Goal: Contribute content: Contribute content

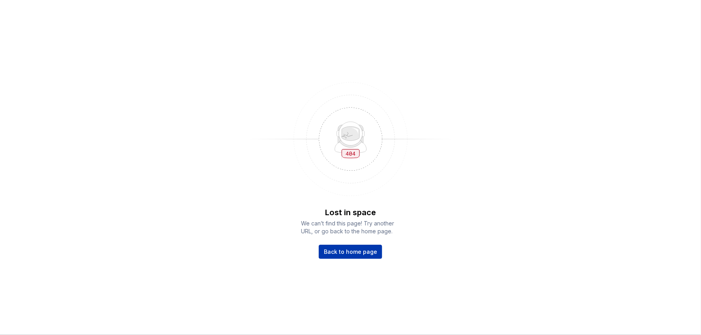
click at [366, 255] on span "Back to home page" at bounding box center [350, 252] width 53 height 8
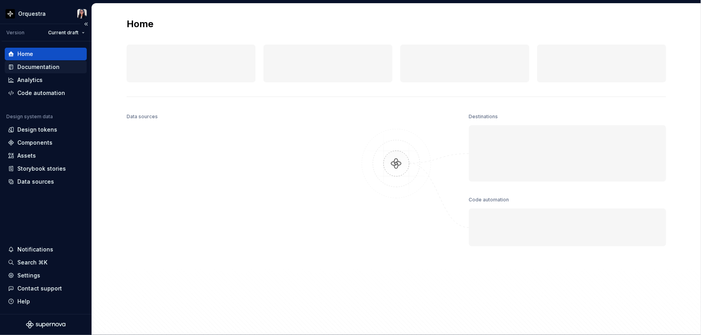
click at [41, 64] on div "Documentation" at bounding box center [38, 67] width 42 height 8
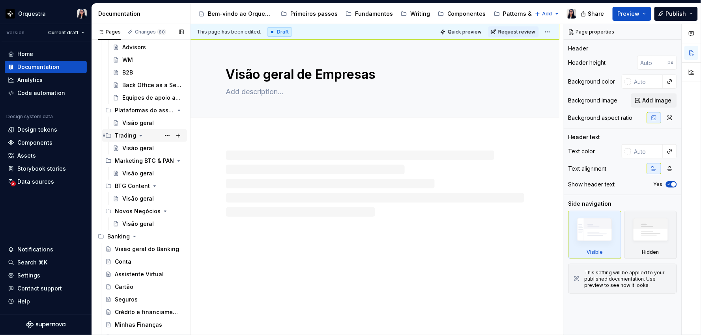
scroll to position [219, 0]
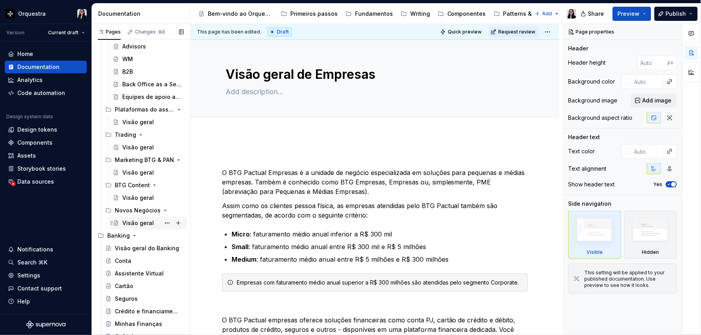
click at [140, 222] on div "Visão geral" at bounding box center [138, 223] width 32 height 8
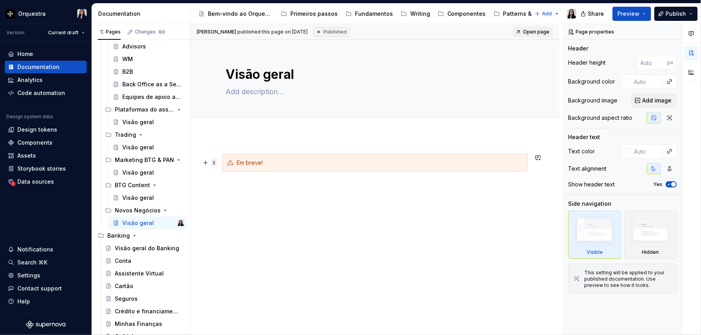
click at [214, 163] on span at bounding box center [214, 162] width 6 height 11
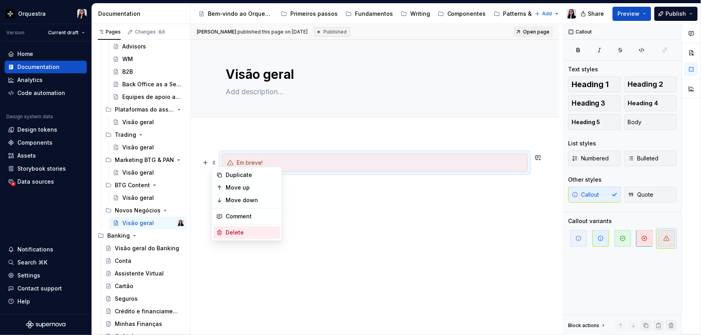
click at [247, 234] on div "Delete" at bounding box center [251, 233] width 51 height 8
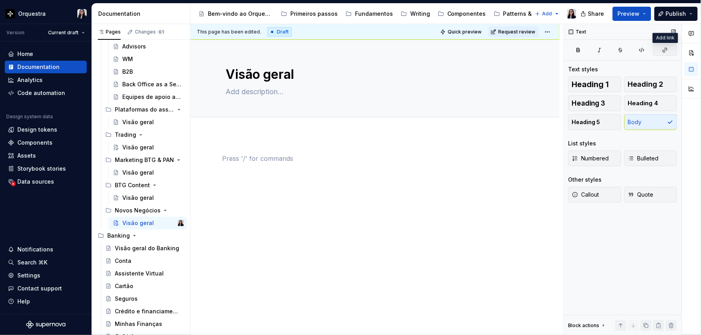
click at [664, 45] on button "button" at bounding box center [665, 50] width 24 height 11
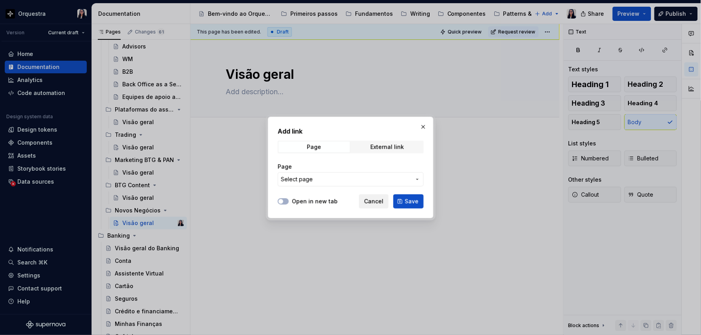
click at [368, 200] on span "Cancel" at bounding box center [373, 202] width 19 height 8
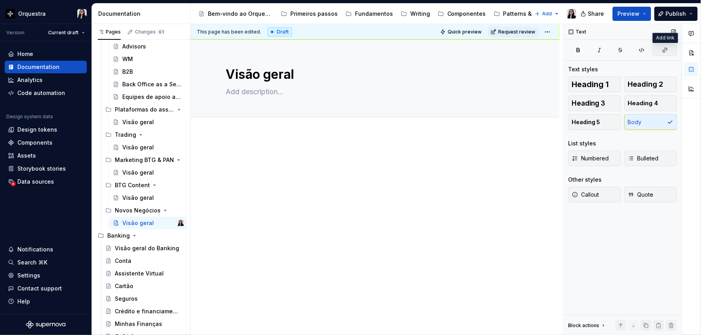
click at [667, 49] on icon "button" at bounding box center [665, 50] width 6 height 6
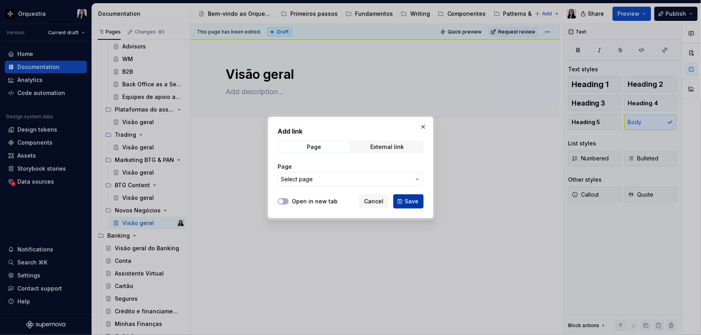
click at [406, 200] on span "Save" at bounding box center [412, 202] width 14 height 8
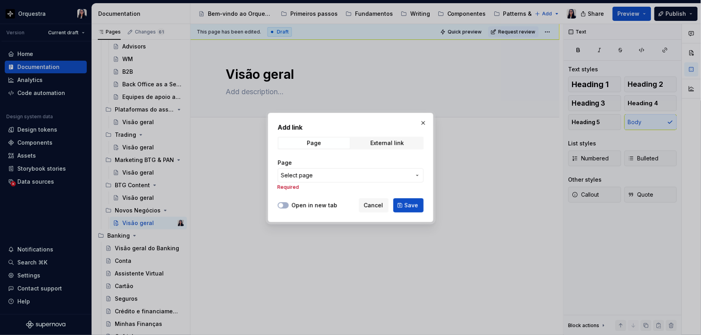
click at [344, 173] on span "Select page" at bounding box center [346, 176] width 130 height 8
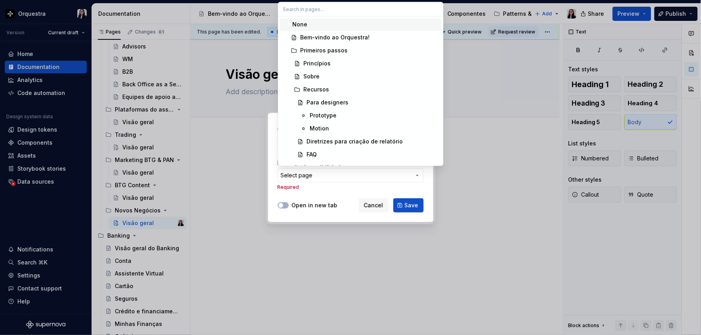
click at [356, 191] on div "Add link Page External link Page Select page Required Open in new tab Cancel Sa…" at bounding box center [350, 167] width 701 height 335
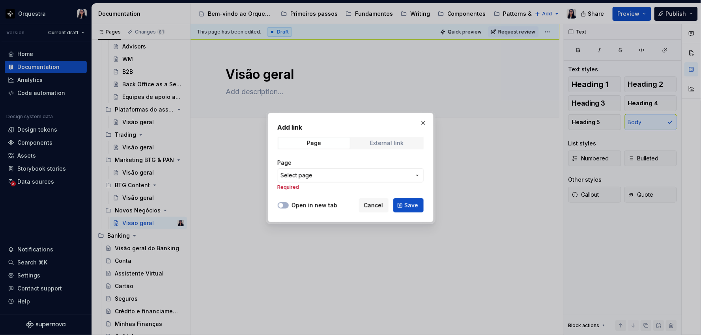
click at [384, 142] on div "External link" at bounding box center [387, 143] width 34 height 6
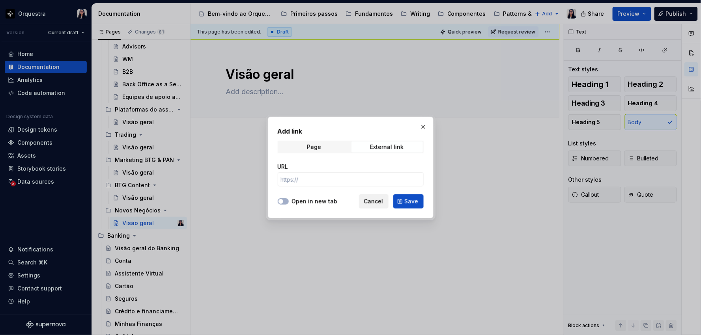
click at [384, 203] on button "Cancel" at bounding box center [374, 201] width 30 height 14
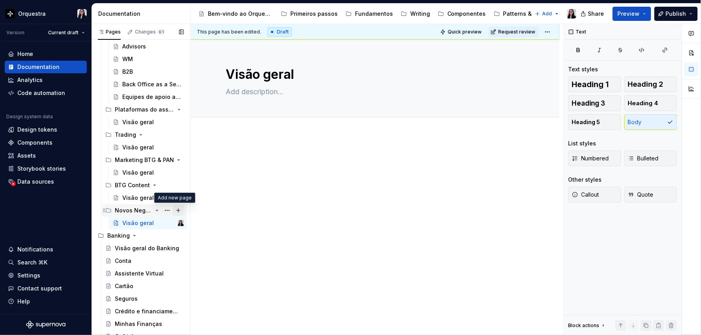
click at [173, 209] on button "Page tree" at bounding box center [178, 210] width 11 height 11
type textarea "*"
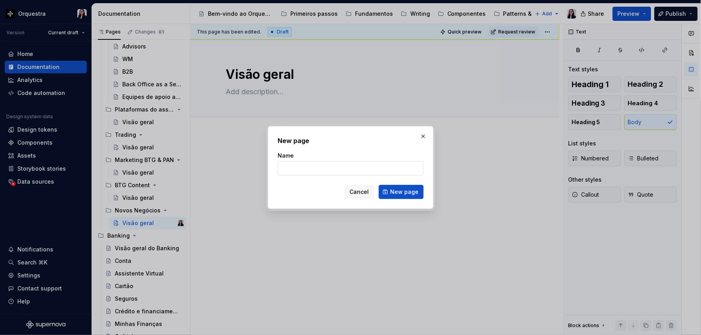
click at [356, 174] on input "Name" at bounding box center [351, 168] width 146 height 14
type input "Mynt"
click at [402, 194] on span "New page" at bounding box center [404, 192] width 28 height 8
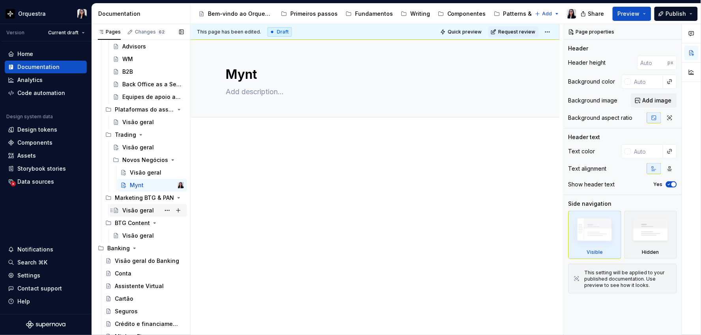
click at [138, 210] on div "Visão geral" at bounding box center [138, 211] width 32 height 8
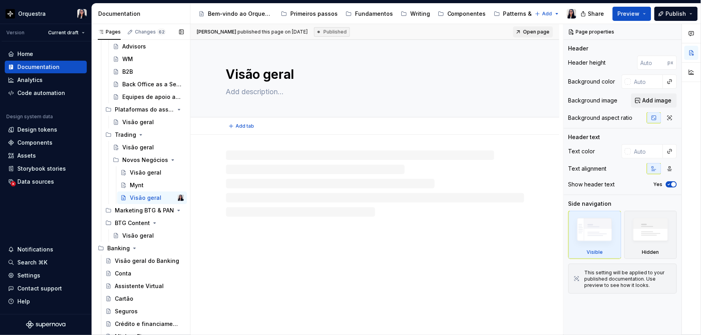
click at [253, 65] on textarea "Visão geral" at bounding box center [373, 74] width 298 height 19
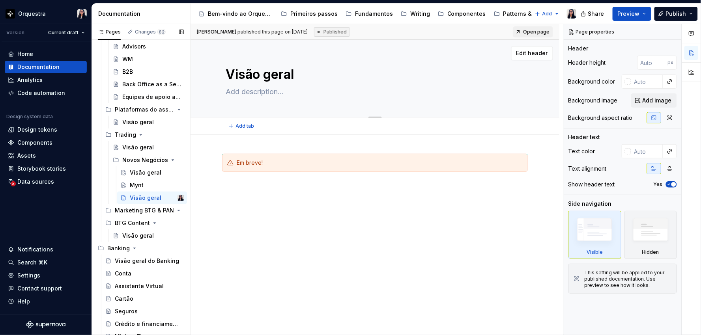
type textarea "*"
type textarea "M"
type textarea "*"
type textarea "Ma"
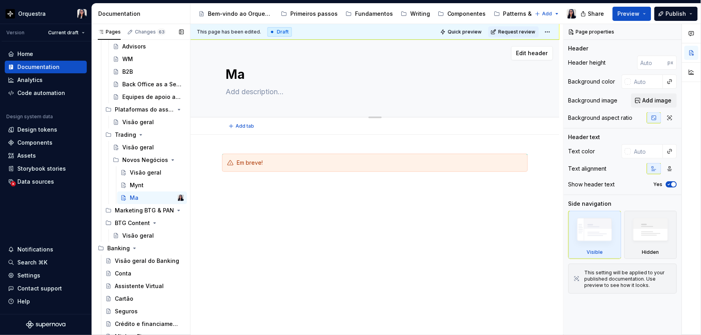
type textarea "*"
type textarea "Mark"
type textarea "*"
type textarea "Marke"
type textarea "*"
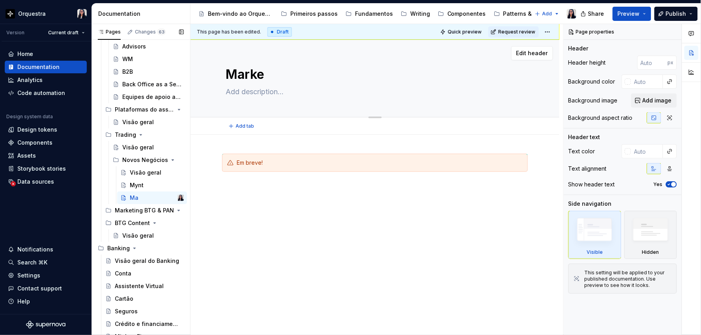
type textarea "Market"
type textarea "*"
type textarea "Marketi"
type textarea "*"
type textarea "Marketin"
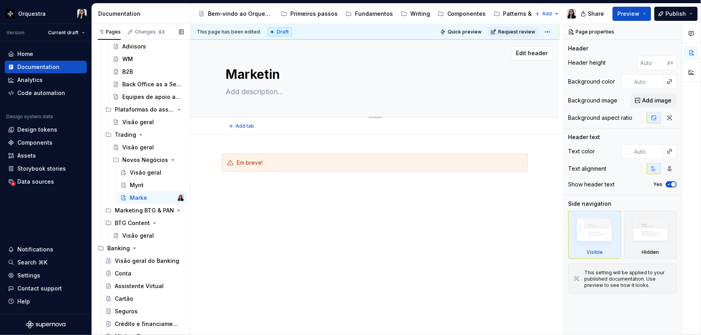
type textarea "*"
type textarea "Marketing"
type textarea "*"
type textarea "Marketing"
type textarea "*"
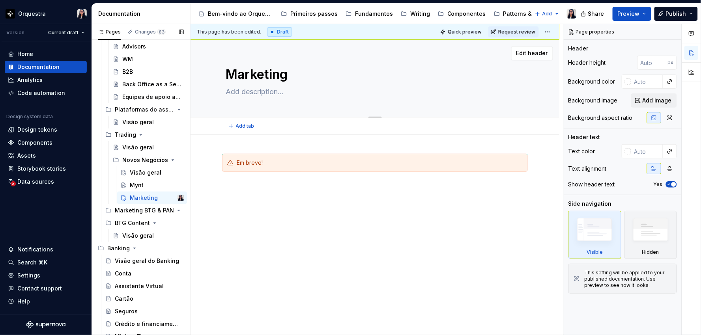
type textarea "Marketing B"
type textarea "*"
type textarea "Marketing BT"
type textarea "*"
type textarea "Marketing BTG"
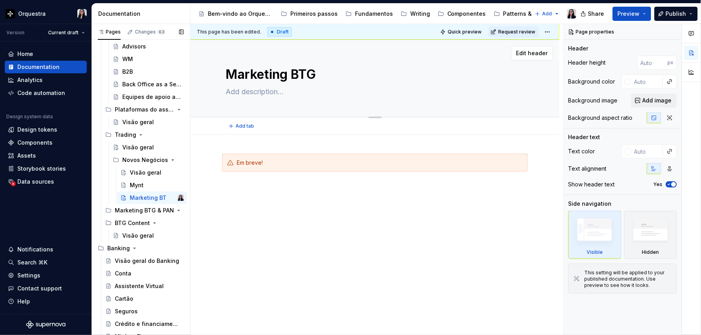
type textarea "*"
type textarea "Marketing BTG"
type textarea "*"
type textarea "Marketing BTG &"
type textarea "*"
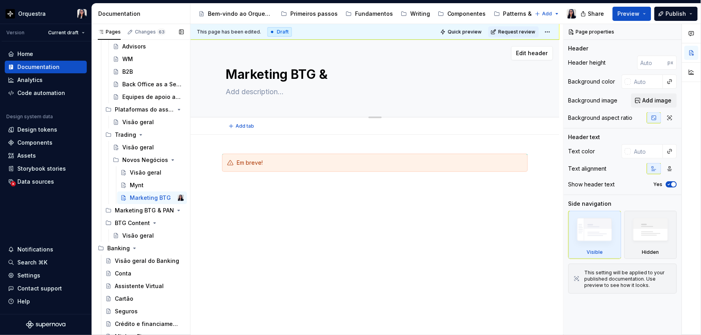
type textarea "Marketing BTG &"
type textarea "*"
type textarea "Marketing BTG & P"
type textarea "*"
type textarea "Marketing BTG & Pa"
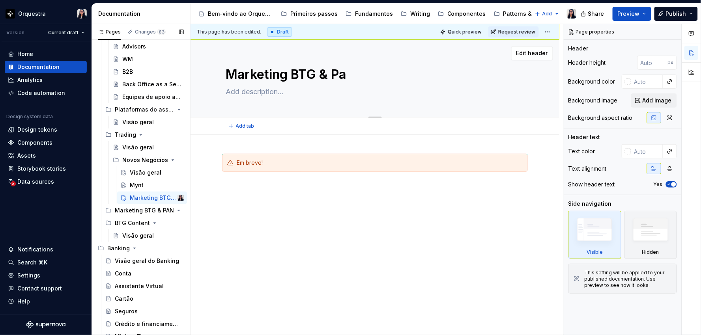
type textarea "*"
type textarea "Marketing BTG & P"
type textarea "*"
type textarea "Marketing BTG & Pa"
type textarea "*"
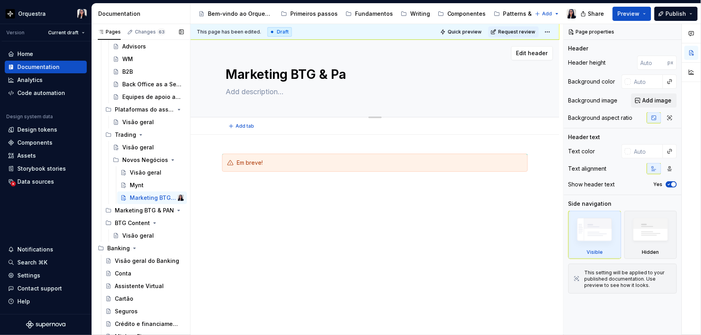
type textarea "Marketing BTG & P"
type textarea "*"
type textarea "Marketing BTG & PA"
type textarea "*"
type textarea "Marketing BTG & PAN"
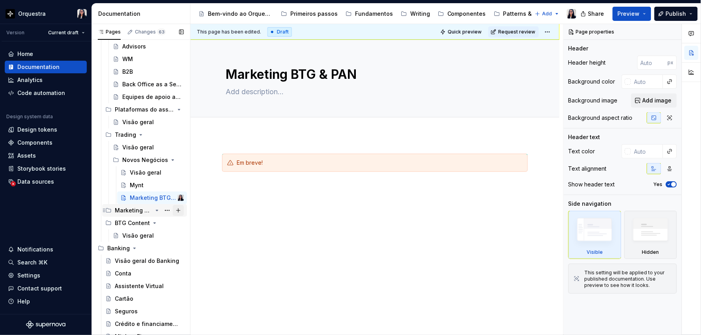
type textarea "*"
type textarea "Marketing BTG & PAN"
click at [162, 211] on button "Page tree" at bounding box center [167, 210] width 11 height 11
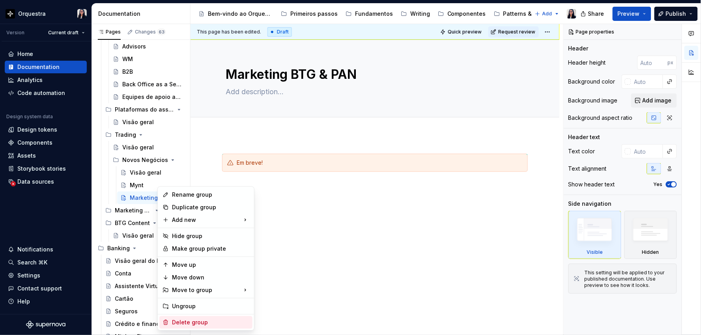
click at [200, 323] on div "Delete group" at bounding box center [210, 323] width 77 height 8
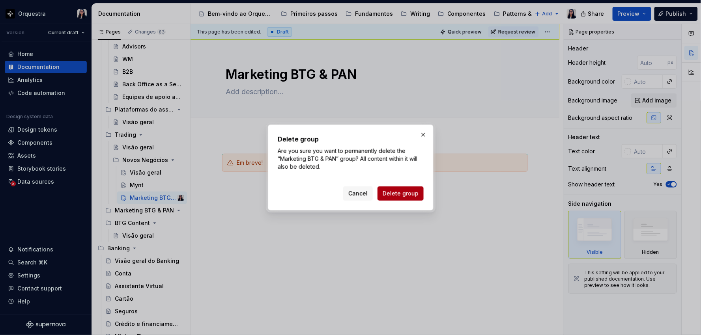
click at [402, 192] on span "Delete group" at bounding box center [401, 194] width 36 height 8
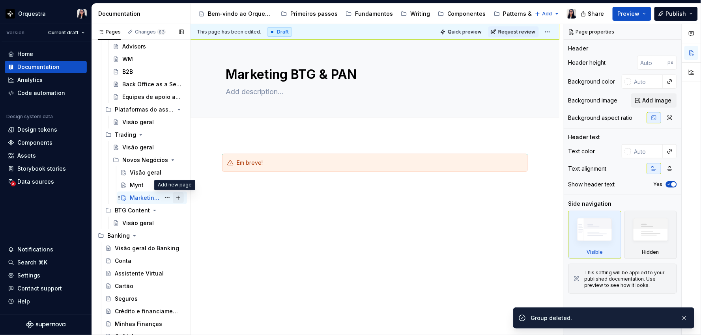
click at [175, 199] on button "Page tree" at bounding box center [178, 198] width 11 height 11
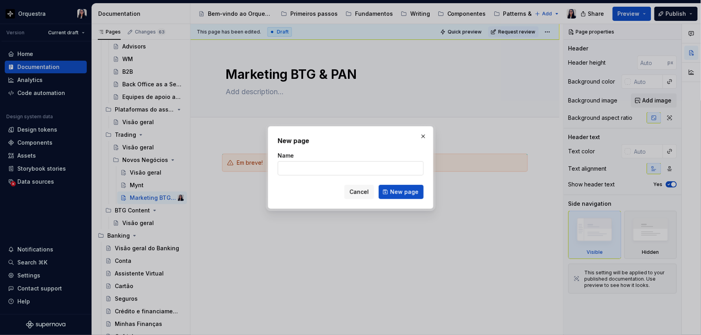
click at [354, 172] on input "Name" at bounding box center [351, 168] width 146 height 14
type textarea "*"
type input "BTG"
type textarea "*"
type input "BTG Content"
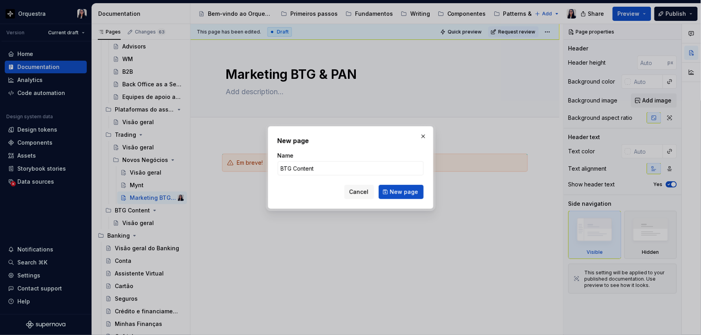
type textarea "*"
type input "BTG Content"
click at [400, 190] on span "New page" at bounding box center [404, 192] width 28 height 8
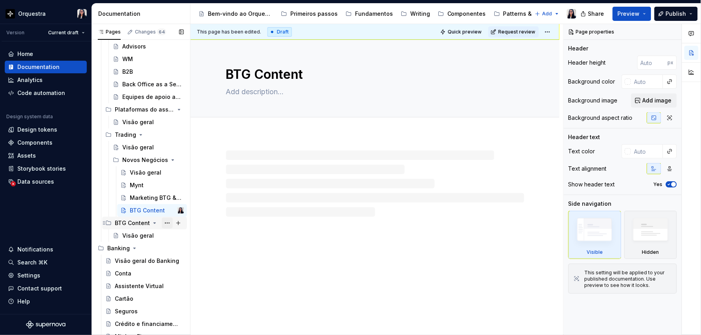
click at [162, 225] on button "Page tree" at bounding box center [167, 223] width 11 height 11
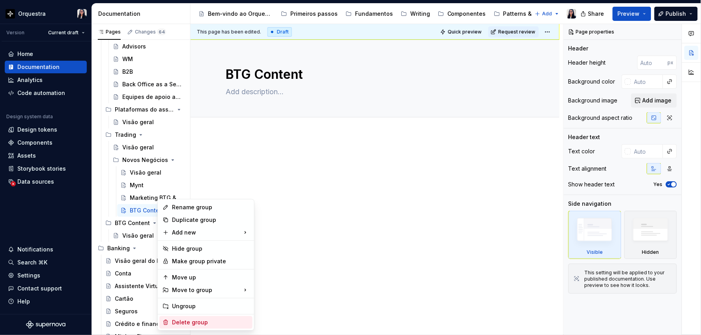
click at [191, 322] on div "Delete group" at bounding box center [210, 323] width 77 height 8
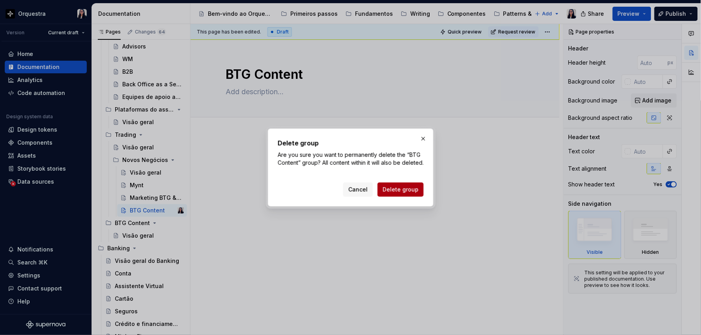
click at [408, 193] on span "Delete group" at bounding box center [401, 190] width 36 height 8
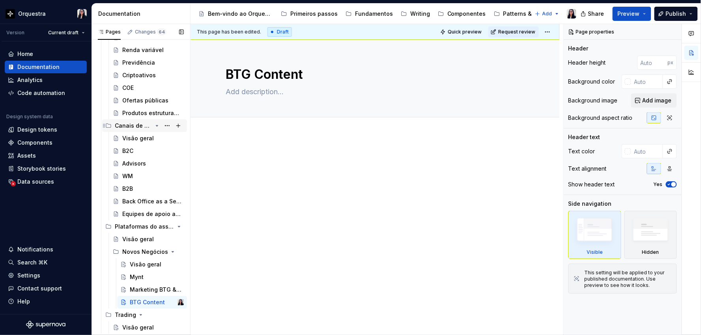
scroll to position [88, 0]
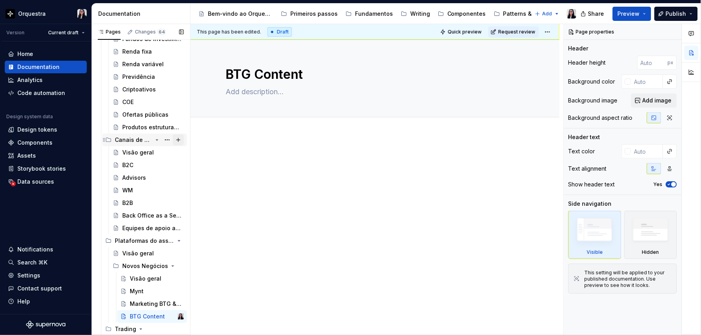
click at [174, 141] on button "Page tree" at bounding box center [178, 140] width 11 height 11
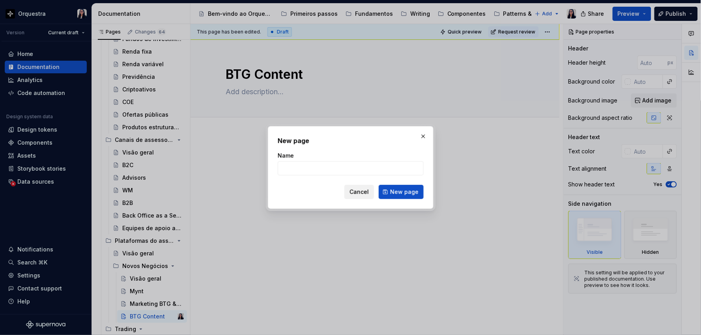
click at [353, 194] on span "Cancel" at bounding box center [359, 192] width 19 height 8
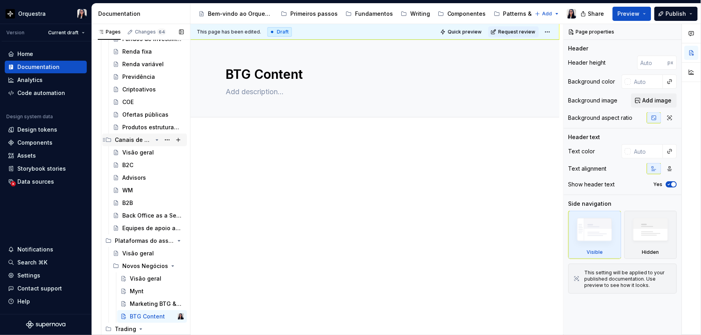
click at [154, 140] on icon "Page tree" at bounding box center [157, 140] width 6 height 6
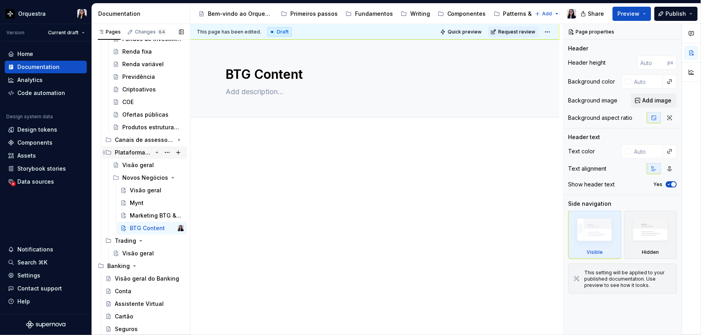
click at [156, 152] on icon "Page tree" at bounding box center [157, 152] width 2 height 1
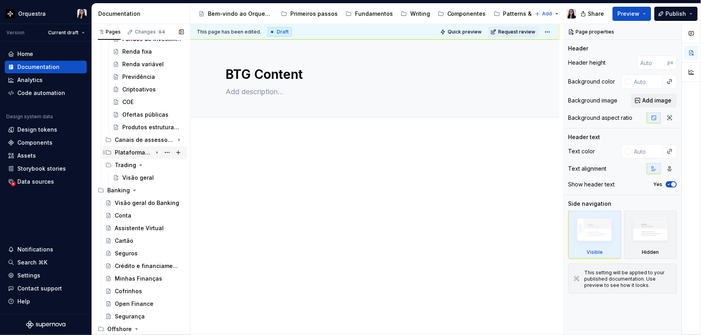
click at [157, 152] on icon "Page tree" at bounding box center [157, 153] width 1 height 2
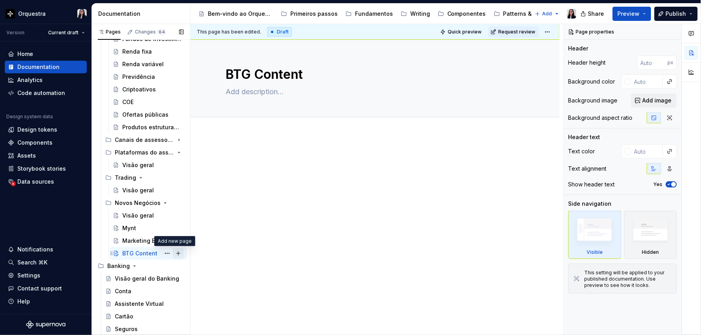
click at [174, 251] on button "Page tree" at bounding box center [178, 253] width 11 height 11
type textarea "*"
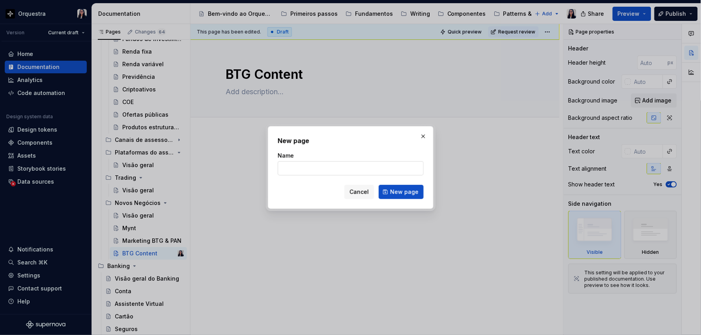
click at [348, 174] on input "Name" at bounding box center [351, 168] width 146 height 14
click at [336, 169] on input "Name" at bounding box center [351, 168] width 146 height 14
type input "BTG Bankers"
click at [397, 195] on span "New page" at bounding box center [404, 192] width 28 height 8
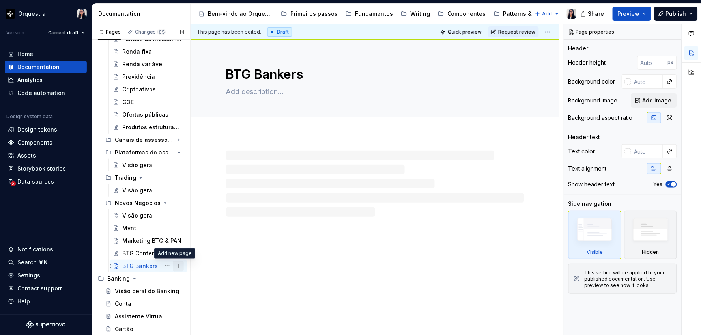
click at [176, 265] on button "Page tree" at bounding box center [178, 266] width 11 height 11
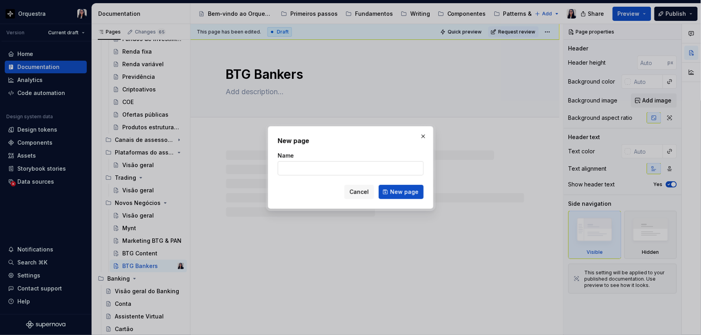
click at [356, 170] on input "Name" at bounding box center [351, 168] width 146 height 14
type textarea "*"
type input "Kinvo"
click at [404, 190] on span "New page" at bounding box center [404, 192] width 28 height 8
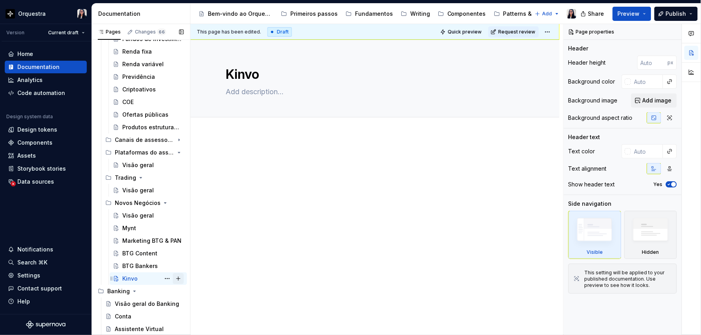
click at [173, 279] on button "Page tree" at bounding box center [178, 278] width 11 height 11
type textarea "*"
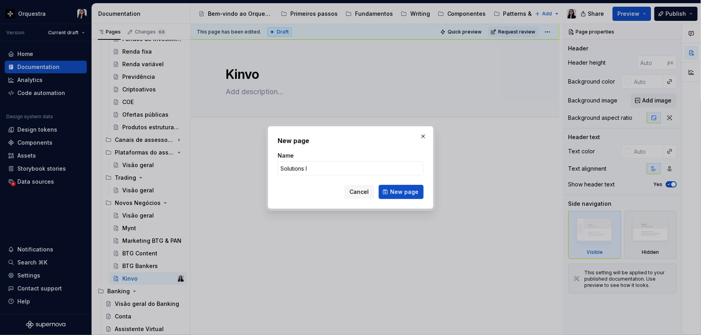
type input "Solutions IR"
click button "New page" at bounding box center [401, 192] width 45 height 14
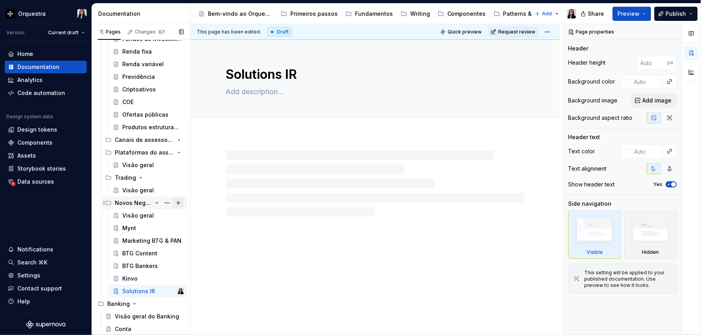
scroll to position [131, 0]
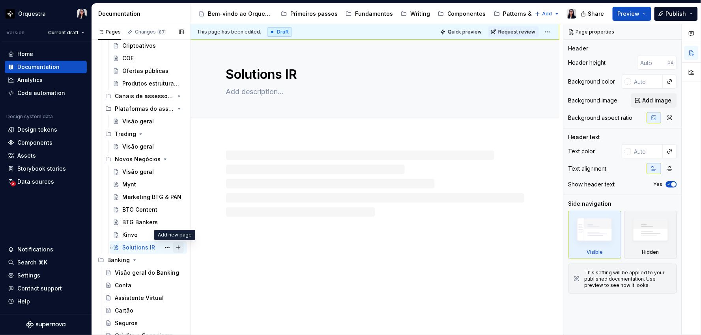
click at [173, 247] on button "Page tree" at bounding box center [178, 247] width 11 height 11
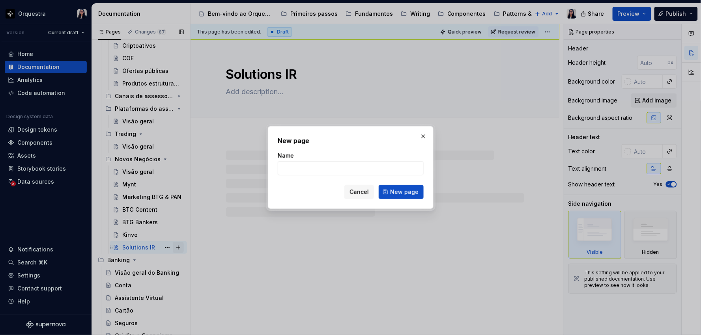
type textarea "*"
click at [326, 169] on input "Name" at bounding box center [351, 168] width 146 height 14
type input "Capital Privado"
click button "New page" at bounding box center [401, 192] width 45 height 14
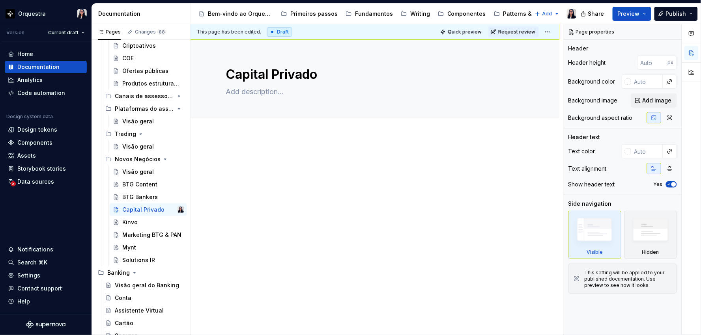
click at [314, 203] on div at bounding box center [375, 214] width 369 height 159
click at [143, 169] on div "Visão geral" at bounding box center [138, 172] width 32 height 8
click at [247, 160] on p at bounding box center [375, 158] width 306 height 9
click at [204, 158] on button "button" at bounding box center [205, 158] width 11 height 11
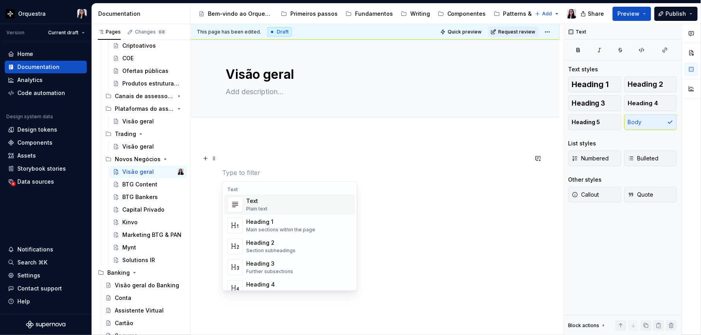
click at [245, 169] on p at bounding box center [375, 172] width 306 height 9
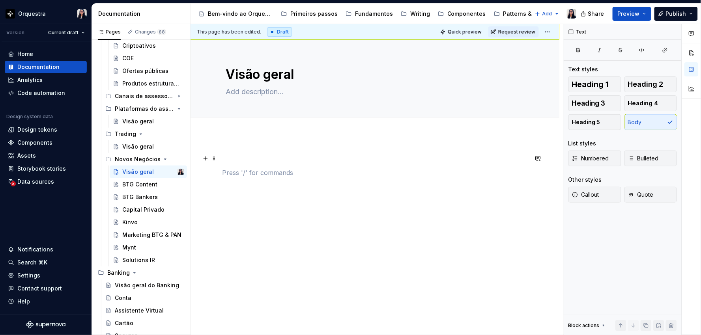
click at [238, 159] on p at bounding box center [375, 158] width 306 height 9
click at [232, 161] on p at bounding box center [375, 158] width 306 height 9
click at [237, 145] on div at bounding box center [375, 214] width 369 height 159
type textarea "*"
click at [667, 49] on icon "button" at bounding box center [665, 50] width 6 height 6
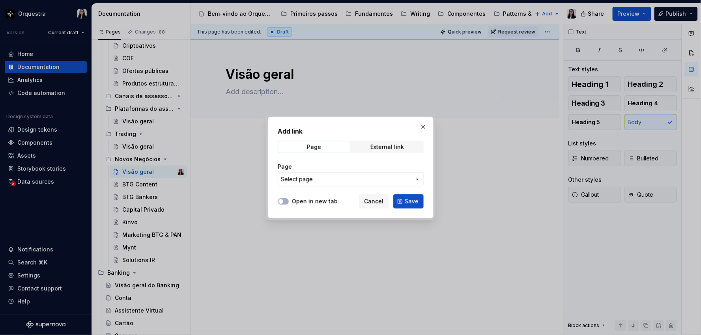
click at [320, 177] on span "Select page" at bounding box center [346, 180] width 130 height 8
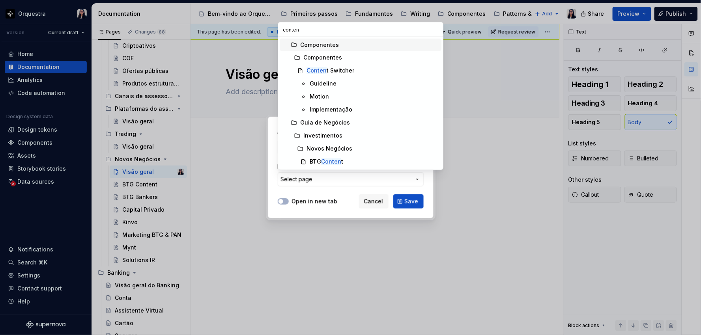
type input "content"
click at [325, 163] on mark "Content" at bounding box center [332, 162] width 22 height 7
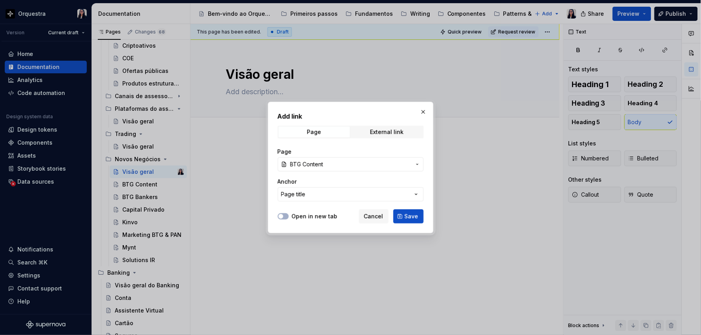
click at [408, 217] on span "Save" at bounding box center [412, 217] width 14 height 8
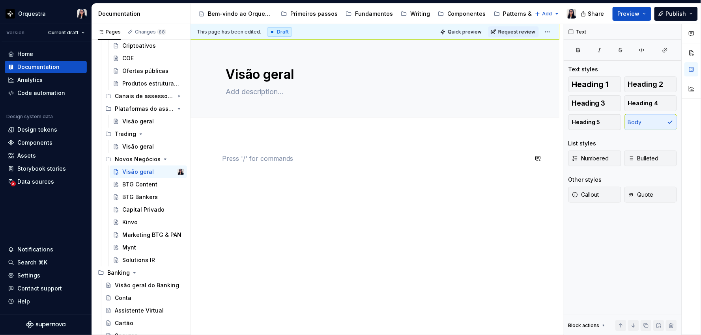
type textarea "*"
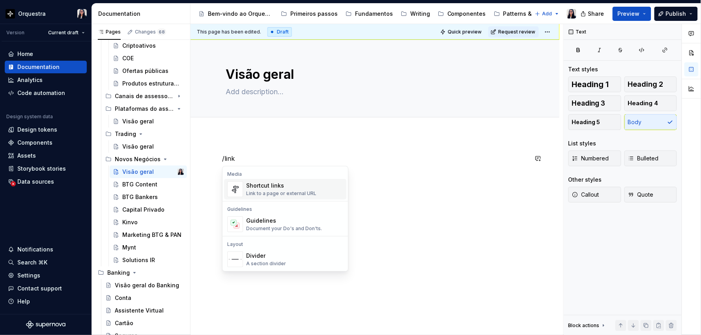
click at [290, 188] on div "Shortcut links" at bounding box center [281, 186] width 70 height 8
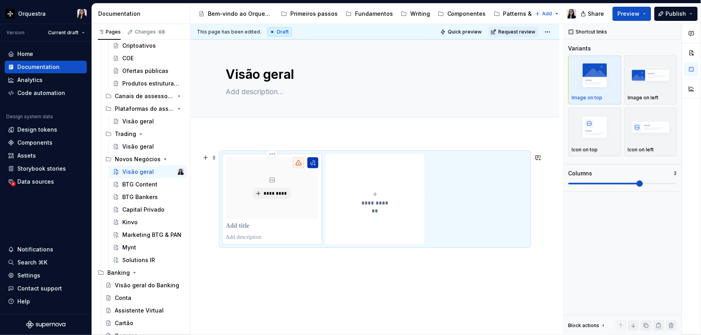
click at [314, 163] on button "button" at bounding box center [312, 162] width 11 height 11
type textarea "*"
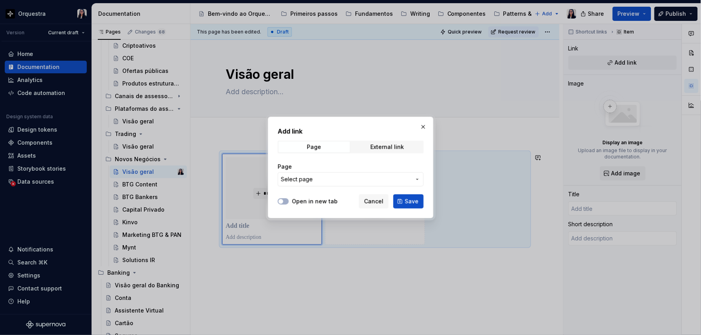
click at [322, 178] on span "Select page" at bounding box center [346, 180] width 130 height 8
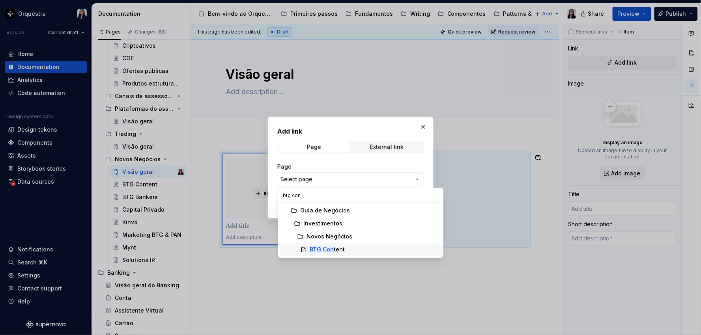
type input "btg con"
click at [326, 247] on mark "BTG Con" at bounding box center [322, 250] width 24 height 7
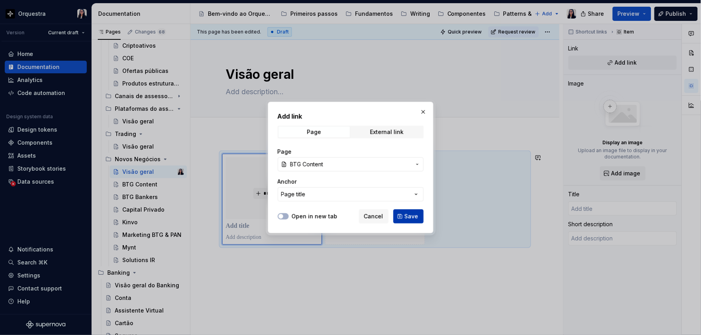
click at [415, 211] on button "Save" at bounding box center [408, 216] width 30 height 14
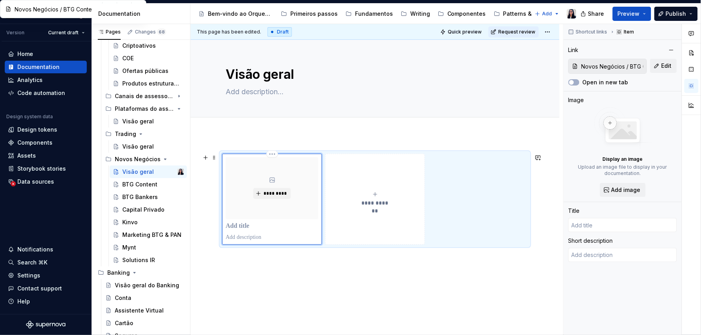
type textarea "*"
type input "BTG Content"
click at [380, 194] on div "**********" at bounding box center [375, 199] width 93 height 16
type textarea "*"
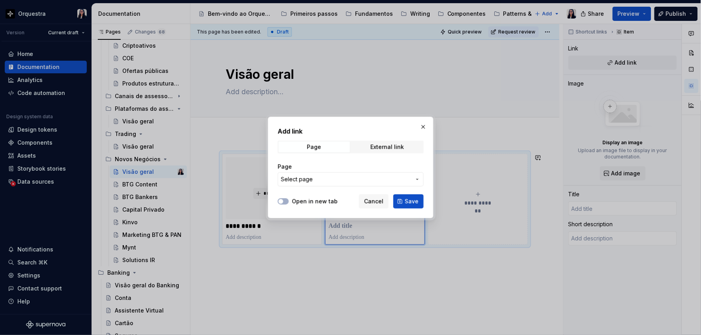
click at [398, 177] on span "Select page" at bounding box center [346, 180] width 130 height 8
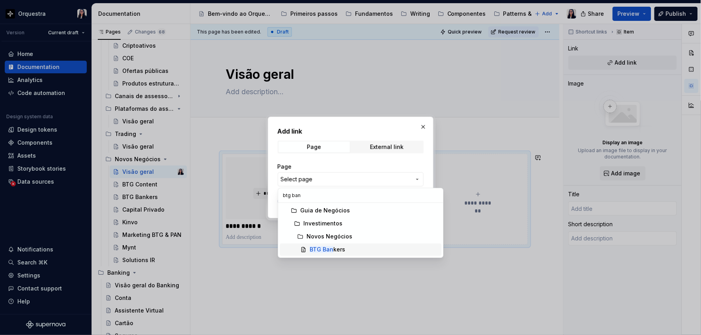
type input "btg ban"
click at [325, 247] on mark "BTG Ban" at bounding box center [322, 250] width 24 height 7
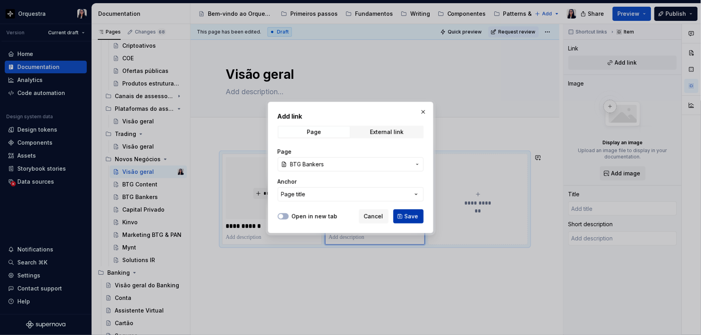
click at [415, 215] on span "Save" at bounding box center [412, 217] width 14 height 8
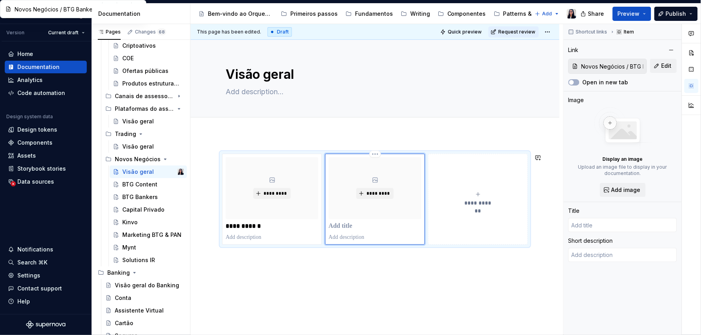
type textarea "*"
type input "BTG Bankers"
click at [482, 203] on span "**********" at bounding box center [478, 203] width 34 height 8
type textarea "*"
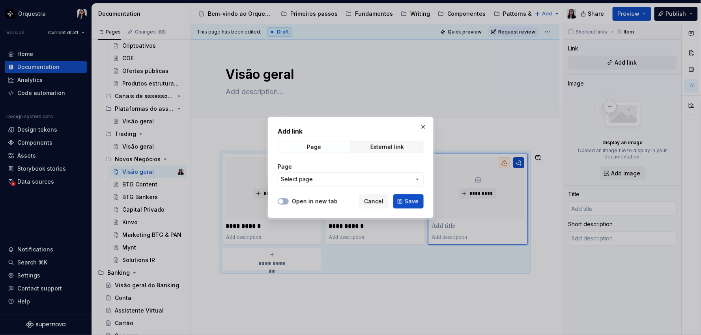
click at [352, 182] on span "Select page" at bounding box center [346, 180] width 130 height 8
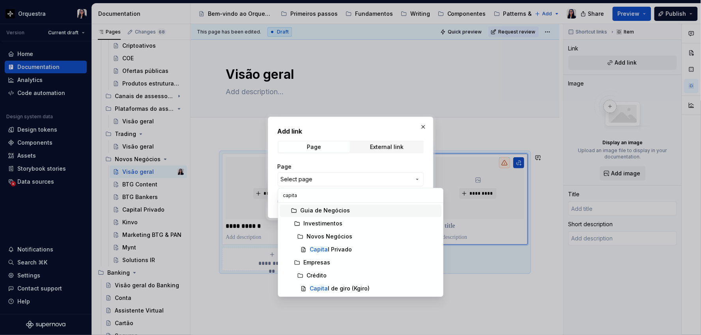
type input "capital"
click at [352, 251] on div "Capital Privado" at bounding box center [374, 250] width 129 height 8
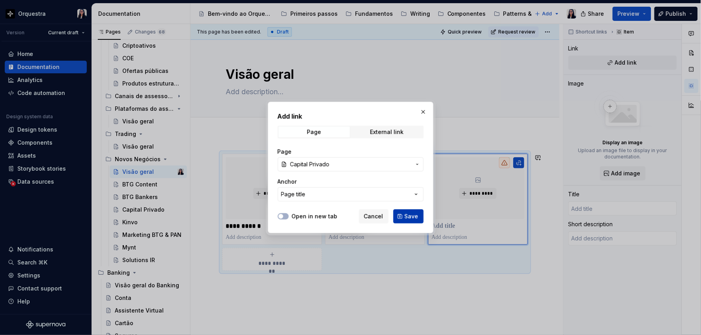
click at [409, 213] on span "Save" at bounding box center [412, 217] width 14 height 8
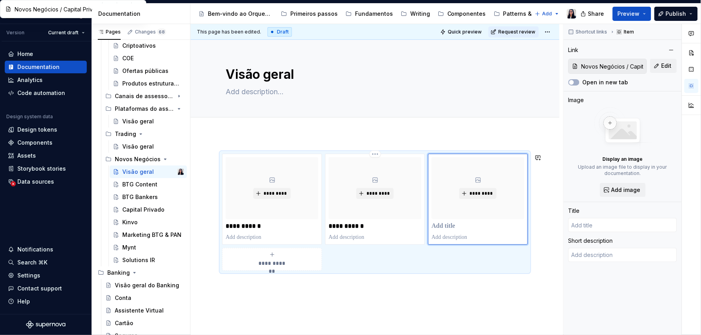
type textarea "*"
type input "Capital Privado"
click at [270, 259] on div "**********" at bounding box center [272, 260] width 93 height 16
type textarea "*"
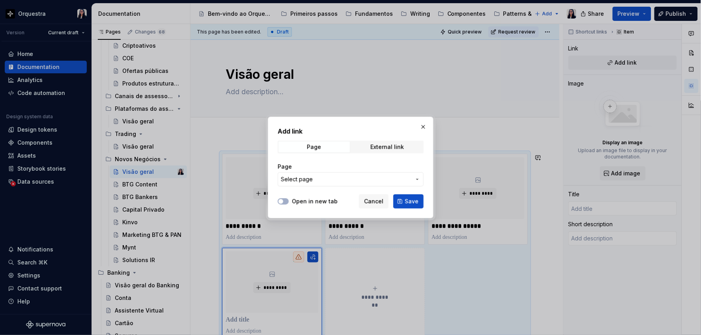
click at [314, 179] on span "Select page" at bounding box center [346, 180] width 130 height 8
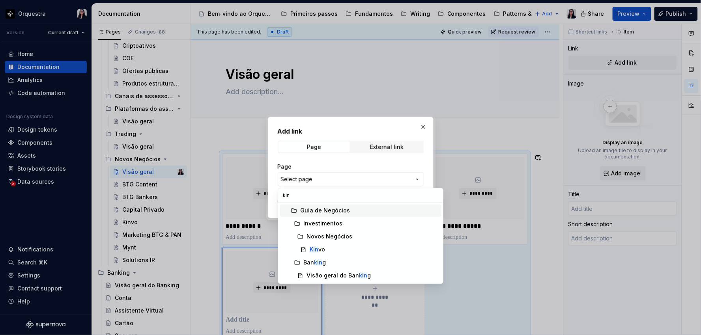
type input "kinv"
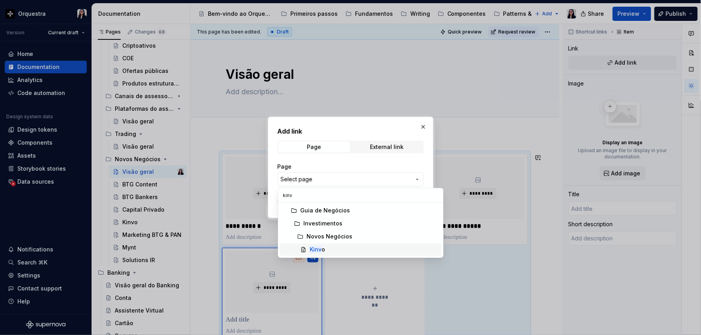
click at [316, 251] on mark "Kinv" at bounding box center [316, 250] width 12 height 7
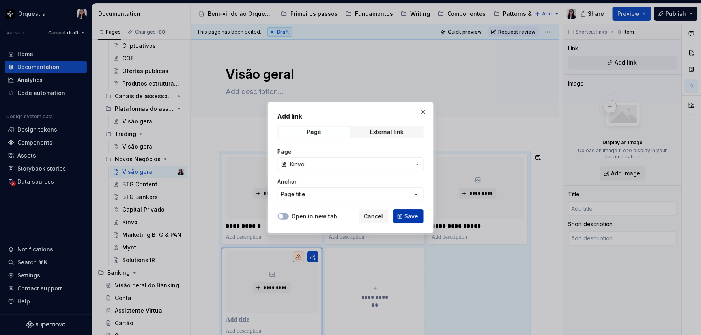
click at [406, 216] on span "Save" at bounding box center [412, 217] width 14 height 8
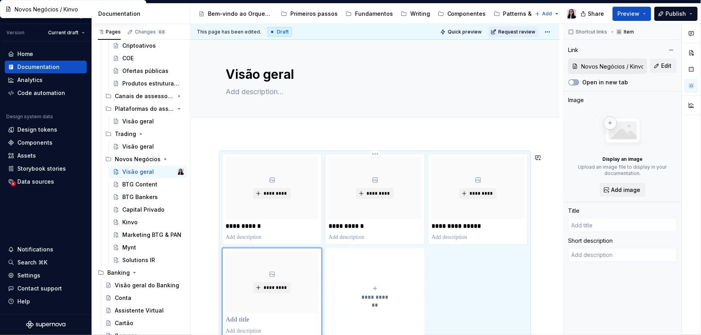
scroll to position [14, 0]
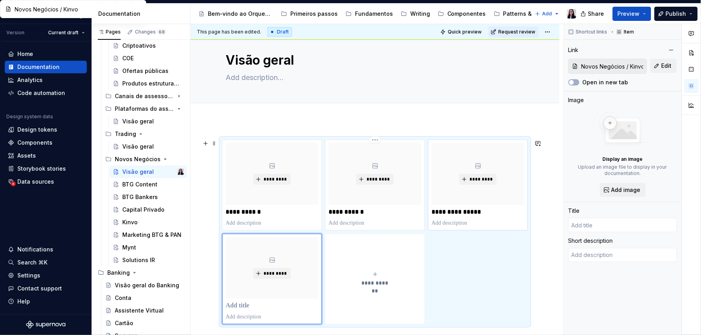
type textarea "*"
type input "Kinvo"
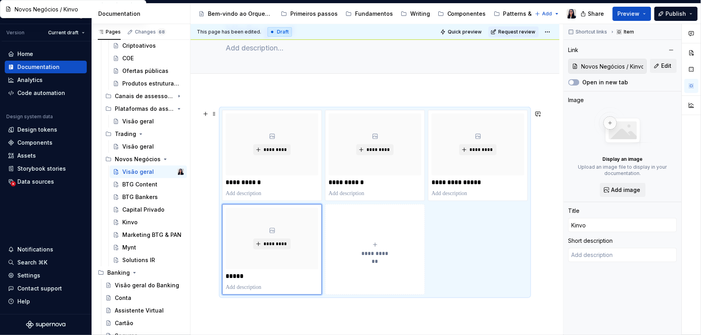
scroll to position [58, 0]
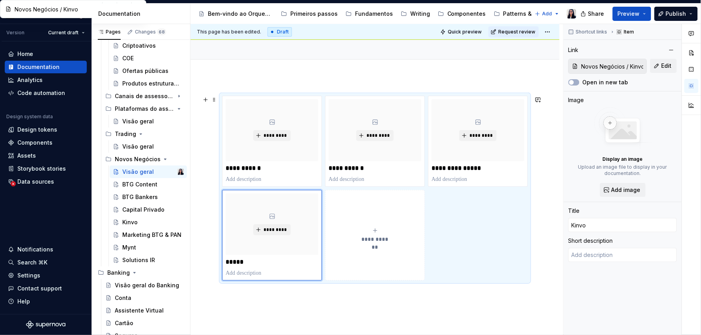
click at [382, 249] on button "**********" at bounding box center [375, 235] width 100 height 91
type textarea "*"
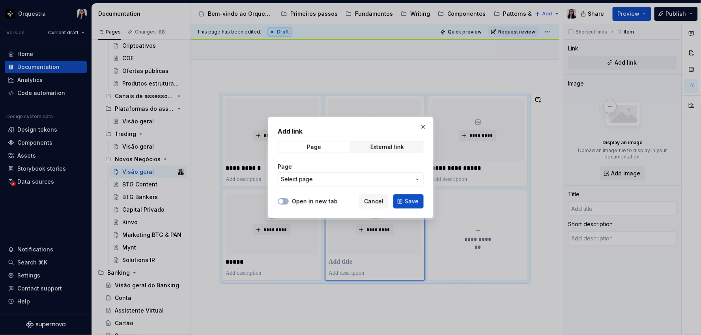
click at [323, 183] on button "Select page" at bounding box center [351, 179] width 146 height 14
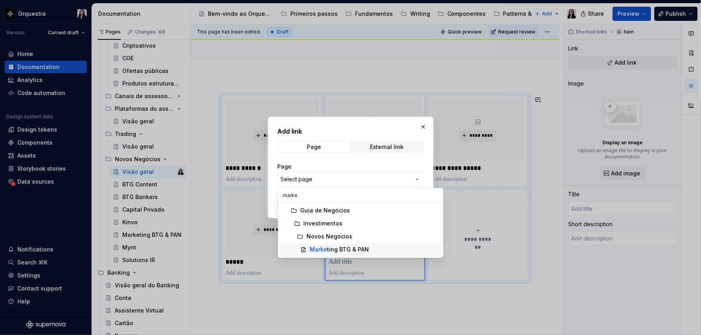
type input "marke"
click at [350, 250] on div "Marke ting BTG & PAN" at bounding box center [339, 250] width 59 height 8
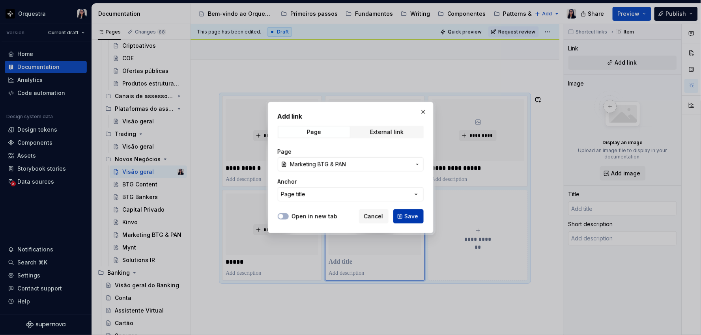
click at [409, 215] on span "Save" at bounding box center [412, 217] width 14 height 8
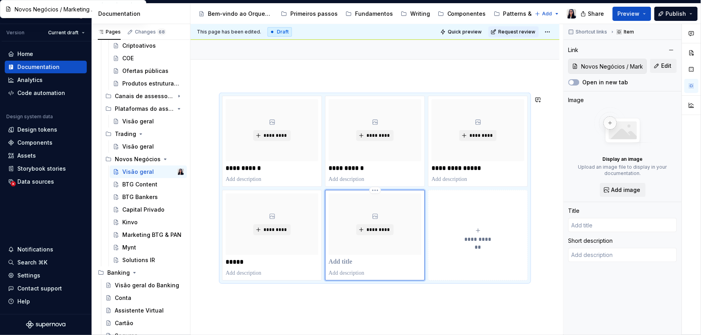
type textarea "*"
type input "Marketing BTG & PAN"
click at [486, 242] on span "**********" at bounding box center [478, 240] width 34 height 8
type textarea "*"
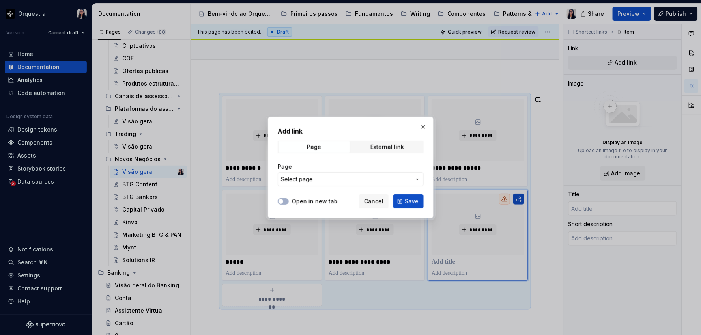
click at [324, 180] on span "Select page" at bounding box center [346, 180] width 130 height 8
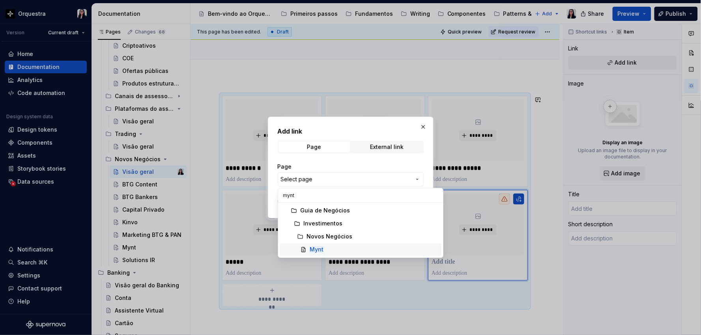
type input "mynt"
click at [321, 254] on span "Mynt" at bounding box center [361, 250] width 162 height 13
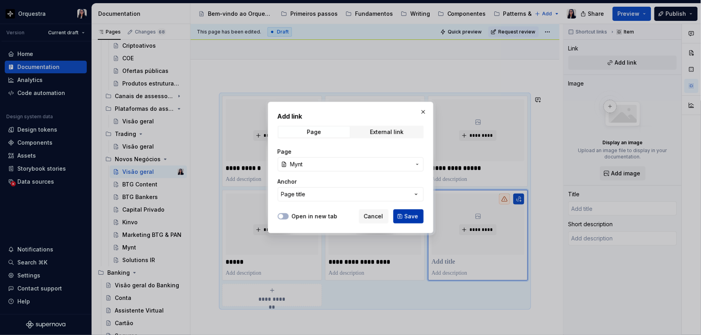
click at [417, 218] on span "Save" at bounding box center [412, 217] width 14 height 8
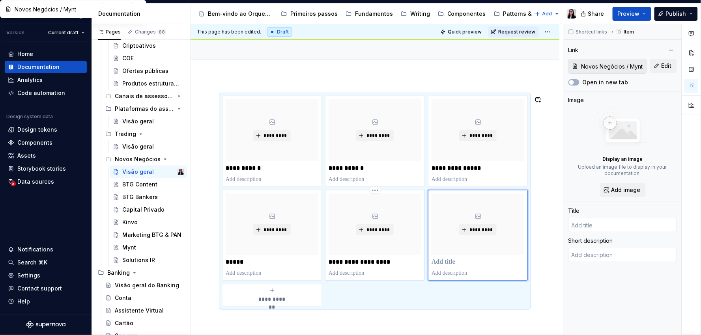
type textarea "*"
type input "Mynt"
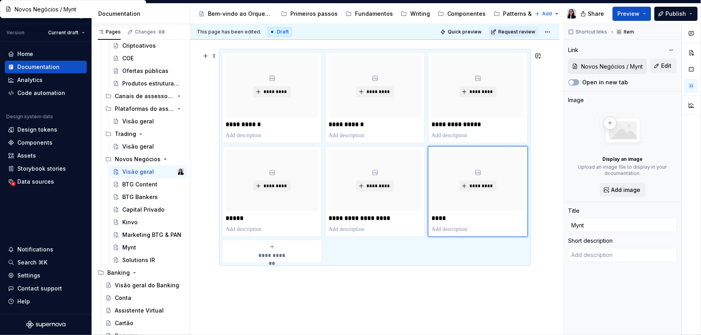
click at [278, 249] on div "**********" at bounding box center [272, 252] width 93 height 16
type textarea "*"
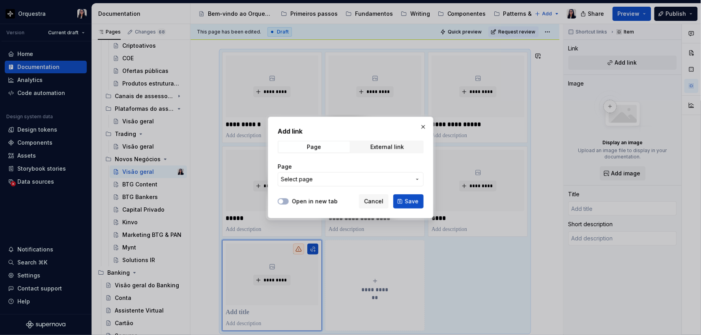
click at [309, 176] on span "Select page" at bounding box center [297, 180] width 32 height 8
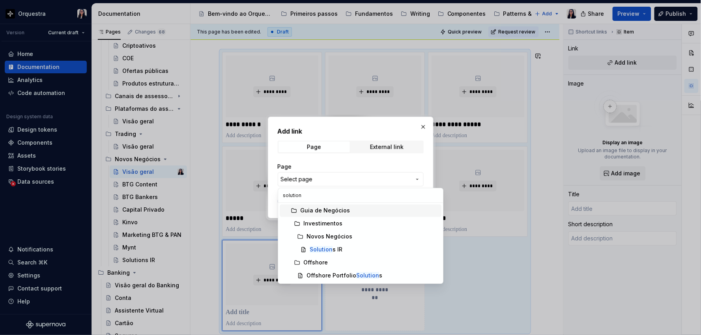
type input "solutions"
click at [337, 247] on div "Solutions IR" at bounding box center [325, 250] width 31 height 8
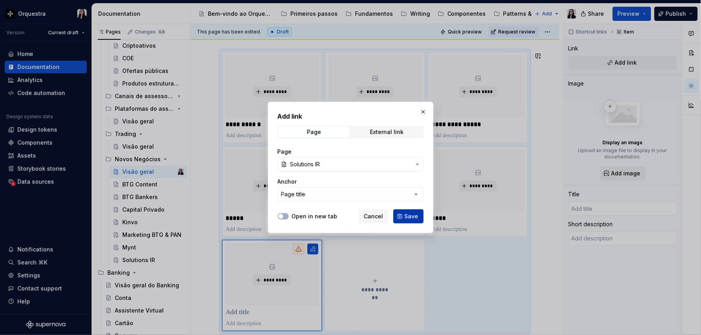
click at [419, 215] on button "Save" at bounding box center [408, 216] width 30 height 14
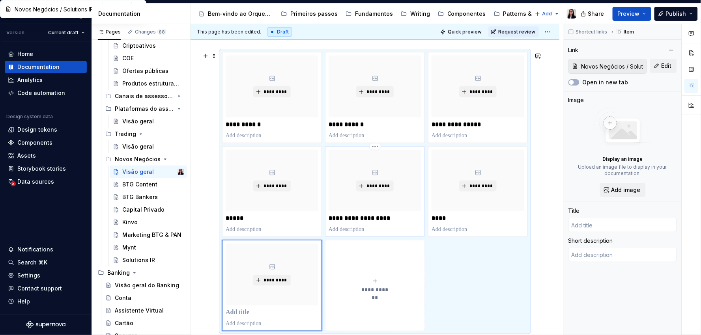
scroll to position [108, 0]
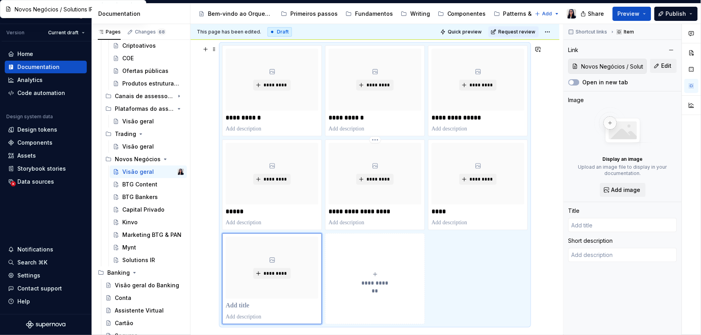
type textarea "*"
type input "Solutions IR"
click at [194, 227] on div "**********" at bounding box center [375, 239] width 369 height 427
click at [136, 225] on div "Kinvo" at bounding box center [129, 223] width 15 height 8
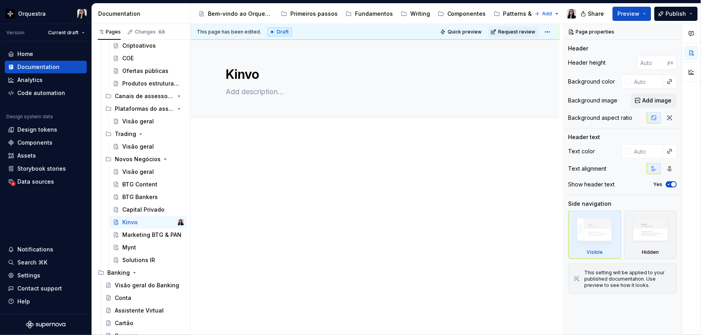
click at [242, 160] on p at bounding box center [375, 158] width 306 height 9
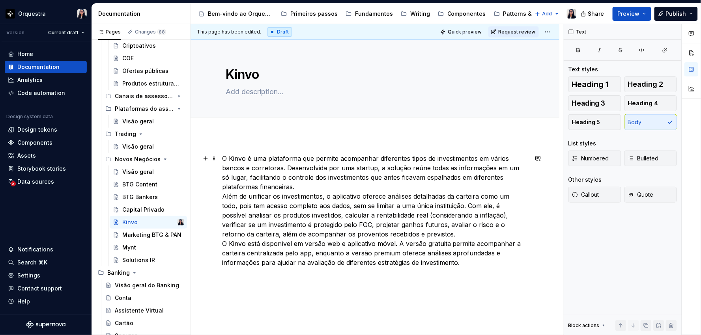
click at [310, 184] on p "O Kinvo é uma plataforma que permite acompanhar diferentes tipos de investiment…" at bounding box center [375, 211] width 306 height 114
type textarea "*"
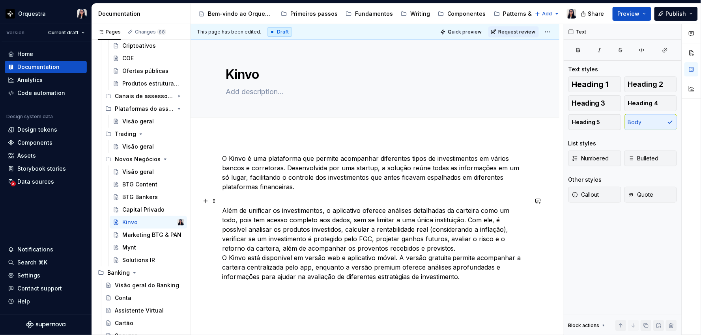
click at [407, 247] on p "Além de unificar os investimentos, o aplicativo oferece análises detalhadas da …" at bounding box center [375, 238] width 306 height 85
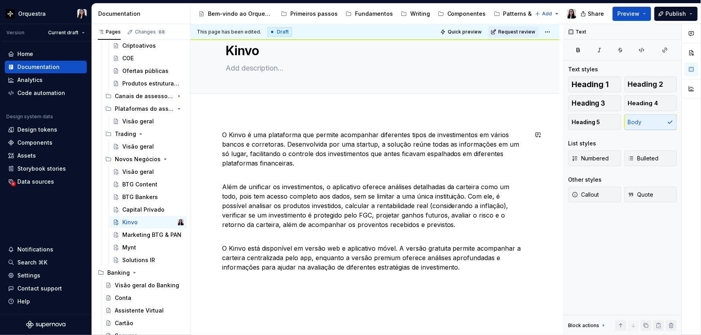
scroll to position [44, 0]
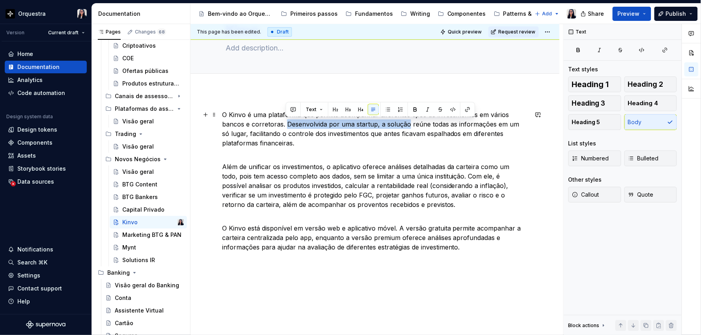
drag, startPoint x: 286, startPoint y: 123, endPoint x: 406, endPoint y: 126, distance: 120.4
click at [406, 126] on p "O Kinvo é uma plataforma que permite acompanhar diferentes tipos de investiment…" at bounding box center [375, 129] width 306 height 38
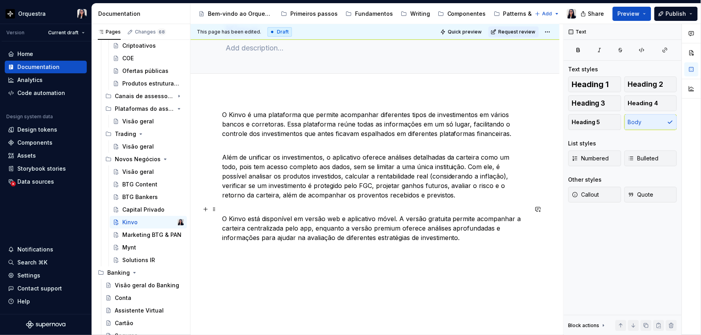
click at [391, 219] on p "O Kinvo está disponível em versão web e aplicativo móvel. A versão gratuita per…" at bounding box center [375, 224] width 306 height 38
click at [263, 217] on p "O Kinvo está disponível em versão web e app. A versão gratuita permite acompanh…" at bounding box center [375, 224] width 306 height 38
click at [332, 122] on p "O Kinvo é uma plataforma que permite acompanhar diferentes tipos de investiment…" at bounding box center [375, 124] width 306 height 28
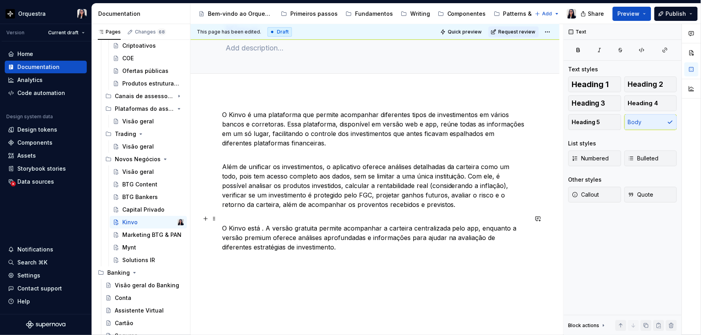
click at [222, 226] on p "O Kinvo está . A versão gratuita permite acompanhar a carteira centralizada pel…" at bounding box center [375, 233] width 306 height 38
click at [265, 228] on p "O Kinvo está . A versão gratuita permite acompanhar a carteira centralizada pel…" at bounding box center [375, 233] width 306 height 38
click at [290, 246] on p "A versão gratuita permite acompanhar a carteira centralizada pelo app, enquanto…" at bounding box center [375, 233] width 306 height 38
click at [519, 225] on p "A versão gratuita permite acompanhar a carteira centralizada pelo app, enquanto…" at bounding box center [375, 233] width 306 height 38
click at [472, 253] on div "O Kinvo é uma plataforma que permite acompanhar diferentes tipos de investiment…" at bounding box center [375, 185] width 306 height 151
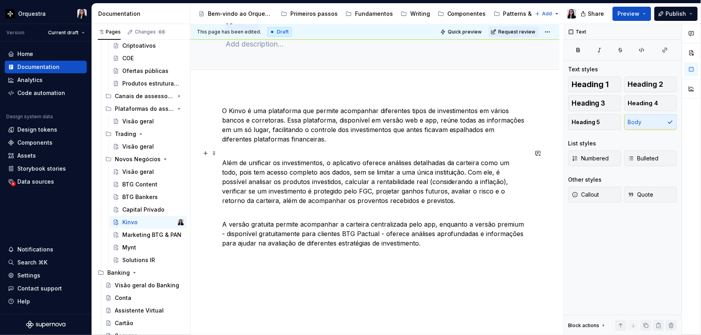
scroll to position [26, 0]
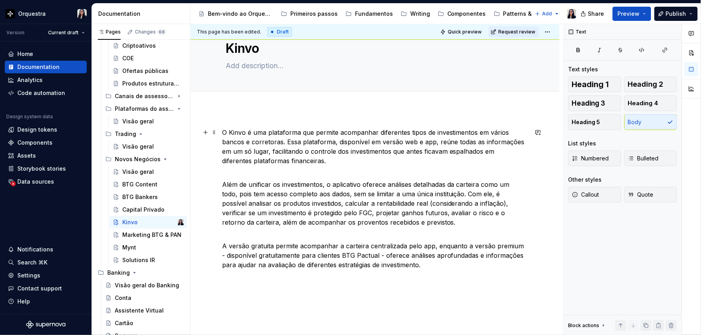
click at [252, 133] on p "O Kinvo é uma plataforma que permite acompanhar diferentes tipos de investiment…" at bounding box center [375, 147] width 306 height 38
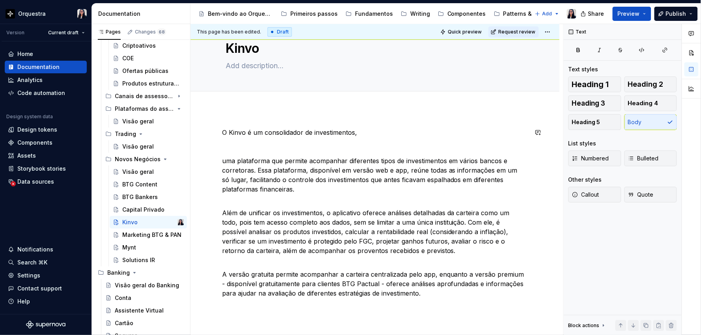
click at [403, 134] on p "O Kinvo é um consolidador de investimentos," at bounding box center [375, 132] width 306 height 9
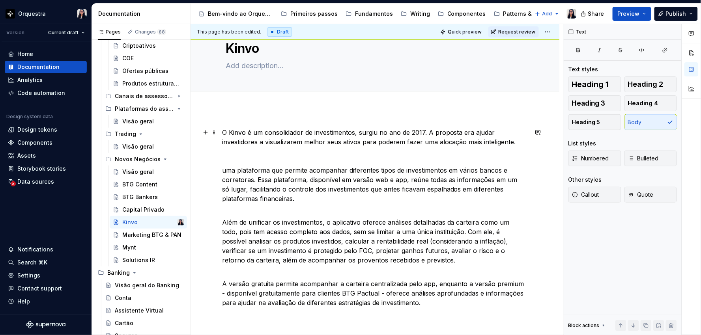
click at [358, 133] on p "O Kinvo é um consolidador de investimentos, surgiu no ano de 2017. A proposta e…" at bounding box center [375, 137] width 306 height 19
click at [460, 135] on p "O Kinvo é um consolidador de investimentos, criado no ano de 2017. A proposta e…" at bounding box center [375, 137] width 306 height 19
click at [223, 172] on p "uma plataforma que permite acompanhar diferentes tipos de investimentos em vári…" at bounding box center [375, 185] width 306 height 38
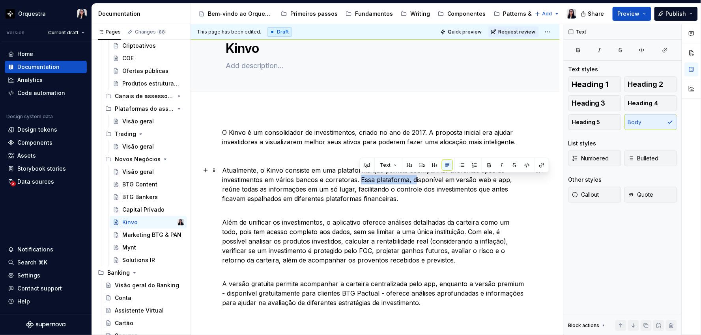
drag, startPoint x: 360, startPoint y: 180, endPoint x: 415, endPoint y: 180, distance: 55.2
click at [415, 180] on p "Atualmente, o Kinvo consiste em uma plataforma que permite acompanhar diferente…" at bounding box center [375, 185] width 306 height 38
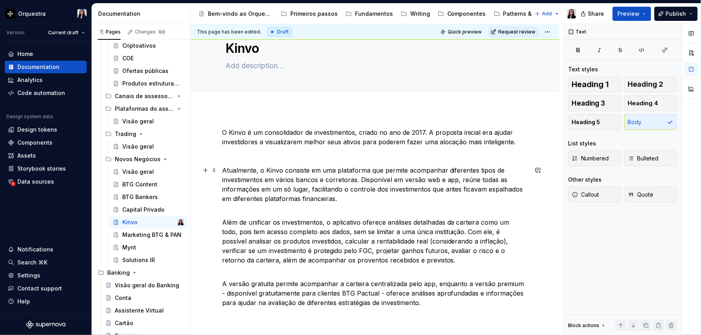
click at [352, 199] on p "Atualmente, o Kinvo consiste em uma plataforma que permite acompanhar diferente…" at bounding box center [375, 185] width 306 height 38
click at [458, 180] on p "Atualmente, o Kinvo consiste em uma plataforma que permite acompanhar diferente…" at bounding box center [375, 185] width 306 height 38
click at [394, 202] on p "Atualmente, o Kinvo consiste em uma plataforma que permite acompanhar diferente…" at bounding box center [375, 185] width 306 height 38
click at [344, 209] on p "Além de unificar os investimentos, o aplicativo oferece análises detalhadas da …" at bounding box center [375, 236] width 306 height 57
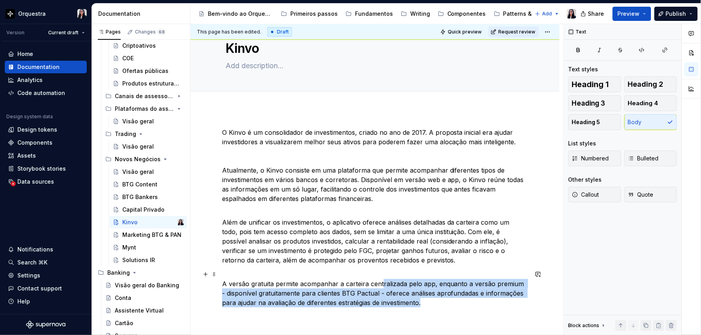
scroll to position [30, 0]
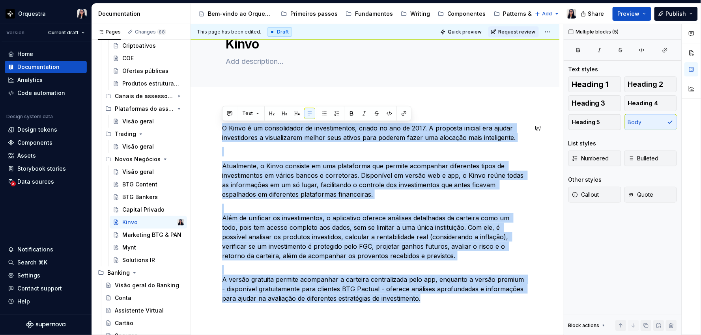
drag, startPoint x: 430, startPoint y: 304, endPoint x: 219, endPoint y: 120, distance: 280.5
click at [220, 120] on div "O Kinvo é um consolidador de investimentos, criado no ano de 2017. A proposta i…" at bounding box center [375, 259] width 369 height 309
copy div "L Ipsum d si ametconsecte ad elitseddoeius, tempor in utl et 7363. D magnaali e…"
click at [277, 144] on div "O Kinvo é um consolidador de investimentos, criado no ano de 2017. A proposta i…" at bounding box center [375, 213] width 306 height 180
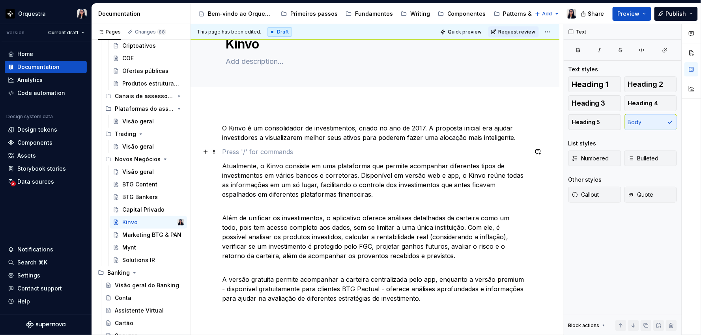
click at [317, 154] on p at bounding box center [375, 151] width 306 height 9
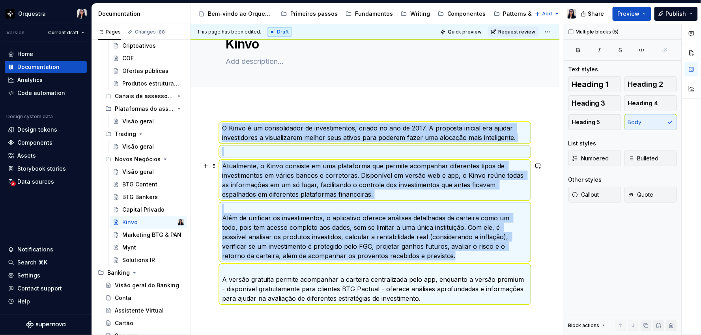
drag, startPoint x: 262, startPoint y: 174, endPoint x: 241, endPoint y: 178, distance: 21.1
click at [241, 178] on p "Atualmente, o Kinvo consiste em uma plataforma que permite acompanhar diferente…" at bounding box center [375, 180] width 306 height 38
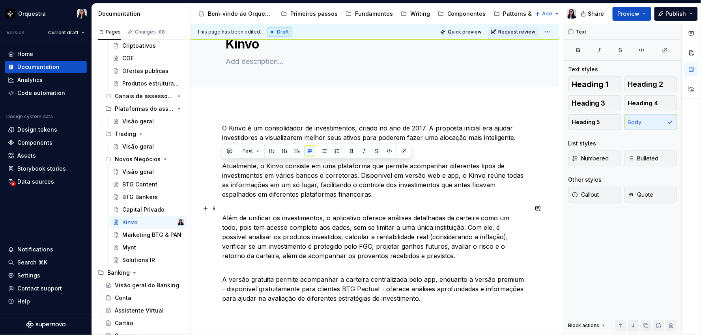
click at [245, 211] on p "Além de unificar os investimentos, o aplicativo oferece análises detalhadas da …" at bounding box center [375, 232] width 306 height 57
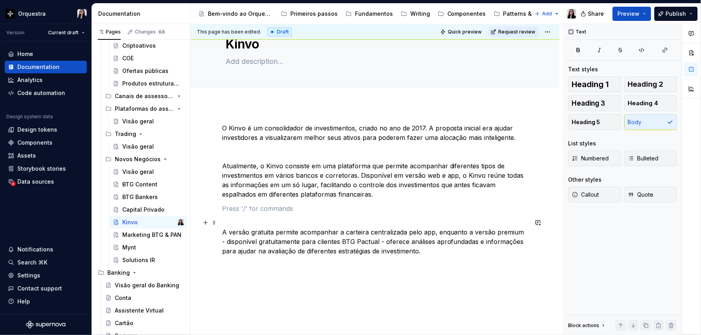
click at [282, 291] on div "O Kinvo é um consolidador de investimentos, criado no ano de 2017. A proposta i…" at bounding box center [375, 236] width 369 height 262
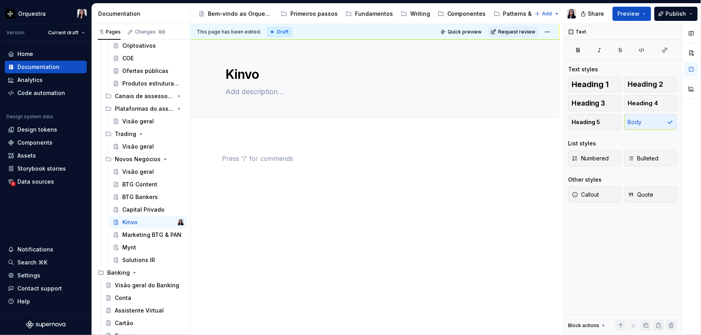
scroll to position [0, 0]
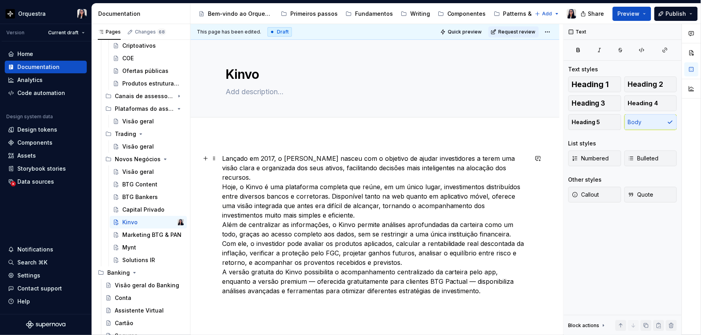
click at [319, 202] on p "Lançado em 2017, o [PERSON_NAME] nasceu com o objetivo de ajudar investidores a…" at bounding box center [375, 225] width 306 height 142
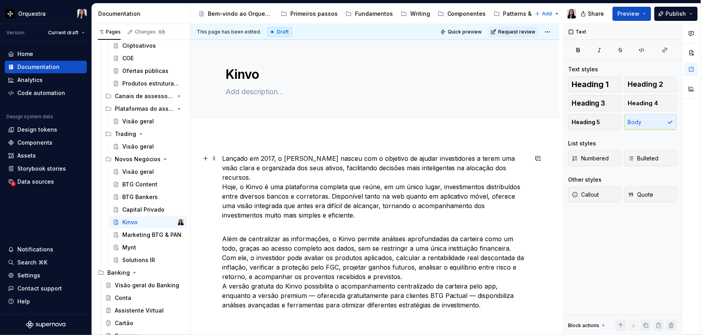
click at [449, 186] on p "Lançado em 2017, o [PERSON_NAME] nasceu com o objetivo de ajudar investidores a…" at bounding box center [375, 187] width 306 height 66
click at [405, 269] on p "Além de centralizar as informações, o Kinvo permite análises aprofundadas da ca…" at bounding box center [375, 267] width 306 height 85
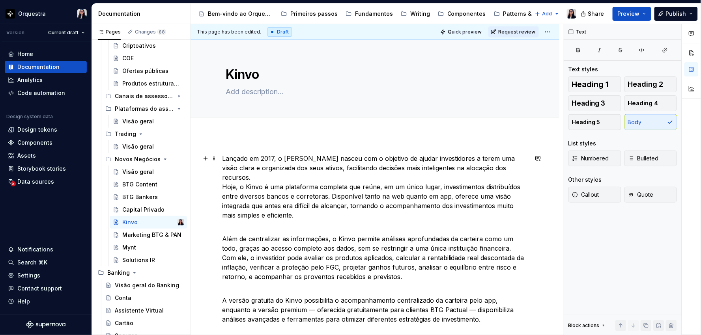
click at [505, 170] on p "Lançado em 2017, o [PERSON_NAME] nasceu com o objetivo de ajudar investidores a…" at bounding box center [375, 187] width 306 height 66
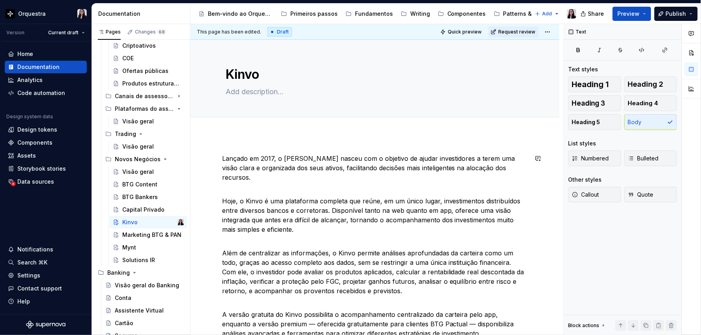
scroll to position [44, 0]
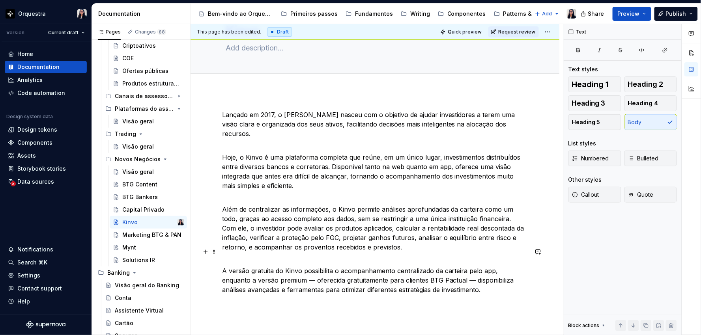
click at [470, 282] on p "A versão gratuita do Kinvo possibilita o acompanhamento centralizado da carteir…" at bounding box center [375, 276] width 306 height 38
click at [282, 271] on p "A versão gratuita do Kinvo possibilita o acompanhamento centralizado da carteir…" at bounding box center [375, 276] width 306 height 38
click at [277, 271] on p "A versão gratuita do Kinvo possibilita o acompanhamento centralizado da carteir…" at bounding box center [375, 276] width 306 height 38
click at [278, 271] on p "A versão gratuita do Kinvo possibilita o acompanhamento centralizado da carteir…" at bounding box center [375, 276] width 306 height 38
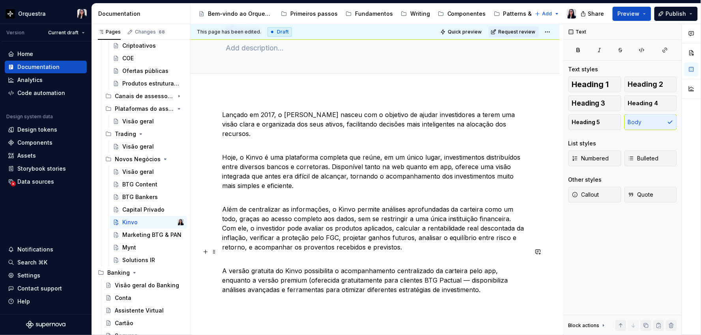
click at [438, 271] on p "A versão gratuita do Kinvo possibilita o acompanhamento centralizado da carteir…" at bounding box center [375, 276] width 306 height 38
click at [464, 286] on div "Lançado em 2017, o [PERSON_NAME] nasceu com o objetivo de ajudar investidores a…" at bounding box center [375, 207] width 306 height 194
click at [224, 148] on p "Hoje, o Kinvo é uma plataforma completa que reúne, em um único lugar, investime…" at bounding box center [375, 166] width 306 height 47
click at [378, 150] on p "O Kinvo foi comprado pelo BTG Pactual em 2022, e hoje é uma plataforma completa…" at bounding box center [375, 166] width 306 height 47
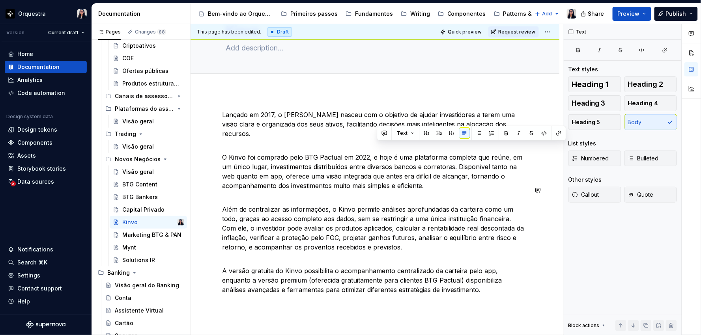
click at [515, 181] on div "Lançado em 2017, o [PERSON_NAME] nasceu com o objetivo de ajudar investidores a…" at bounding box center [375, 202] width 306 height 185
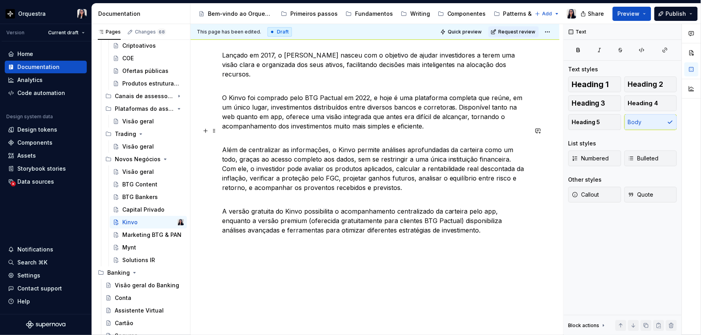
scroll to position [0, 0]
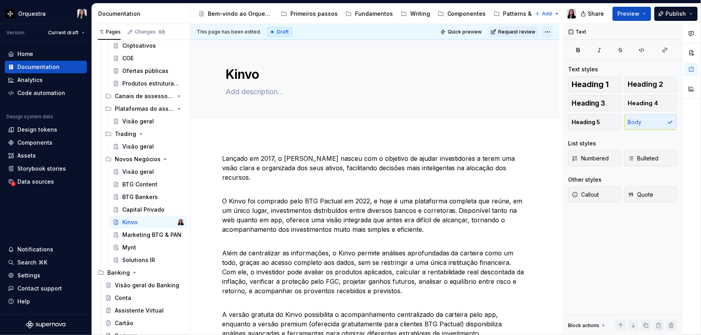
click at [550, 29] on html "Orquestra Version Current draft Home Documentation Analytics Code automation De…" at bounding box center [350, 167] width 701 height 335
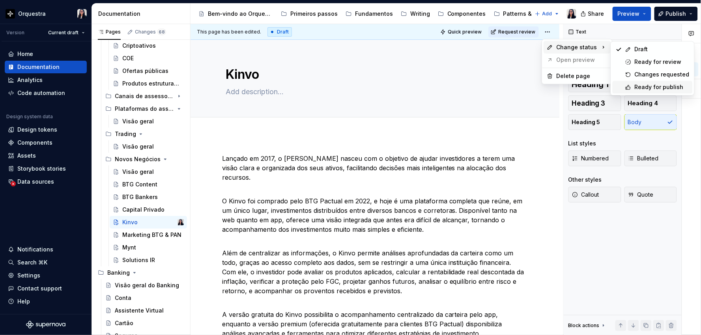
click at [648, 87] on div "Ready for publish" at bounding box center [662, 87] width 55 height 8
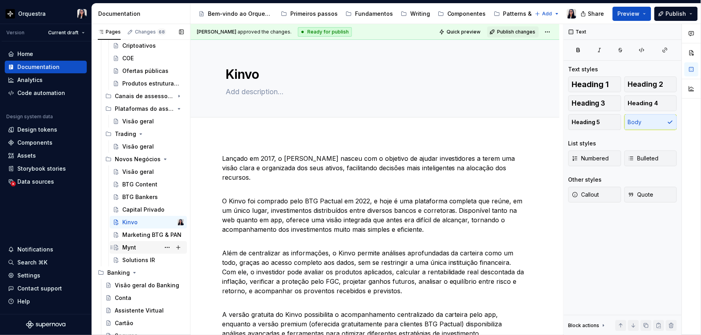
click at [138, 250] on div "Mynt" at bounding box center [153, 247] width 62 height 11
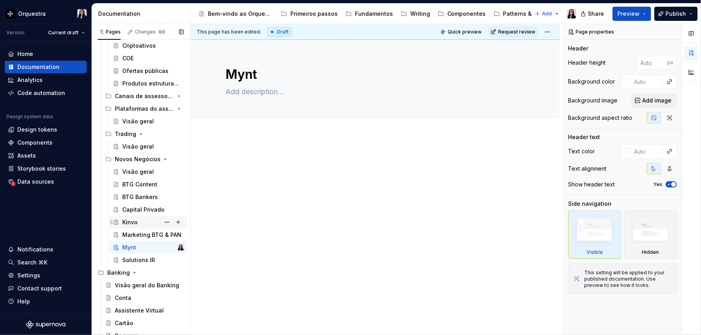
click at [141, 219] on div "Kinvo" at bounding box center [153, 222] width 62 height 11
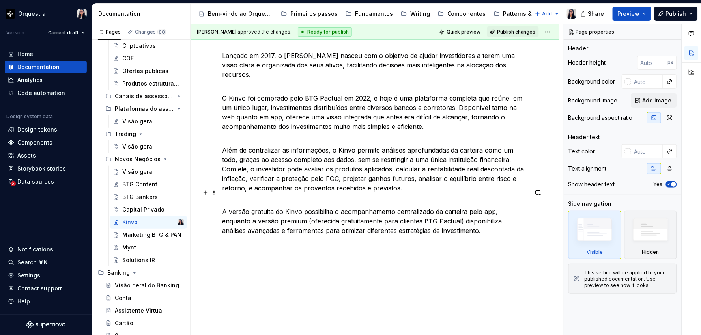
scroll to position [103, 0]
click at [362, 238] on div "Lançado em 2017, o [PERSON_NAME] nasceu com o objetivo de ajudar investidores a…" at bounding box center [375, 189] width 369 height 314
type textarea "*"
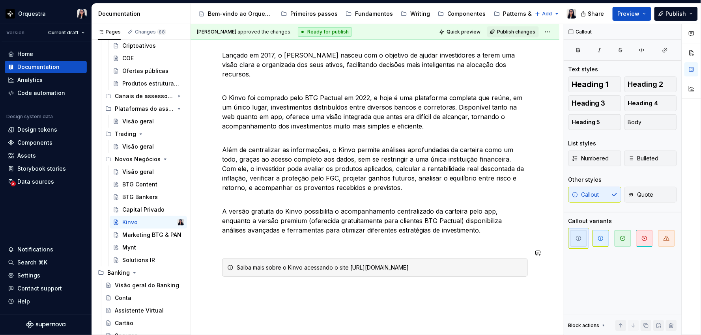
click at [350, 264] on div "Saiba mais sobre o Kinvo acessando o site [URL][DOMAIN_NAME]" at bounding box center [380, 268] width 286 height 8
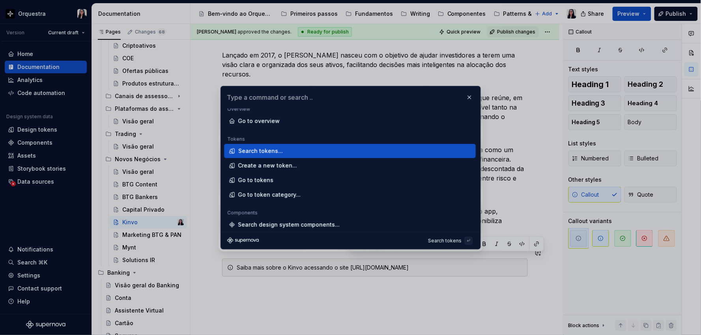
scroll to position [6, 0]
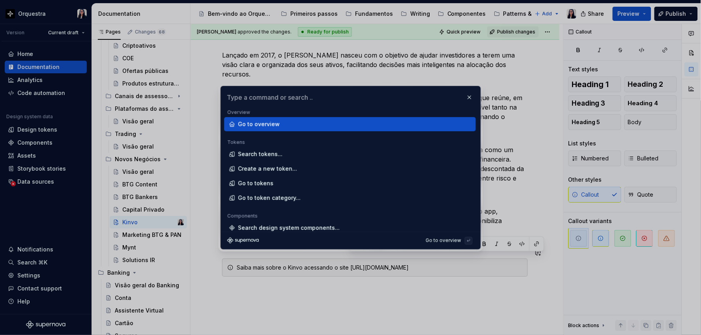
click at [466, 98] on button "button" at bounding box center [469, 97] width 11 height 11
type textarea "*"
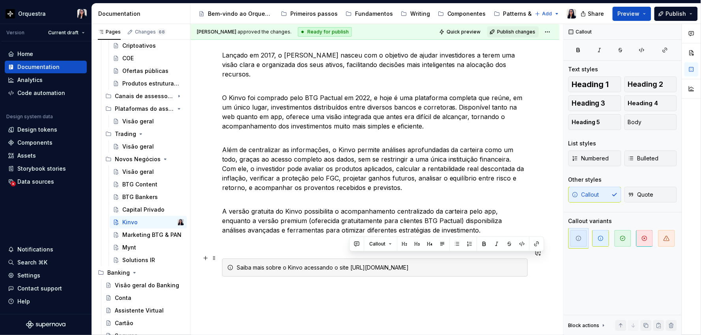
click at [412, 264] on div "Saiba mais sobre o Kinvo acessando o site [URL][DOMAIN_NAME]" at bounding box center [380, 268] width 286 height 8
click at [350, 264] on div "Saiba mais sobre o Kinvo acessando o site [URL][DOMAIN_NAME]" at bounding box center [380, 268] width 286 height 8
click at [665, 52] on icon "button" at bounding box center [665, 50] width 4 height 4
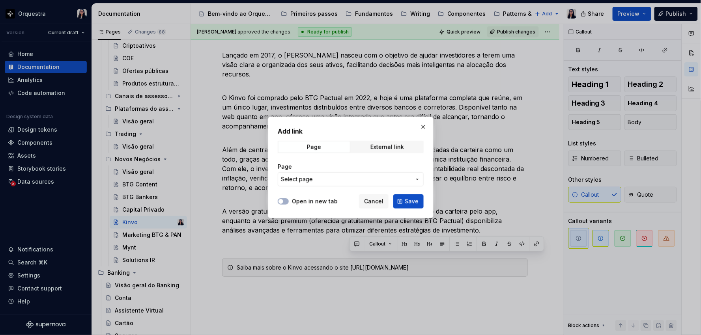
click at [351, 179] on span "Select page" at bounding box center [346, 180] width 130 height 8
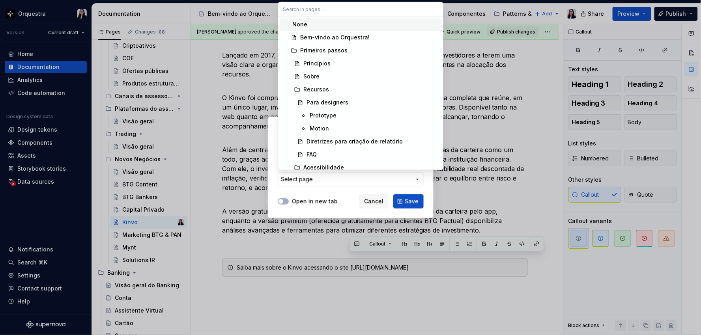
click at [351, 179] on div "Add link Page External link Page Select page Open in new tab Cancel Save" at bounding box center [350, 167] width 701 height 335
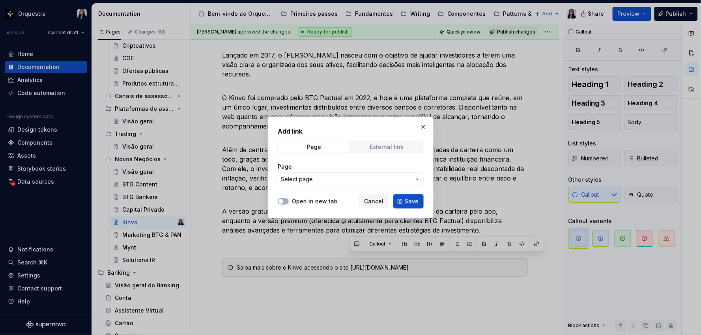
click at [383, 146] on div "External link" at bounding box center [387, 147] width 34 height 6
click at [329, 177] on input "URL" at bounding box center [351, 179] width 146 height 14
paste input "[URL][DOMAIN_NAME]"
type input "[URL][DOMAIN_NAME]"
click at [415, 200] on span "Save" at bounding box center [412, 202] width 14 height 8
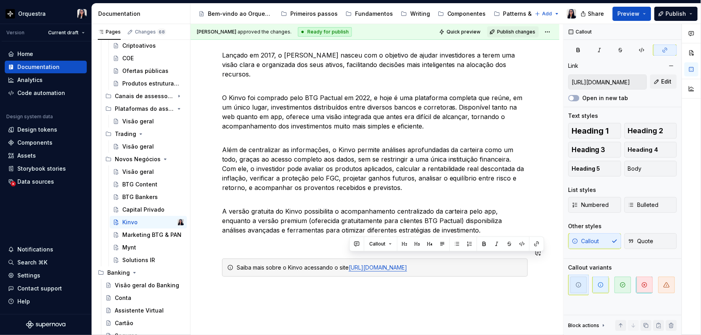
click at [400, 292] on div "Lançado em 2017, o [PERSON_NAME] nasceu com o objetivo de ajudar investidores a…" at bounding box center [375, 209] width 369 height 355
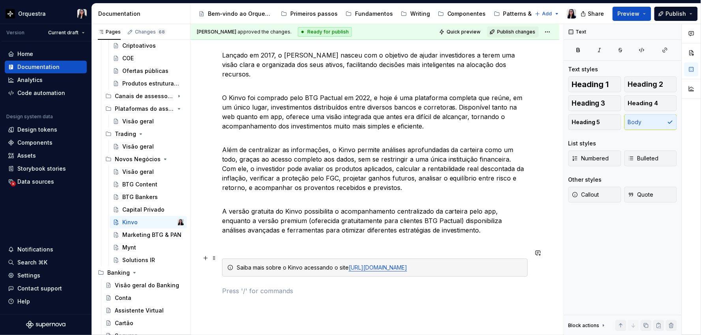
click at [294, 264] on div "Saiba mais sobre o Kinvo acessando o site [URL][DOMAIN_NAME]" at bounding box center [380, 268] width 286 height 8
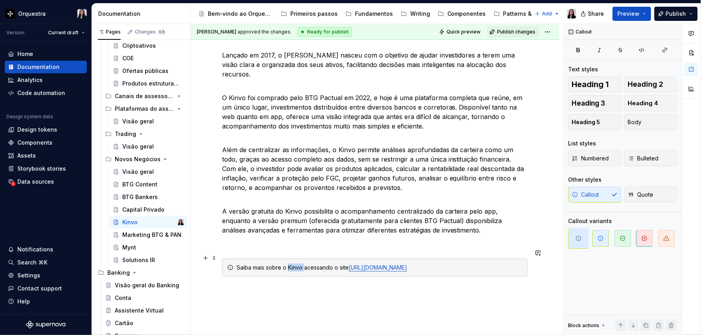
click at [294, 264] on div "Saiba mais sobre o Kinvo acessando o site [URL][DOMAIN_NAME]" at bounding box center [380, 268] width 286 height 8
click at [322, 299] on div "Lançado em 2017, o [PERSON_NAME] nasceu com o objetivo de ajudar investidores a…" at bounding box center [375, 219] width 369 height 374
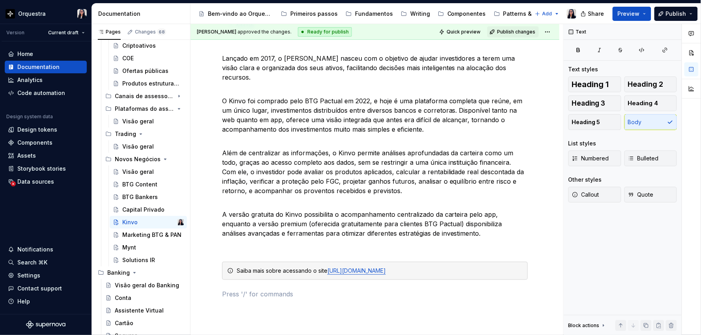
scroll to position [131, 0]
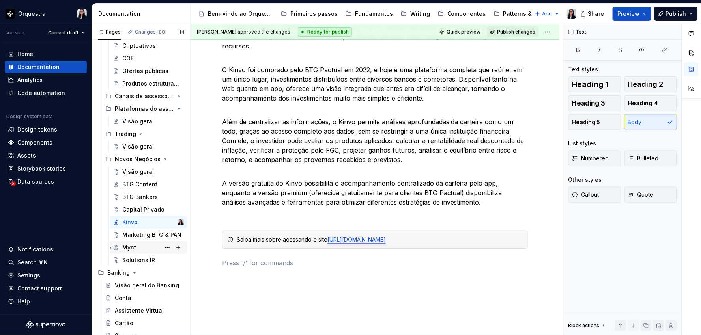
click at [131, 246] on div "Mynt" at bounding box center [129, 248] width 14 height 8
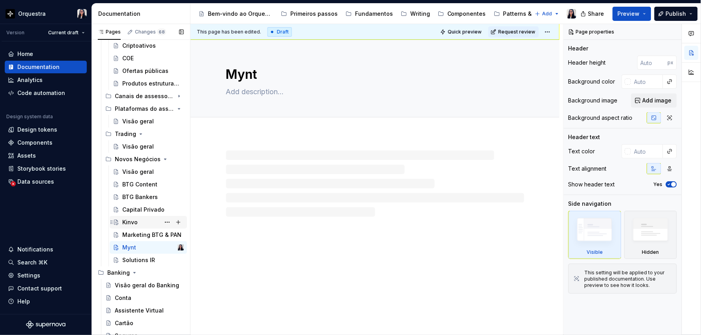
click at [142, 222] on div "Kinvo" at bounding box center [153, 222] width 62 height 11
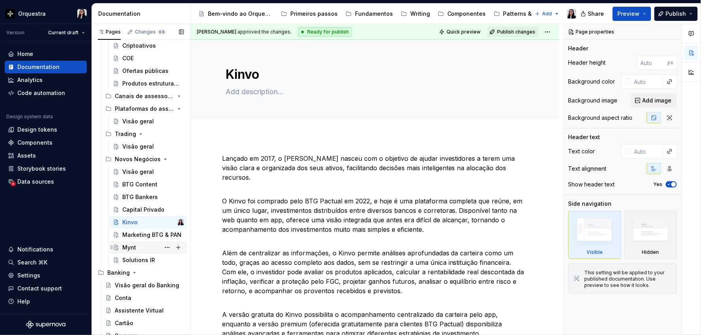
click at [138, 249] on div "Mynt" at bounding box center [153, 247] width 62 height 11
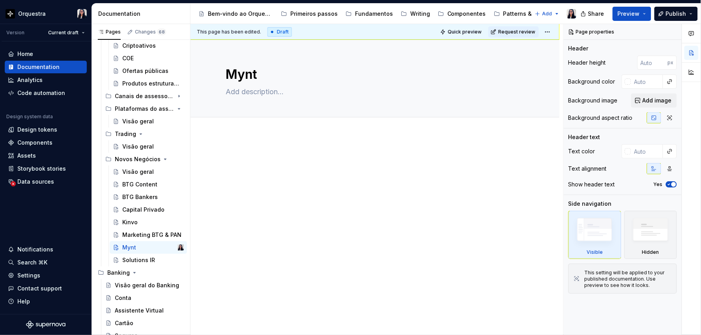
click at [275, 181] on div at bounding box center [375, 169] width 306 height 30
click at [255, 141] on div at bounding box center [375, 214] width 369 height 159
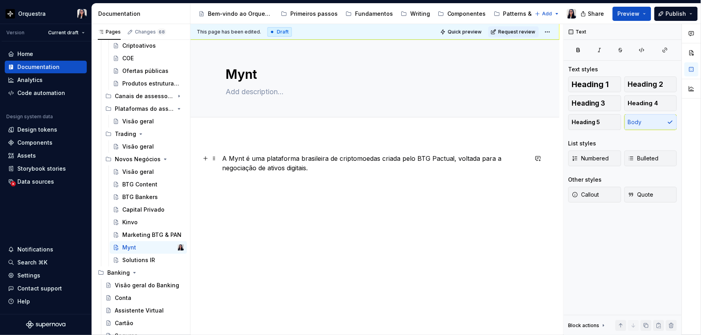
click at [313, 159] on p "A Mynt é uma plataforma brasileira de criptomoedas criada pelo BTG Pactual, vol…" at bounding box center [375, 163] width 306 height 19
click at [359, 172] on p "A Mynt é uma plataforma de criptomoedas criada pelo BTG Pactual, voltada para a…" at bounding box center [375, 163] width 306 height 19
click at [239, 196] on div "A Mynt é uma plataforma de criptomoedas criada pelo BTG Pactual, voltada para a…" at bounding box center [375, 214] width 369 height 159
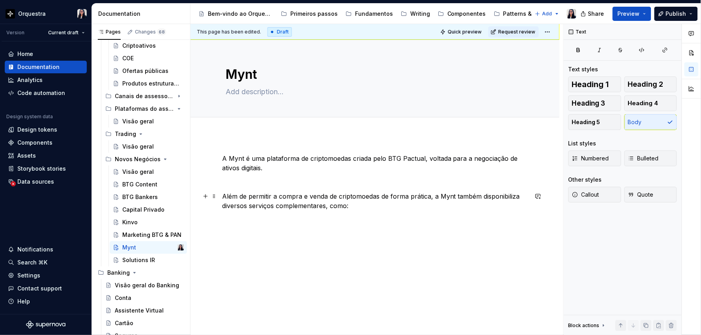
click at [234, 207] on p "Além de permitir a compra e venda de criptomoedas de forma prática, a Mynt tamb…" at bounding box center [375, 201] width 306 height 19
click at [348, 201] on p "Além de permitir a compra e venda de criptomoedas de forma prática, a Mynt tamb…" at bounding box center [375, 201] width 306 height 19
click at [340, 208] on p "Além de permitir a compra e venda de criptomoedas de forma prática, a Mynt tamb…" at bounding box center [375, 201] width 306 height 19
click at [273, 214] on div "A Mynt é uma plataforma de criptomoedas criada pelo BTG Pactual, voltada para a…" at bounding box center [375, 187] width 306 height 66
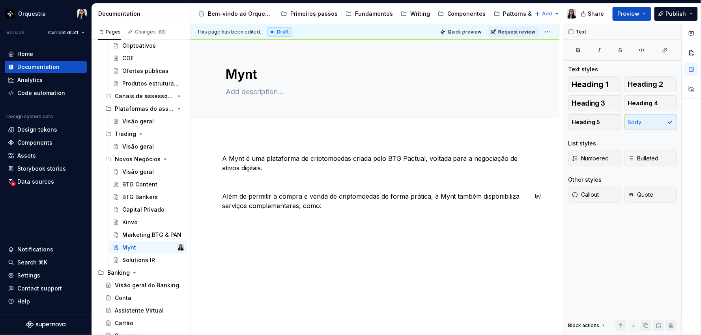
click at [250, 229] on div "A Mynt é uma plataforma de criptomoedas criada pelo BTG Pactual, voltada para a…" at bounding box center [375, 228] width 369 height 186
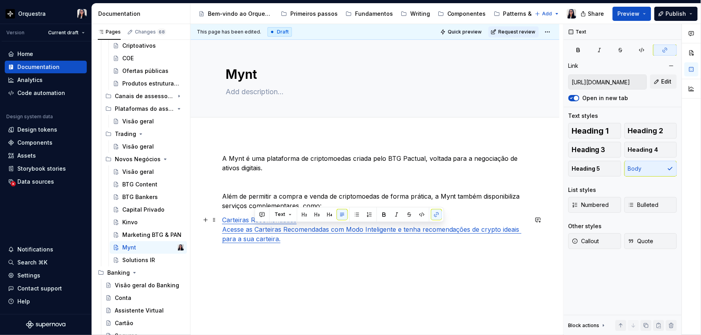
drag, startPoint x: 270, startPoint y: 230, endPoint x: 302, endPoint y: 241, distance: 33.7
click at [302, 241] on p "Carteiras Recomendadas Acesse as Carteiras Recomendadas com Modo Inteligente e …" at bounding box center [375, 229] width 306 height 28
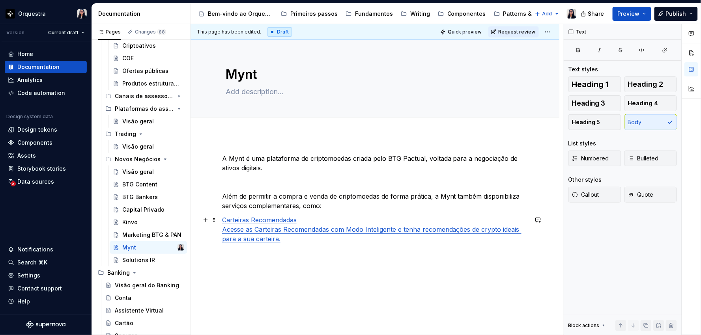
click at [222, 219] on link "Carteiras Recomendadas" at bounding box center [259, 220] width 75 height 8
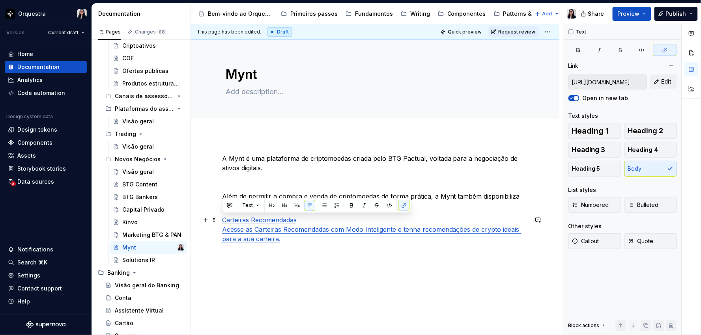
click at [285, 236] on p "Carteiras Recomendadas Acesse as Carteiras Recomendadas com Modo Inteligente e …" at bounding box center [375, 229] width 306 height 28
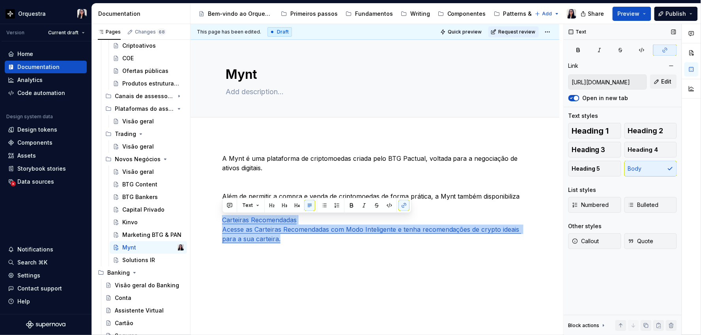
click at [573, 98] on icon "button" at bounding box center [571, 98] width 6 height 5
click at [668, 50] on icon "button" at bounding box center [665, 50] width 6 height 6
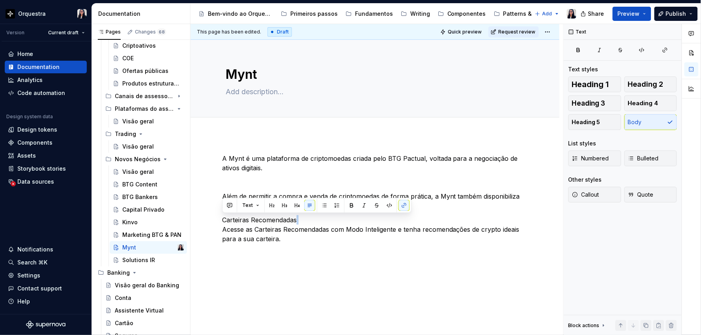
type textarea "*"
click at [263, 234] on p "Carteiras Recomendadas Acesse as Carteiras Recomendadas com Modo Inteligente e …" at bounding box center [375, 229] width 306 height 28
click at [304, 219] on p "Carteiras Recomendadas Acesse as Carteiras Recomendadas com Modo Inteligente e …" at bounding box center [375, 229] width 306 height 28
click at [330, 231] on p "Carteiras Recomendadas Acesse as Carteiras Recomendadas com Modo Inteligente e …" at bounding box center [375, 229] width 306 height 28
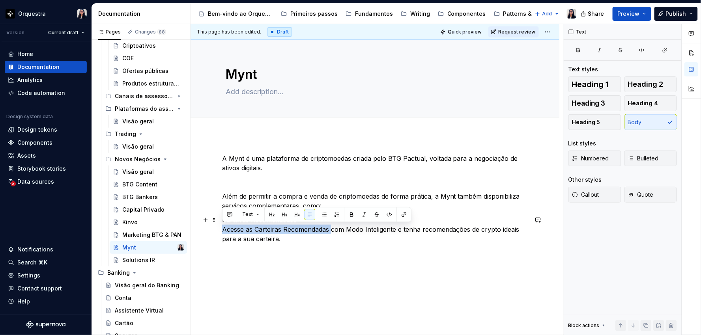
drag, startPoint x: 222, startPoint y: 231, endPoint x: 330, endPoint y: 227, distance: 108.2
click at [330, 227] on p "Carteiras Recomendadas Acesse as Carteiras Recomendadas com Modo Inteligente e …" at bounding box center [375, 229] width 306 height 28
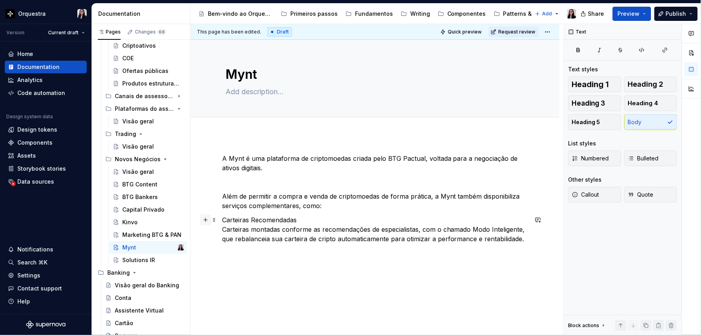
click at [210, 222] on button "button" at bounding box center [205, 220] width 11 height 11
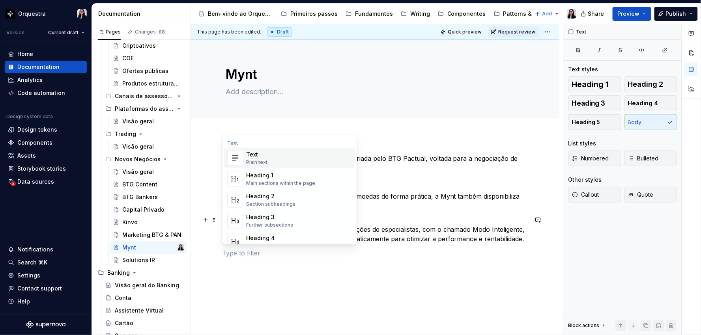
click at [214, 226] on div "A Mynt é uma plataforma de criptomoedas criada pelo BTG Pactual, voltada para a…" at bounding box center [375, 251] width 369 height 233
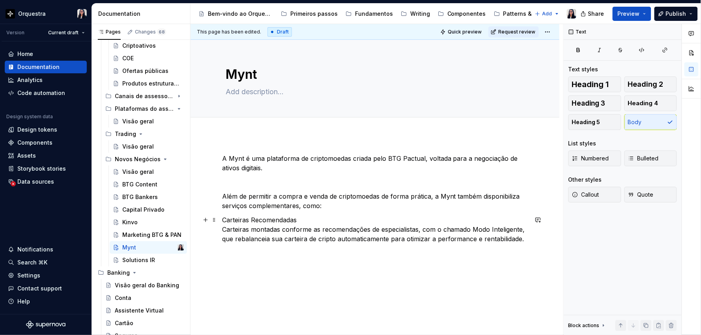
click at [297, 218] on p "Carteiras Recomendadas Carteiras montadas conforme as recomendações de especial…" at bounding box center [375, 229] width 306 height 28
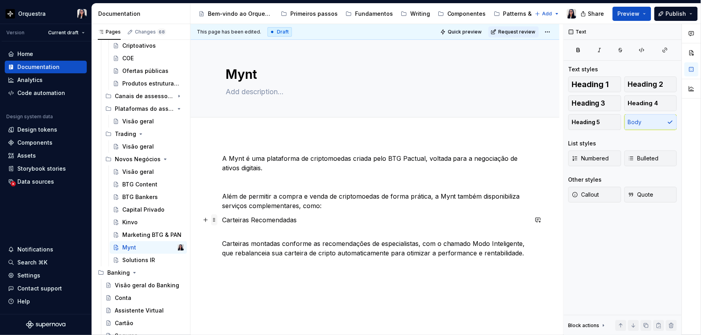
click at [211, 220] on span at bounding box center [214, 220] width 6 height 11
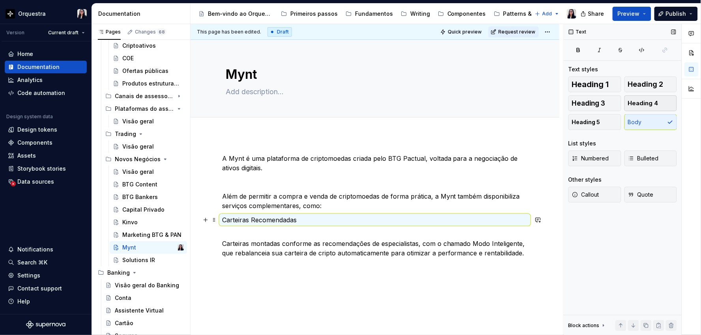
click at [643, 101] on span "Heading 4" at bounding box center [643, 103] width 30 height 8
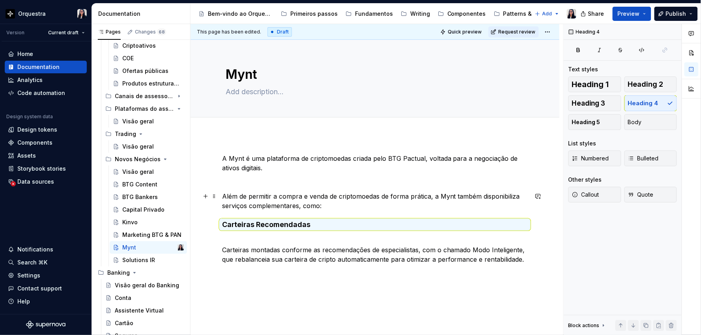
click at [328, 203] on p "Além de permitir a compra e venda de criptomoedas de forma prática, a Mynt tamb…" at bounding box center [375, 201] width 306 height 19
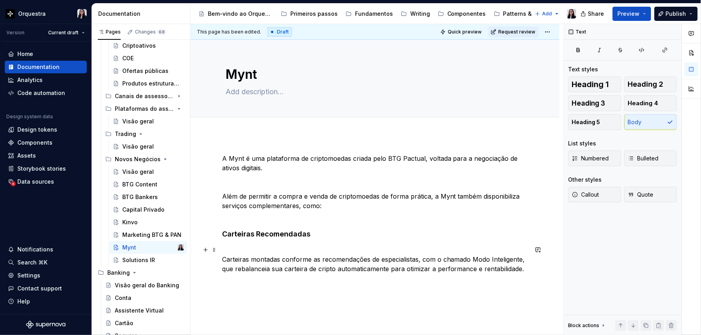
click at [266, 242] on div "A Mynt é uma plataforma de criptomoedas criada pelo BTG Pactual, voltada para a…" at bounding box center [375, 221] width 306 height 134
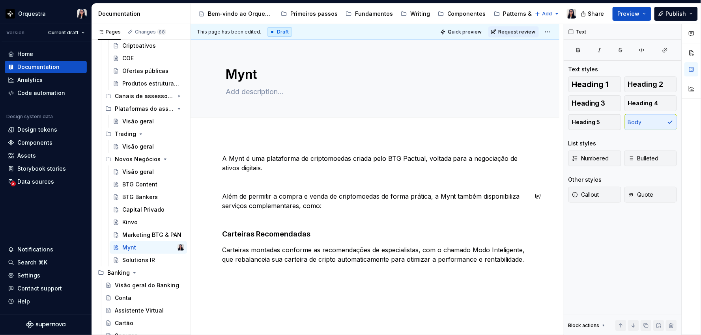
click at [245, 188] on div "A Mynt é uma plataforma de criptomoedas criada pelo BTG Pactual, voltada para a…" at bounding box center [375, 216] width 306 height 125
click at [230, 179] on p at bounding box center [375, 182] width 306 height 9
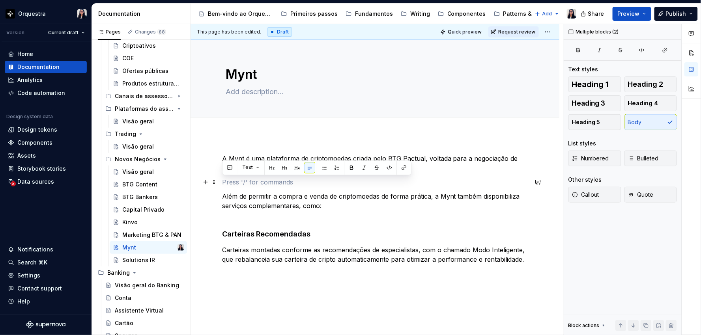
click at [230, 179] on p at bounding box center [375, 182] width 306 height 9
click at [232, 185] on p at bounding box center [375, 182] width 306 height 9
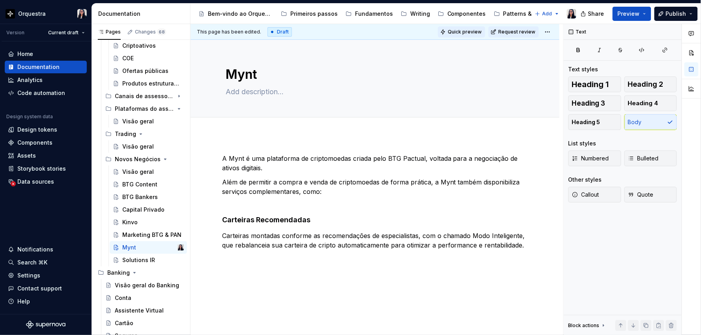
click at [466, 32] on span "Quick preview" at bounding box center [465, 32] width 34 height 6
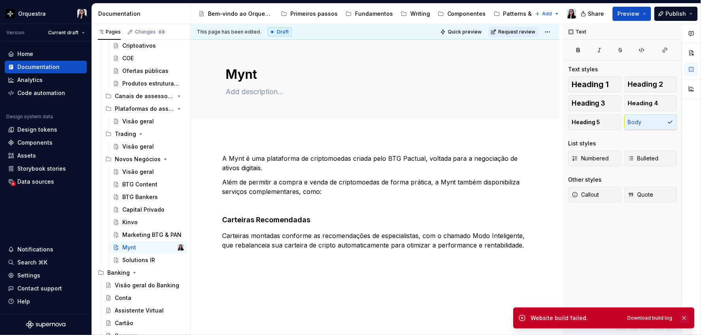
click at [684, 318] on button "button" at bounding box center [684, 318] width 10 height 11
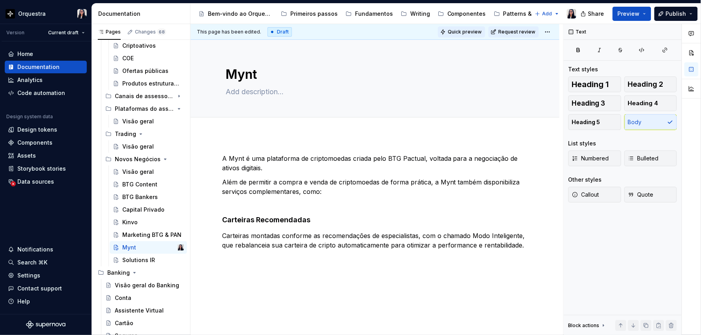
click at [464, 29] on span "Quick preview" at bounding box center [465, 32] width 34 height 6
click at [529, 243] on div "A Mynt é uma plataforma de criptomoedas criada pelo BTG Pactual, voltada para a…" at bounding box center [375, 254] width 369 height 239
click at [254, 290] on p at bounding box center [375, 294] width 306 height 9
click at [224, 297] on p "conteúdos educativos sobre o universo cripto" at bounding box center [375, 294] width 306 height 9
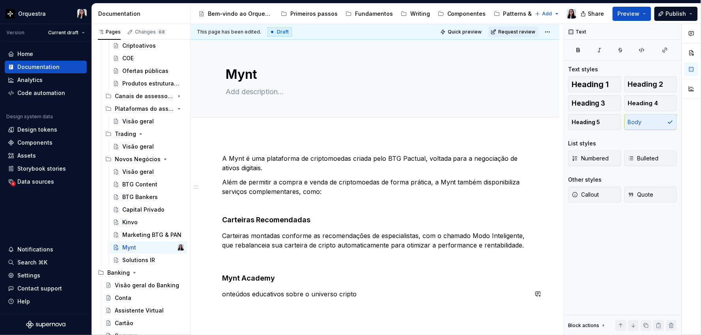
scroll to position [2, 0]
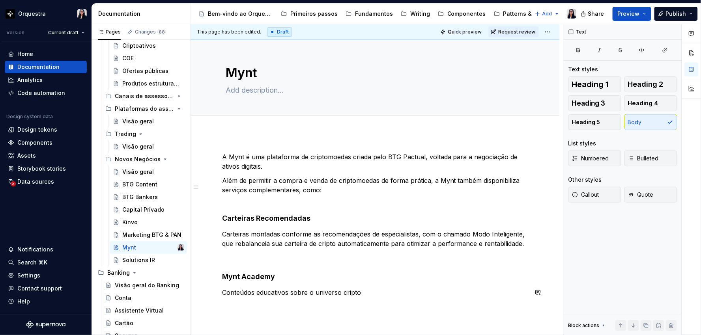
click at [366, 300] on div "A Mynt é uma plataforma de criptomoedas criada pelo BTG Pactual, voltada para a…" at bounding box center [375, 231] width 306 height 159
click at [388, 290] on p "Conteúdos educativos sobre o universo cripto" at bounding box center [375, 292] width 306 height 9
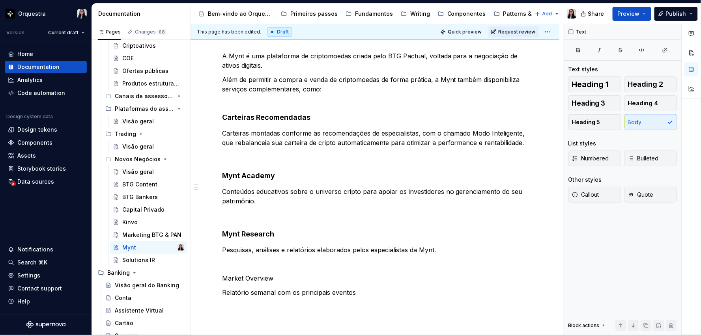
scroll to position [131, 0]
click at [340, 289] on p "Relatório semanal com os principais eventos do mercado de criptomoedas." at bounding box center [375, 292] width 306 height 9
click at [214, 278] on span at bounding box center [214, 278] width 6 height 11
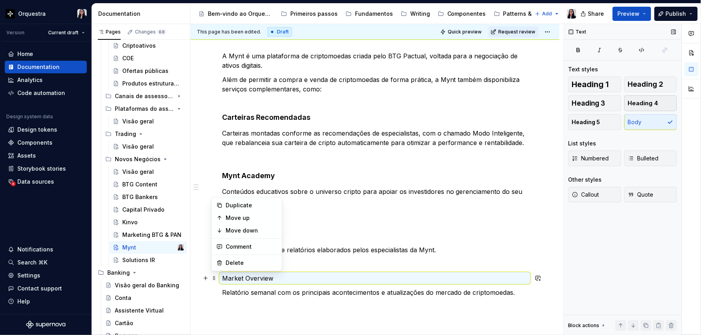
click at [660, 103] on button "Heading 4" at bounding box center [651, 103] width 53 height 16
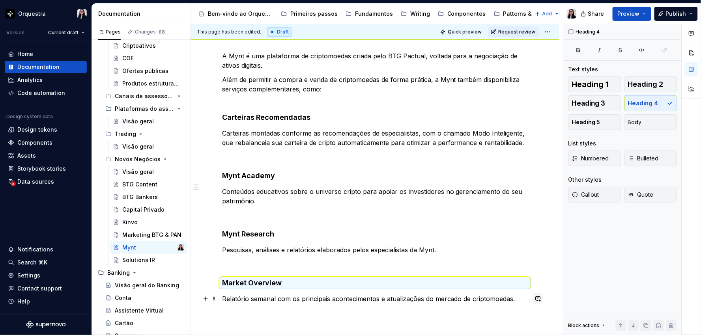
click at [535, 302] on button "button" at bounding box center [538, 299] width 11 height 11
click at [518, 274] on div "A Mynt é uma plataforma de criptomoedas criada pelo BTG Pactual, voltada para a…" at bounding box center [375, 184] width 306 height 267
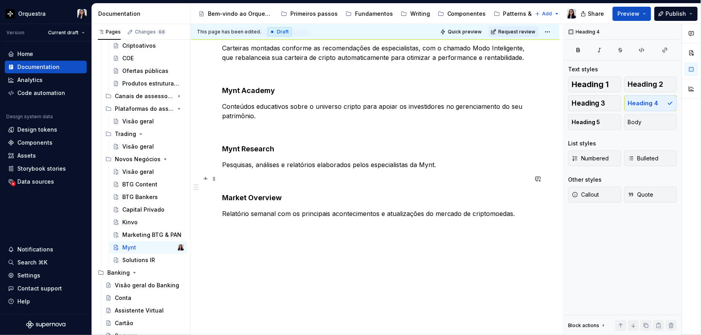
scroll to position [190, 0]
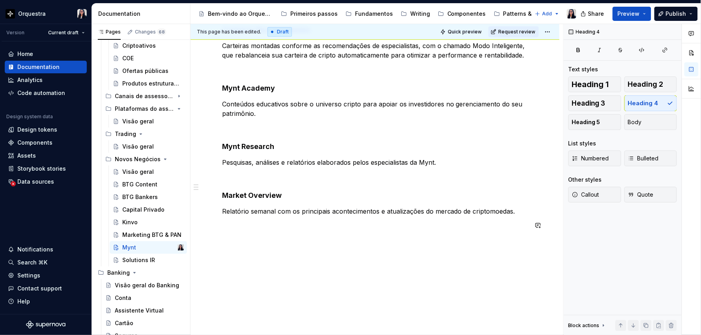
click at [520, 210] on p "Relatório semanal com os principais acontecimentos e atualizações do mercado de…" at bounding box center [375, 211] width 306 height 9
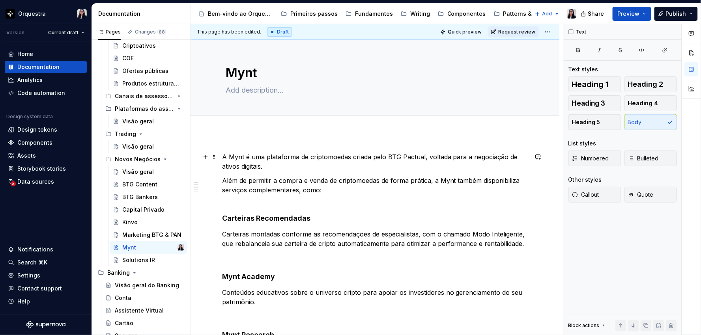
scroll to position [0, 0]
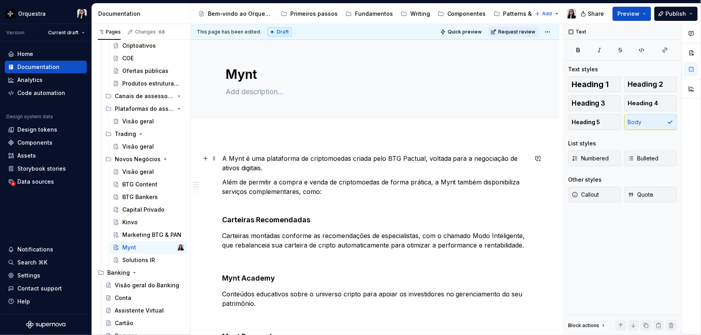
click at [297, 170] on p "A Mynt é uma plataforma de criptomoedas criada pelo BTG Pactual, voltada para a…" at bounding box center [375, 163] width 306 height 19
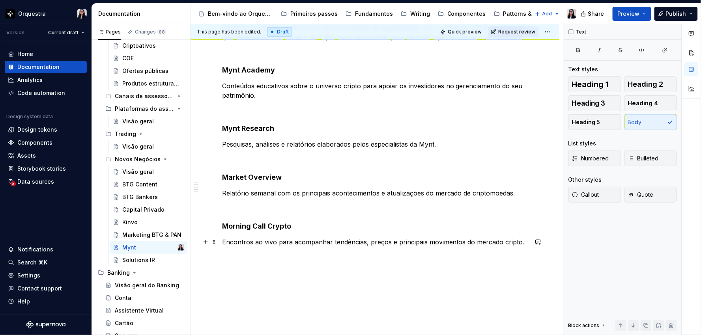
scroll to position [219, 0]
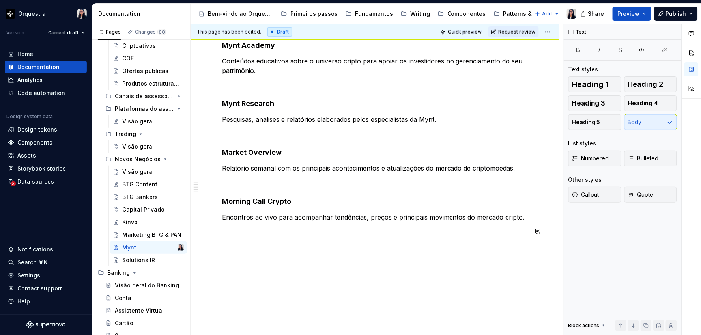
click at [280, 251] on div "A Mynt é uma plataforma de criptomoedas criada pelo BTG Pactual, voltada para a…" at bounding box center [375, 131] width 369 height 430
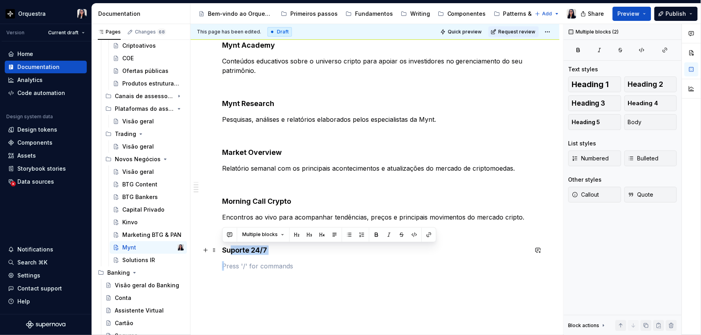
drag, startPoint x: 229, startPoint y: 266, endPoint x: 219, endPoint y: 253, distance: 15.8
click at [222, 247] on div "A Mynt é uma plataforma de criptomoedas criada pelo BTG Pactual, voltada para a…" at bounding box center [375, 108] width 306 height 346
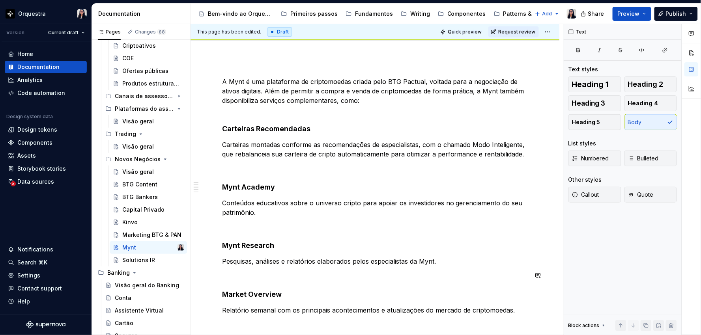
scroll to position [40, 0]
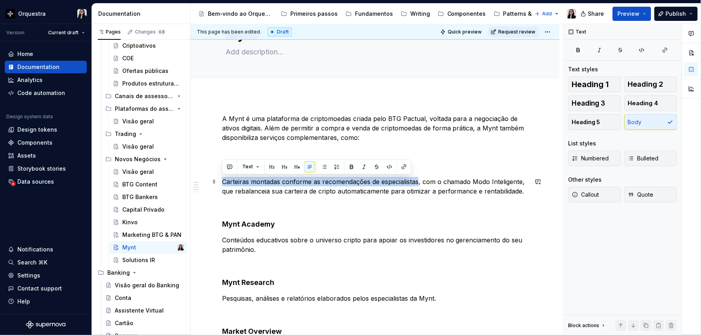
drag, startPoint x: 223, startPoint y: 182, endPoint x: 420, endPoint y: 182, distance: 196.9
click at [420, 182] on p "Carteiras montadas conforme as recomendações de especialistas, com o chamado Mo…" at bounding box center [375, 186] width 306 height 19
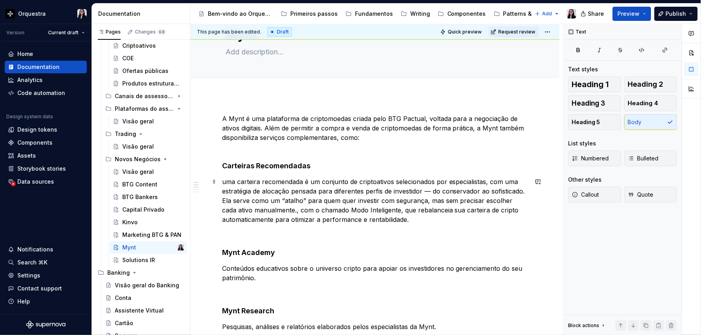
click at [226, 183] on p "uma carteira recomendada é um conjunto de criptoativos selecionados por especia…" at bounding box center [375, 200] width 306 height 47
click at [427, 190] on p "Uma carteira recomendada é um conjunto de criptoativos selecionados por especia…" at bounding box center [375, 200] width 306 height 47
click at [435, 201] on p "Uma carteira recomendada é um conjunto de criptoativos selecionados por especia…" at bounding box center [375, 200] width 306 height 47
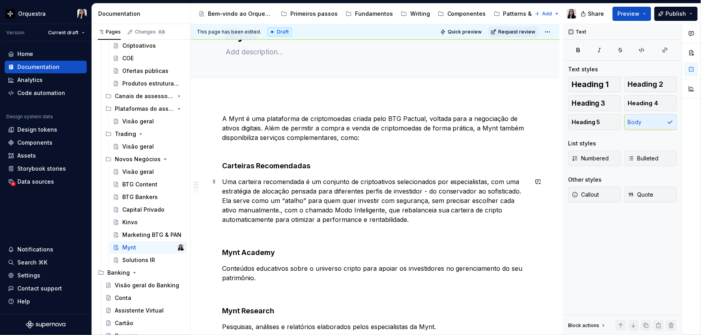
click at [281, 211] on p "Uma carteira recomendada é um conjunto de criptoativos selecionados por especia…" at bounding box center [375, 200] width 306 height 47
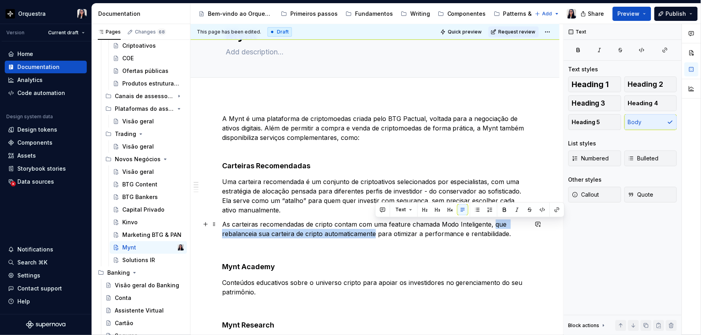
drag, startPoint x: 494, startPoint y: 224, endPoint x: 375, endPoint y: 232, distance: 119.8
click at [375, 232] on p "As carteiras recomendadas de cripto contam com uma feature chamada Modo Intelig…" at bounding box center [375, 229] width 306 height 19
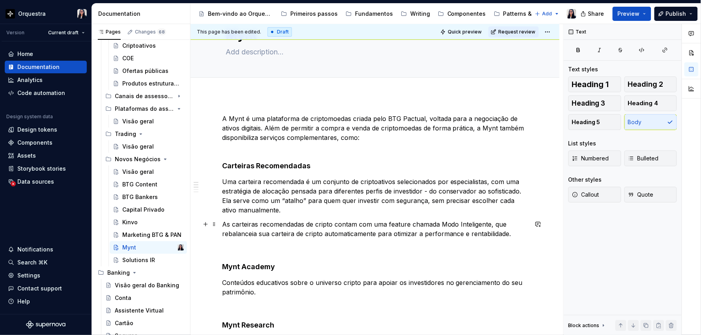
click at [492, 226] on p "As carteiras recomendadas de cripto contam com uma feature chamada Modo Intelig…" at bounding box center [375, 229] width 306 height 19
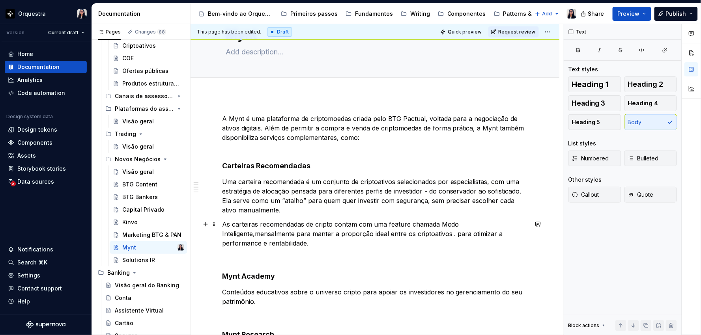
click at [257, 234] on p "As carteiras recomendadas de cripto contam com uma feature chamada Modo Intelig…" at bounding box center [375, 234] width 306 height 28
click at [477, 227] on p "As carteiras recomendadas de cripto contam com uma feature chamada Modo Intelig…" at bounding box center [375, 234] width 306 height 28
click at [255, 234] on p "As carteiras recomendadas de cripto contam com uma feature chamada Modo Intelig…" at bounding box center [375, 234] width 306 height 28
click at [507, 236] on p "As carteiras recomendadas de cripto contam com uma feature chamada Modo Intelig…" at bounding box center [375, 234] width 306 height 28
click at [297, 243] on p "As carteiras recomendadas de cripto contam com uma feature chamada Modo Intelig…" at bounding box center [375, 234] width 306 height 28
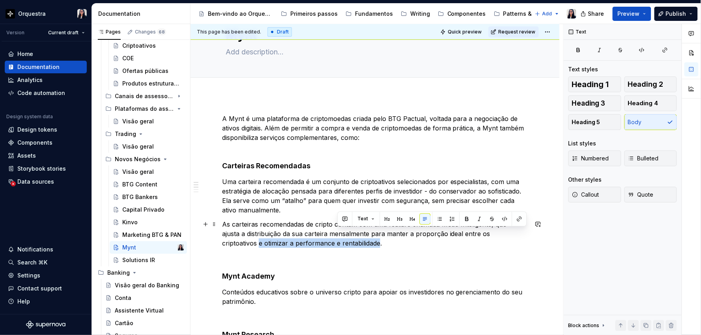
drag, startPoint x: 336, startPoint y: 245, endPoint x: 507, endPoint y: 235, distance: 171.9
click at [507, 235] on p "As carteiras recomendadas de cripto contam com uma feature chamada Modo Intelig…" at bounding box center [375, 234] width 306 height 28
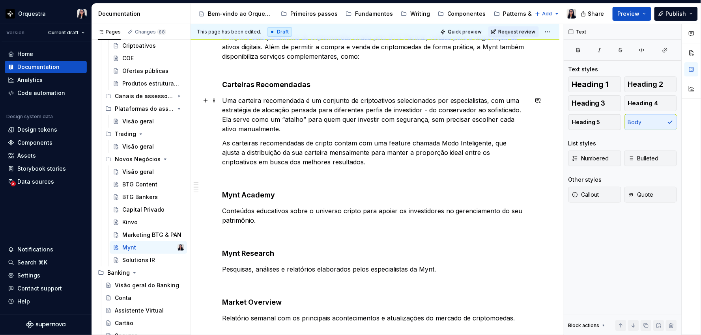
scroll to position [267, 0]
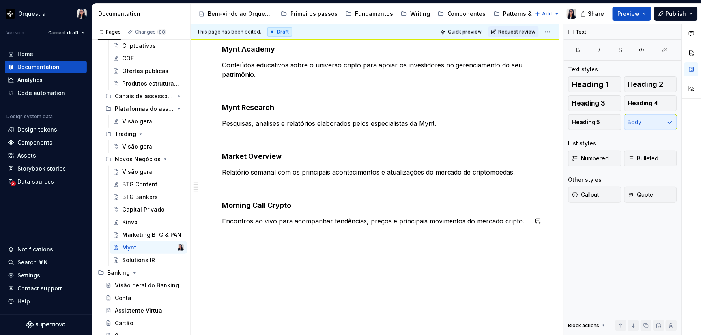
click at [245, 250] on div "A Mynt é uma plataforma de criptomoedas criada pelo BTG Pactual, voltada para a…" at bounding box center [375, 102] width 369 height 468
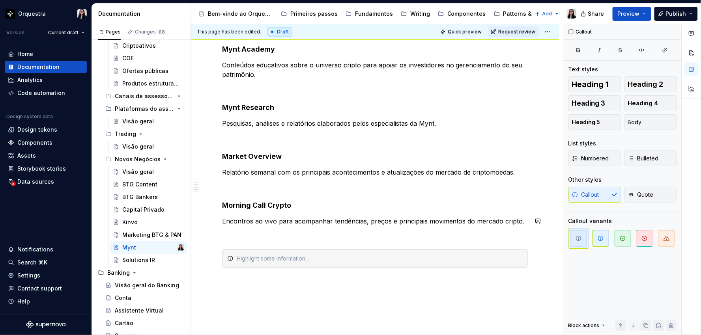
type textarea "*"
click at [336, 258] on div "Saiba mais sobre a Mynt acessando o site oficial." at bounding box center [380, 259] width 286 height 8
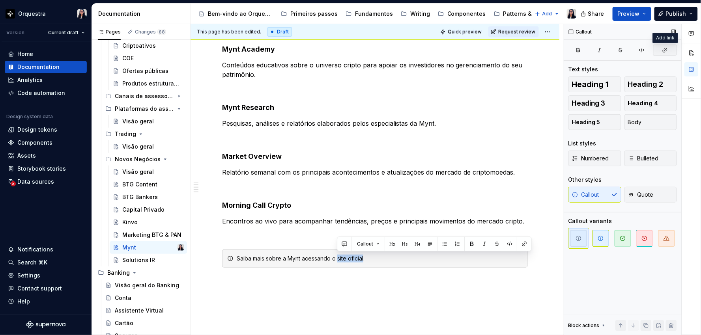
click at [664, 46] on button "button" at bounding box center [665, 50] width 24 height 11
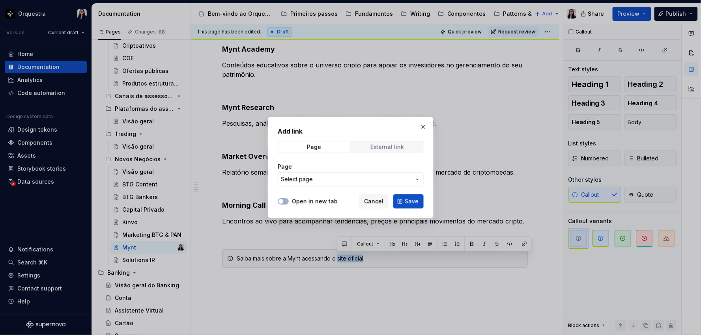
click at [395, 149] on div "External link" at bounding box center [387, 147] width 34 height 6
click at [340, 174] on input "URL" at bounding box center [351, 179] width 146 height 14
paste input "[URL][DOMAIN_NAME]"
type input "[URL][DOMAIN_NAME]"
click at [408, 200] on span "Save" at bounding box center [412, 202] width 14 height 8
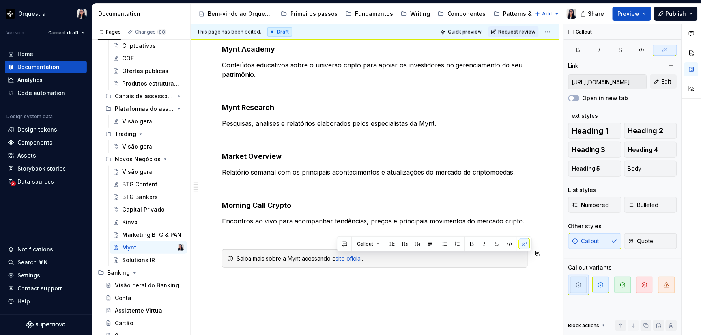
click at [343, 290] on div "A Mynt é uma plataforma de criptomoedas criada pelo BTG Pactual, voltada para a…" at bounding box center [375, 123] width 369 height 510
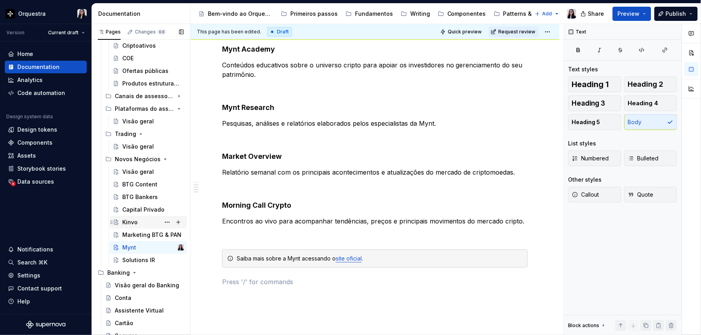
click at [133, 223] on div "Kinvo" at bounding box center [129, 223] width 15 height 8
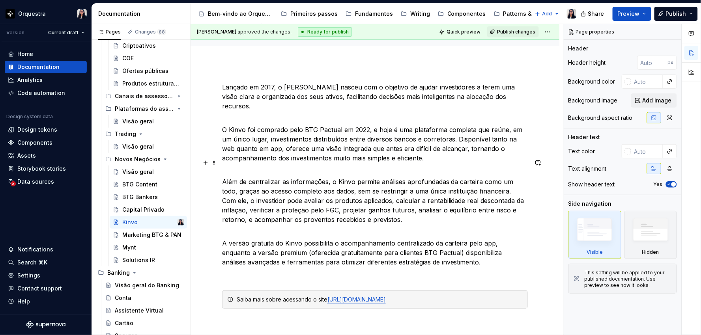
scroll to position [164, 0]
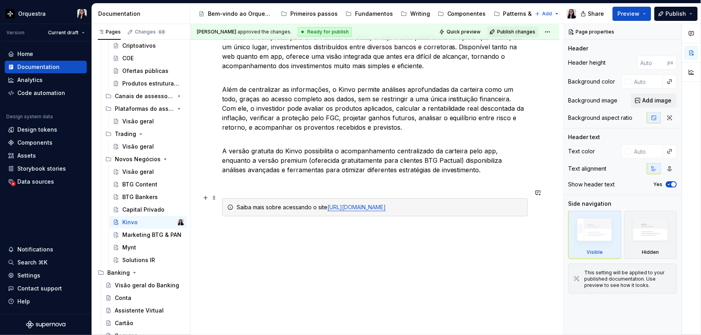
type textarea "*"
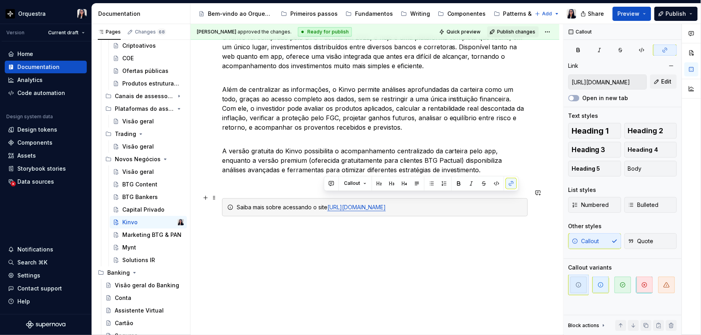
drag, startPoint x: 396, startPoint y: 198, endPoint x: 325, endPoint y: 196, distance: 71.4
click at [325, 204] on div "Saiba mais sobre acessando o site [URL][DOMAIN_NAME]" at bounding box center [380, 208] width 286 height 8
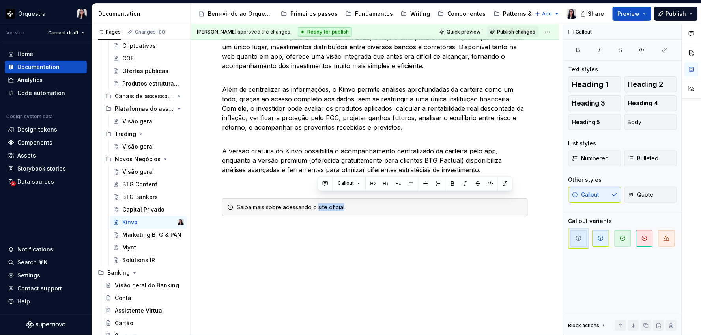
type textarea "*"
click at [666, 52] on icon "button" at bounding box center [665, 50] width 6 height 6
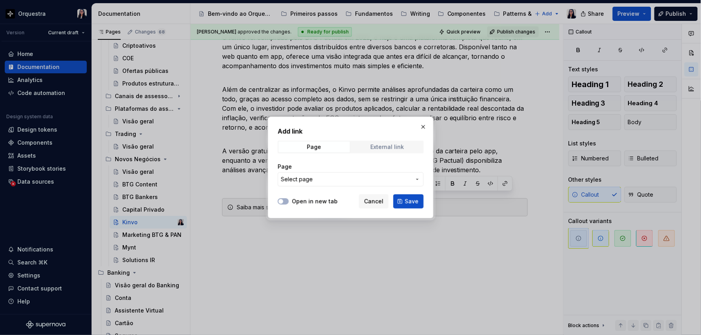
click at [378, 142] on span "External link" at bounding box center [387, 147] width 71 height 11
drag, startPoint x: 366, startPoint y: 155, endPoint x: 342, endPoint y: 177, distance: 32.7
click at [342, 177] on input "URL" at bounding box center [351, 179] width 146 height 14
paste input "[URL][DOMAIN_NAME]"
type input "[URL][DOMAIN_NAME]"
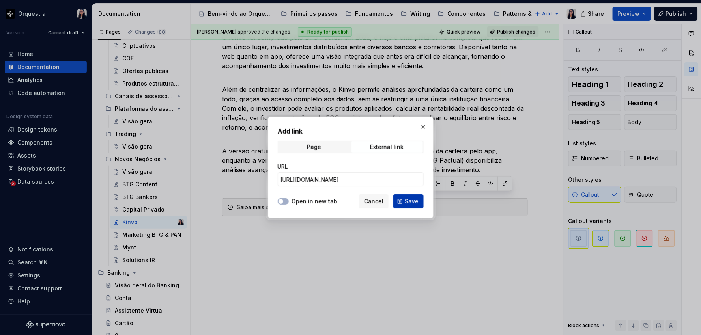
click at [403, 203] on button "Save" at bounding box center [408, 201] width 30 height 14
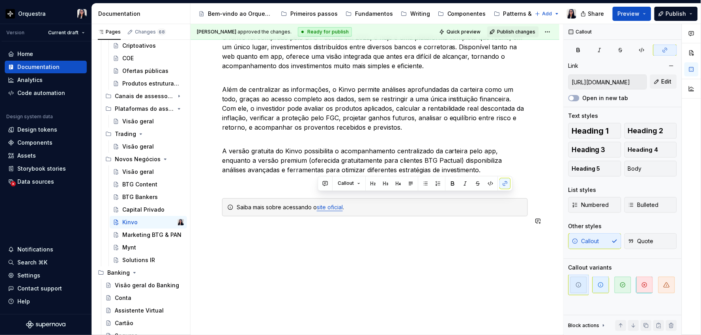
click at [381, 276] on div "Lançado em 2017, o [PERSON_NAME] nasceu com o objetivo de ajudar investidores a…" at bounding box center [375, 158] width 369 height 374
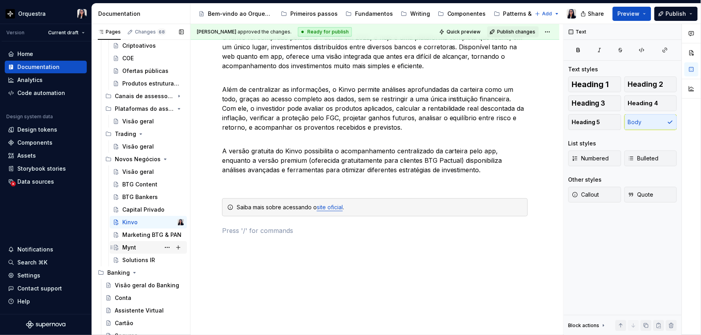
click at [135, 249] on div "Mynt" at bounding box center [129, 248] width 14 height 8
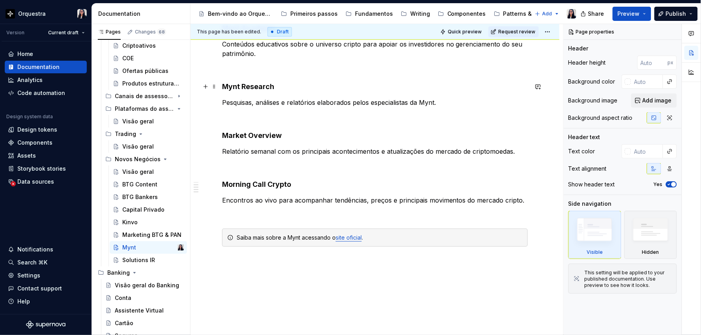
scroll to position [328, 0]
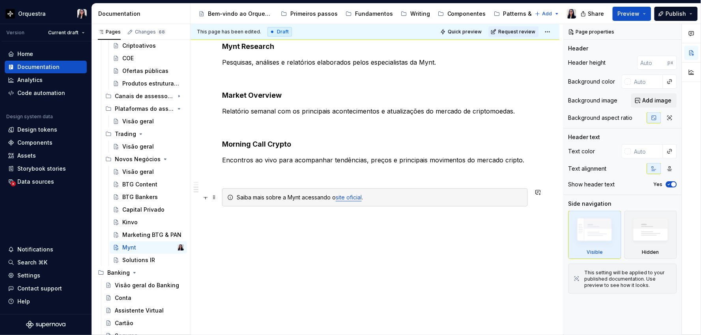
click at [291, 198] on div "Saiba mais sobre a Mynt acessando o site oficial ." at bounding box center [380, 198] width 286 height 8
type textarea "*"
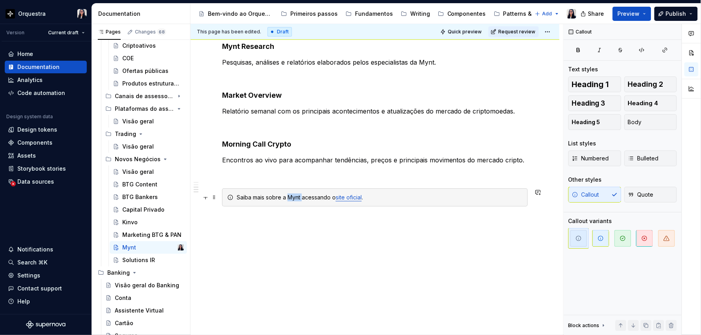
click at [291, 198] on div "Saiba mais sobre a Mynt acessando o site oficial ." at bounding box center [380, 198] width 286 height 8
click at [374, 287] on div "A Mynt é uma plataforma de criptomoedas criada pelo BTG Pactual, voltada para a…" at bounding box center [375, 71] width 369 height 529
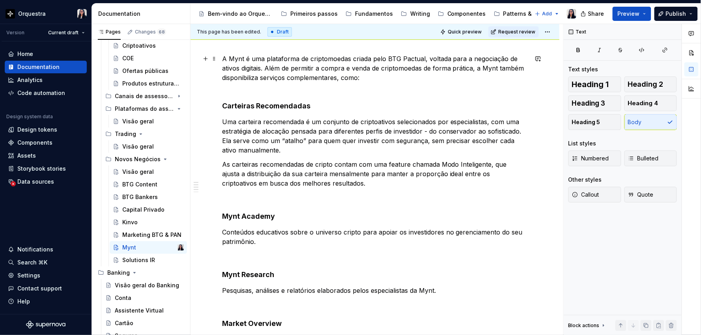
scroll to position [21, 0]
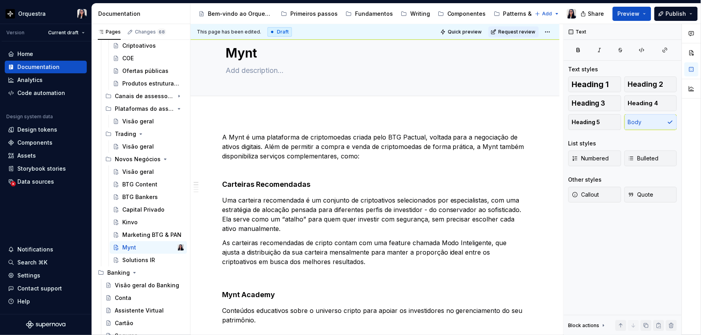
click at [553, 33] on div "This page has been edited. Draft Quick preview Request review" at bounding box center [375, 32] width 369 height 16
click at [548, 32] on html "Orquestra Version Current draft Home Documentation Analytics Code automation De…" at bounding box center [350, 167] width 701 height 335
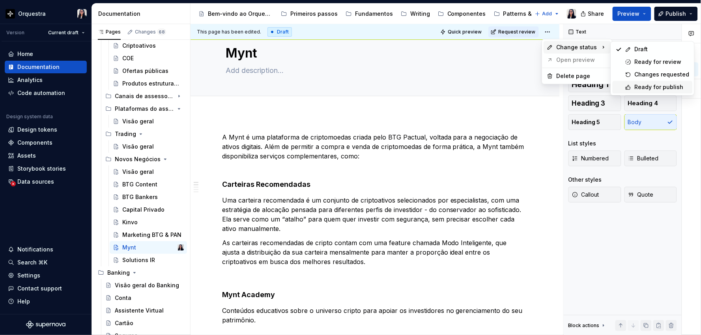
click at [660, 83] on div "Ready for publish" at bounding box center [653, 87] width 80 height 13
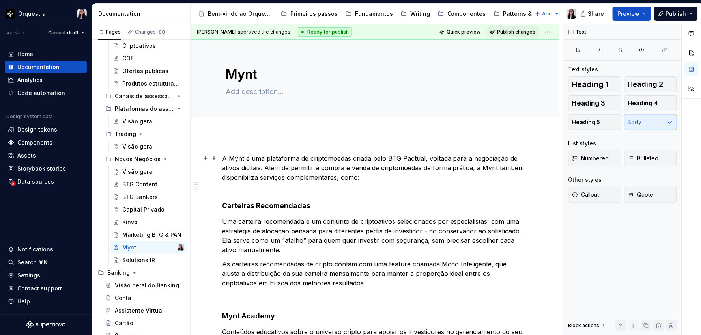
scroll to position [131, 0]
click at [138, 184] on div "BTG Content" at bounding box center [139, 185] width 35 height 8
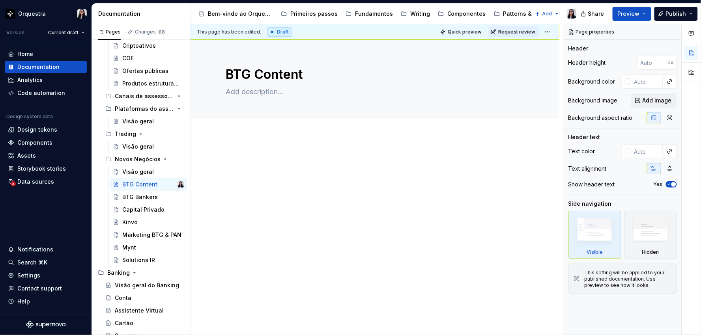
click at [268, 155] on p at bounding box center [375, 158] width 306 height 9
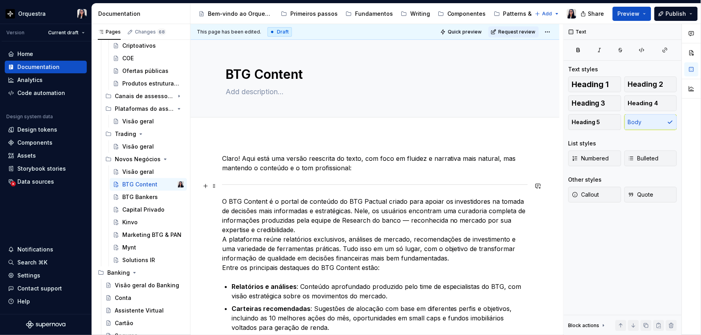
click at [245, 187] on div "Claro! Aqui está uma versão reescrita do texto, com foco em fluidez e narrativa…" at bounding box center [375, 306] width 306 height 304
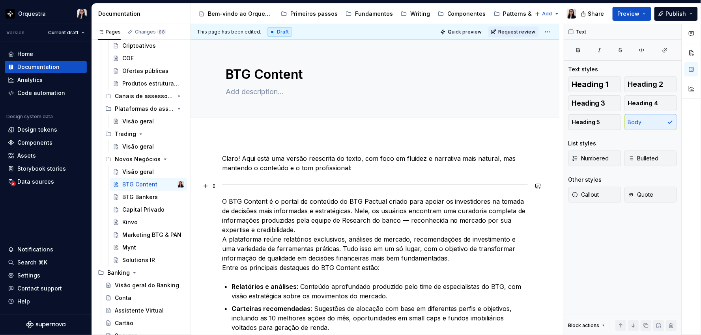
click at [524, 183] on div at bounding box center [375, 184] width 306 height 5
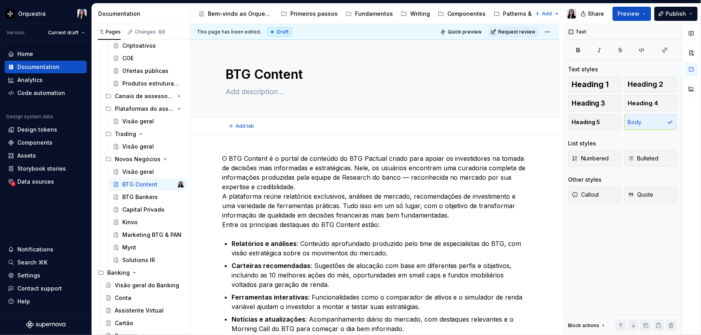
type textarea "*"
click at [358, 168] on p "O BTG Content é o portal de conteúdo do BTG Pactual criado para apoiar os inves…" at bounding box center [375, 192] width 306 height 76
click at [353, 176] on p "O BTG Content é o portal de conteúdo do BTG Pactual criado para apoiar os inves…" at bounding box center [375, 192] width 306 height 76
click at [328, 185] on p "O BTG Content é o portal de conteúdo do BTG Pactual criado para apoiar os inves…" at bounding box center [375, 192] width 306 height 76
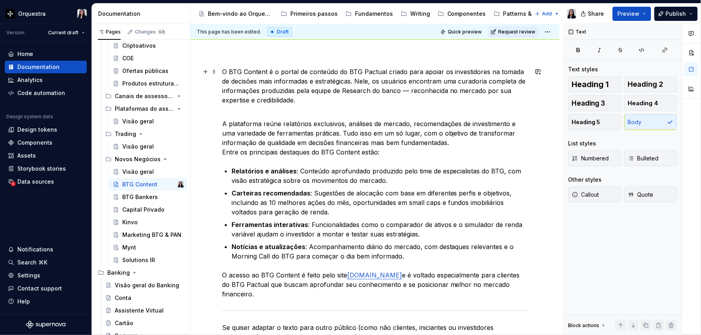
scroll to position [88, 0]
click at [353, 92] on p "O BTG Content é o portal de conteúdo do BTG Pactual criado para apoiar os inves…" at bounding box center [375, 85] width 306 height 38
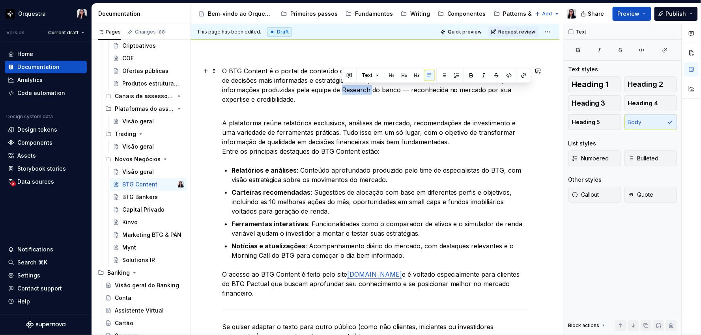
click at [367, 91] on p "O BTG Content é o portal de conteúdo do BTG Pactual criado para apoiar os inves…" at bounding box center [375, 85] width 306 height 38
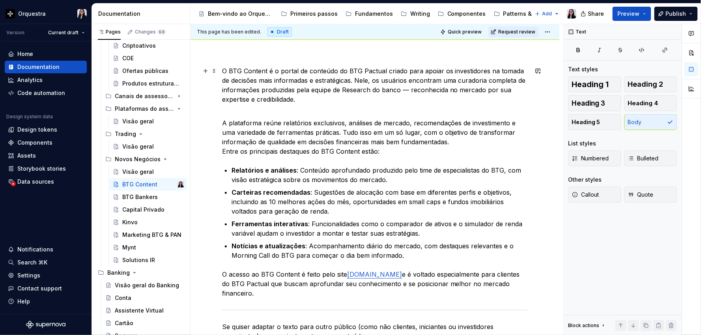
click at [368, 90] on p "O BTG Content é o portal de conteúdo do BTG Pactual criado para apoiar os inves…" at bounding box center [375, 85] width 306 height 38
click at [279, 109] on p "A plataforma reúne relatórios exclusivos, análises de mercado, recomendações de…" at bounding box center [375, 132] width 306 height 47
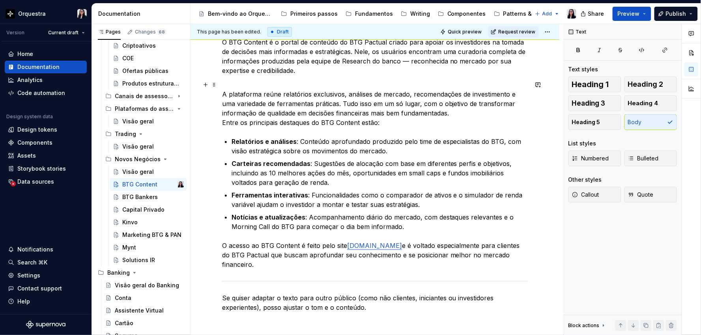
scroll to position [131, 0]
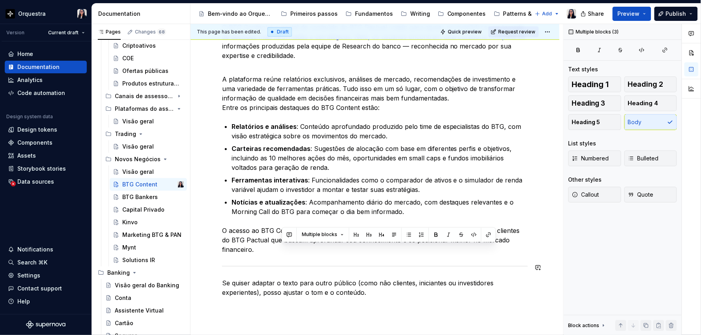
drag, startPoint x: 377, startPoint y: 297, endPoint x: 209, endPoint y: 261, distance: 171.0
click at [209, 261] on div "O BTG Content é o portal de conteúdo do BTG Pactual criado para apoiar os inves…" at bounding box center [375, 206] width 369 height 404
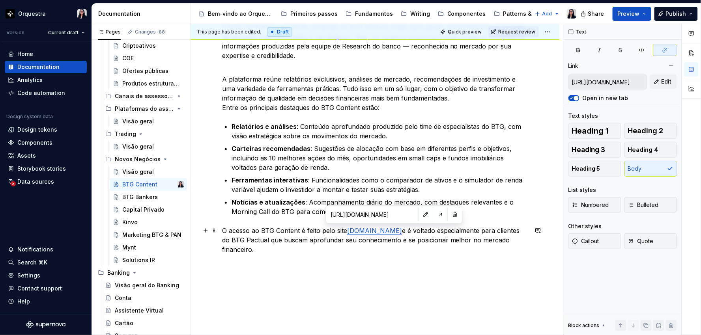
click at [298, 244] on p "O acesso ao BTG Content é feito pelo site [DOMAIN_NAME] e é voltado especialmen…" at bounding box center [375, 240] width 306 height 28
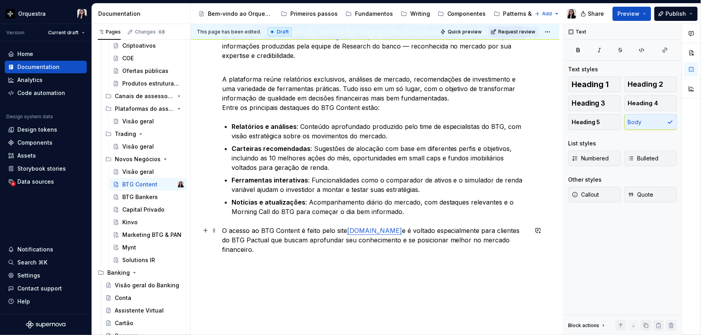
click at [298, 251] on p "O acesso ao BTG Content é feito pelo site [DOMAIN_NAME] e é voltado especialmen…" at bounding box center [375, 240] width 306 height 28
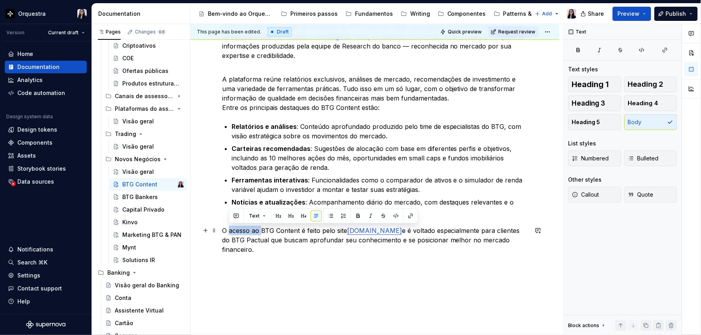
drag, startPoint x: 228, startPoint y: 231, endPoint x: 260, endPoint y: 230, distance: 32.4
click at [260, 230] on p "O acesso ao BTG Content é feito pelo site [DOMAIN_NAME] e é voltado especialmen…" at bounding box center [375, 240] width 306 height 28
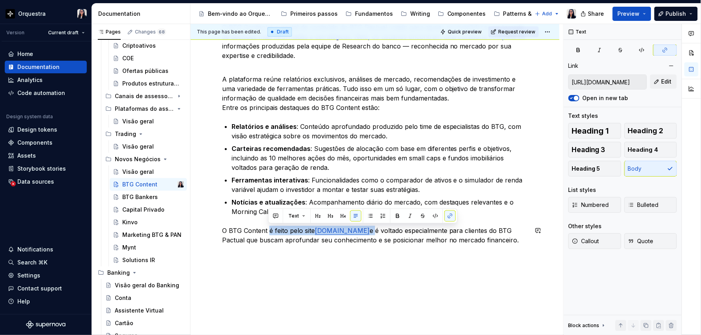
drag, startPoint x: 268, startPoint y: 228, endPoint x: 391, endPoint y: 224, distance: 122.4
click at [391, 224] on div "O BTG Content é o portal de conteúdo do BTG Pactual criado para apoiar os inves…" at bounding box center [375, 133] width 306 height 223
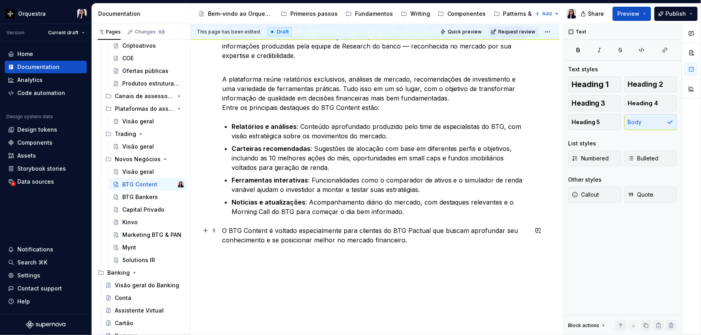
click at [338, 232] on p "O BTG Content é voltado especialmente para clientes do BTG Pactual que buscam a…" at bounding box center [375, 235] width 306 height 19
click at [340, 230] on p "O BTG Content é voltado especialmente para clientes do BTG Pactual que buscam a…" at bounding box center [375, 235] width 306 height 19
click at [375, 241] on p "O BTG Content é voltado especialmente (mas não exclusivamente) para clientes do…" at bounding box center [375, 235] width 306 height 19
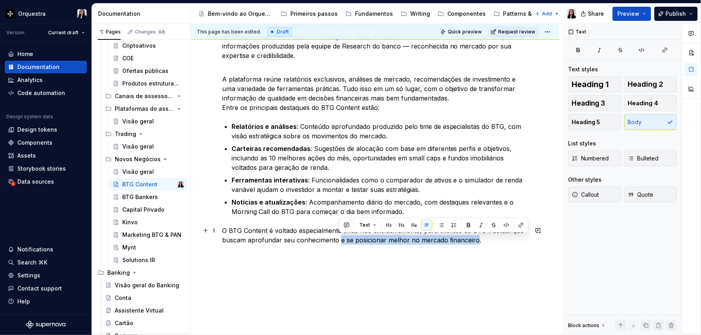
drag, startPoint x: 338, startPoint y: 241, endPoint x: 474, endPoint y: 242, distance: 136.1
click at [474, 242] on p "O BTG Content é voltado especialmente (mas não exclusivamente) para clientes do…" at bounding box center [375, 235] width 306 height 19
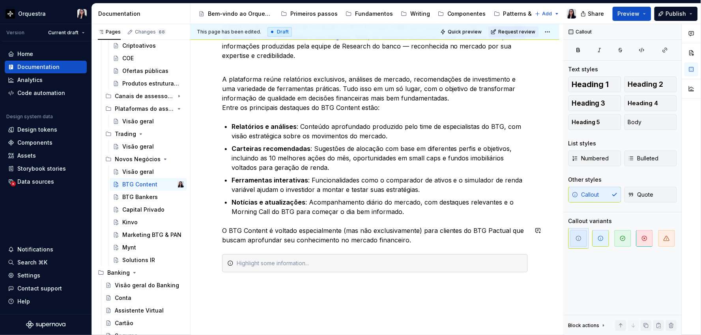
type textarea "*"
click at [383, 265] on div "Saiba mais sobre o BTG Content acessando o site oficial." at bounding box center [380, 264] width 286 height 8
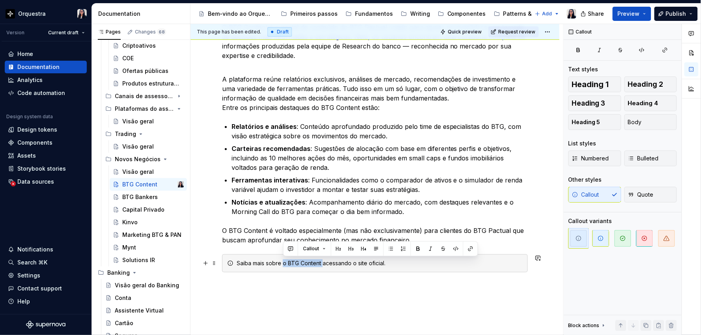
drag, startPoint x: 288, startPoint y: 264, endPoint x: 323, endPoint y: 263, distance: 34.4
click at [323, 263] on div "Saiba mais sobre o BTG Content acessando o site oficial." at bounding box center [380, 264] width 286 height 8
drag, startPoint x: 318, startPoint y: 265, endPoint x: 344, endPoint y: 264, distance: 25.7
click at [344, 264] on div "Saiba mais sobre acessando o site oficial." at bounding box center [380, 264] width 286 height 8
click at [668, 50] on icon "button" at bounding box center [665, 50] width 6 height 6
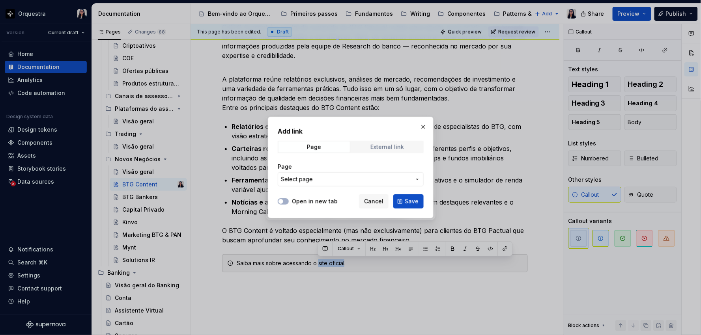
click at [371, 144] on div "External link" at bounding box center [387, 147] width 34 height 6
click at [352, 179] on input "URL" at bounding box center [351, 179] width 146 height 14
paste input "[URL][DOMAIN_NAME]"
type input "[URL][DOMAIN_NAME]"
click at [409, 161] on div "URL [URL][DOMAIN_NAME]" at bounding box center [351, 174] width 146 height 33
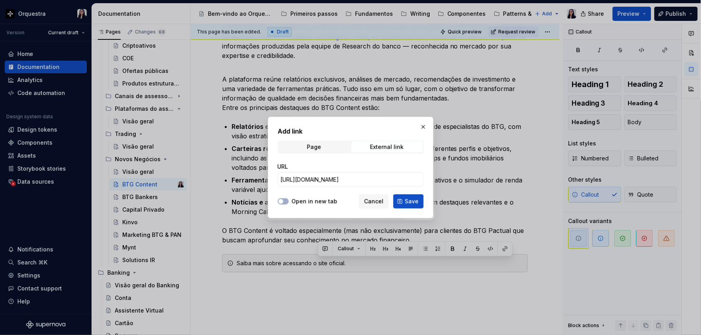
click at [411, 198] on span "Save" at bounding box center [412, 202] width 14 height 8
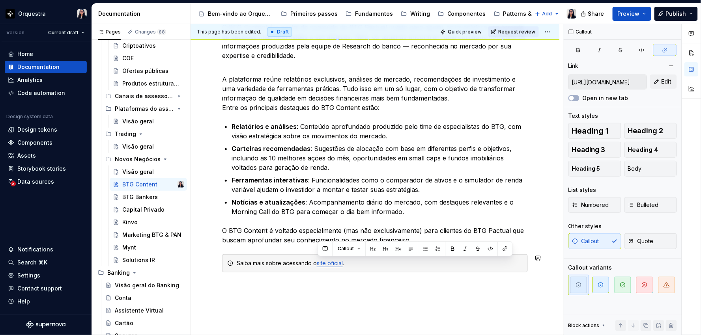
click at [376, 310] on div "O BTG Content é o portal de conteúdo do BTG Pactual criado para apoiar os inves…" at bounding box center [375, 193] width 369 height 379
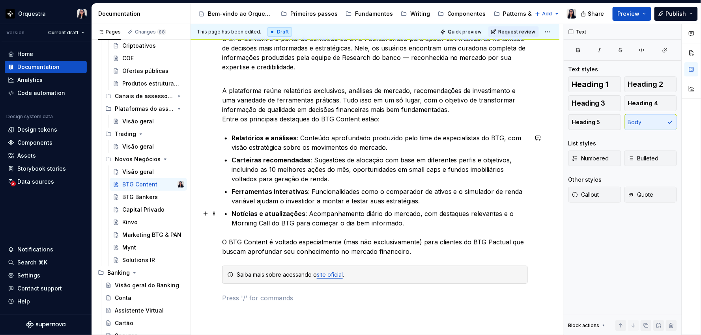
scroll to position [88, 0]
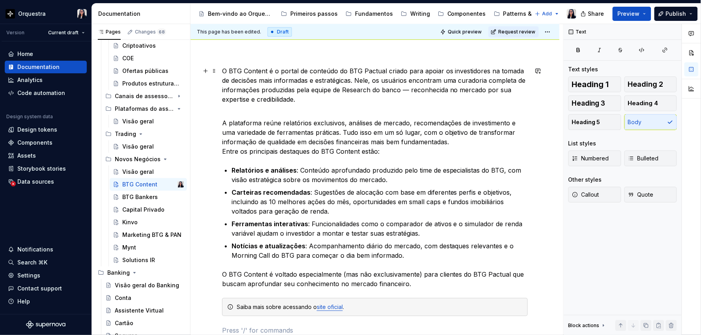
click at [357, 90] on p "O BTG Content é o portal de conteúdo do BTG Pactual criado para apoiar os inves…" at bounding box center [375, 85] width 306 height 38
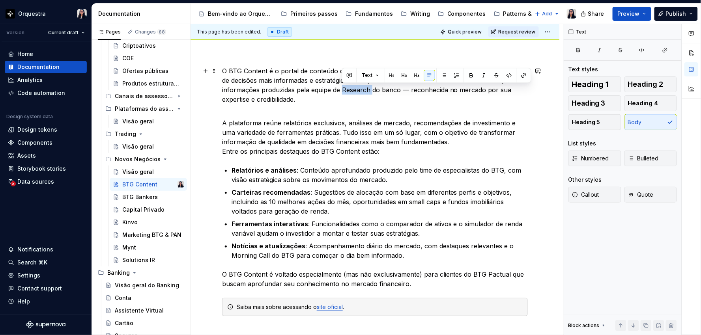
click at [356, 92] on p "O BTG Content é o portal de conteúdo do BTG Pactual criado para apoiar os inves…" at bounding box center [375, 85] width 306 height 38
drag, startPoint x: 341, startPoint y: 91, endPoint x: 346, endPoint y: 92, distance: 4.9
click at [346, 92] on p "O BTG Content é o portal de conteúdo do BTG Pactual criado para apoiar os inves…" at bounding box center [375, 85] width 306 height 38
click at [350, 92] on p "O BTG Content é o portal de conteúdo do BTG Pactual criado para apoiar os inves…" at bounding box center [375, 85] width 306 height 38
drag, startPoint x: 342, startPoint y: 91, endPoint x: 369, endPoint y: 91, distance: 26.4
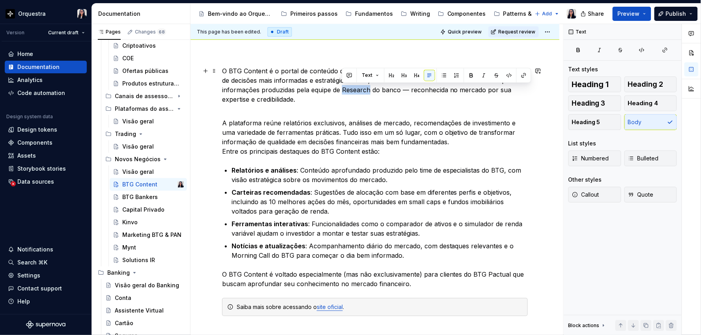
click at [369, 91] on p "O BTG Content é o portal de conteúdo do BTG Pactual criado para apoiar os inves…" at bounding box center [375, 85] width 306 height 38
click at [368, 91] on p "O BTG Content é o portal de conteúdo do BTG Pactual criado para apoiar os inves…" at bounding box center [375, 85] width 306 height 38
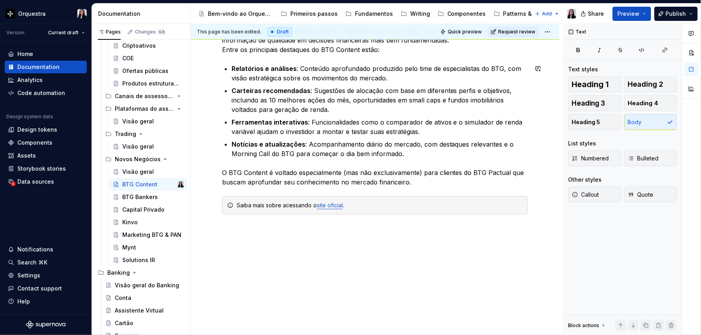
scroll to position [197, 0]
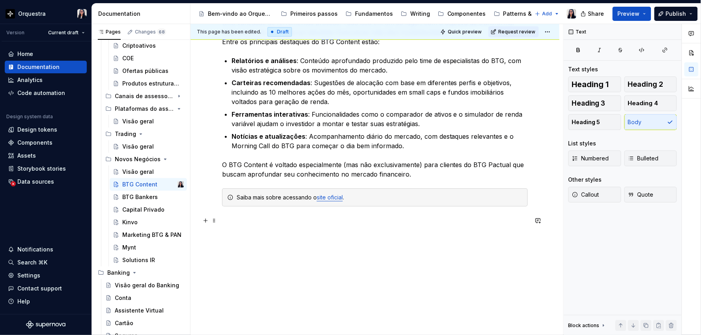
click at [220, 222] on div "O BTG Content é o portal de conteúdo do BTG Pactual criado para apoiar os inves…" at bounding box center [375, 137] width 369 height 398
click at [591, 192] on span "Callout" at bounding box center [585, 195] width 27 height 8
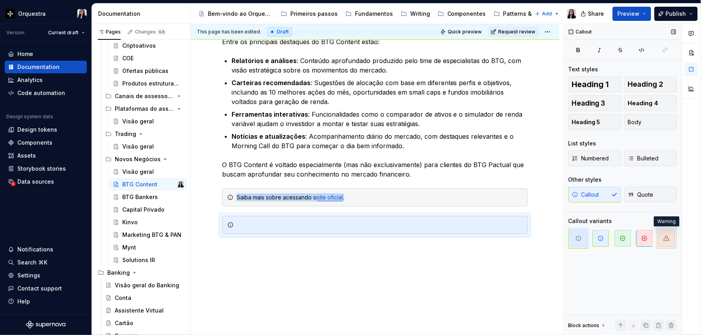
click at [666, 241] on icon "button" at bounding box center [667, 239] width 6 height 6
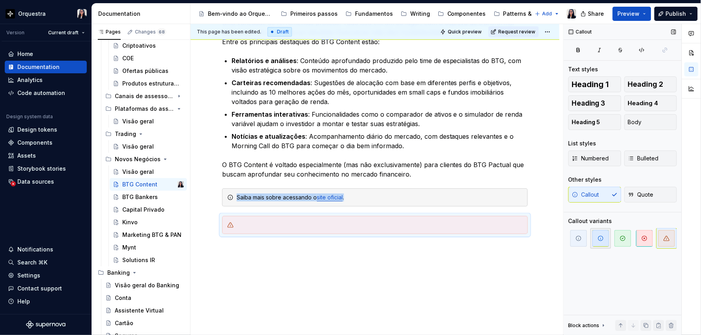
click at [605, 240] on span "button" at bounding box center [601, 238] width 17 height 17
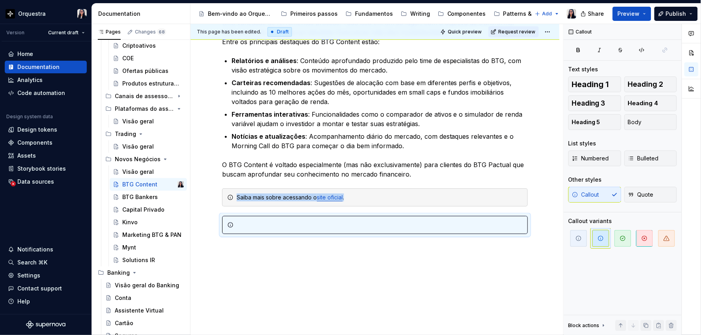
click at [460, 255] on div "O BTG Content é o portal de conteúdo do BTG Pactual criado para apoiar os inves…" at bounding box center [375, 141] width 369 height 407
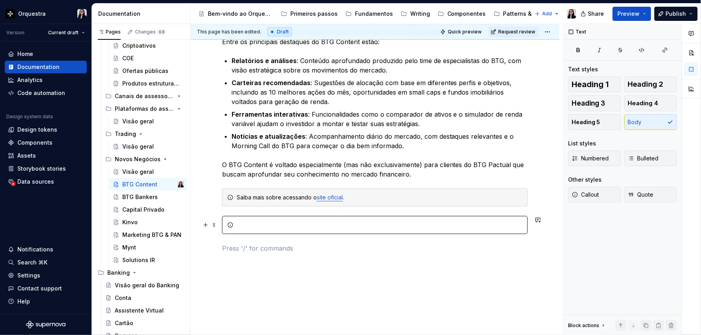
click at [294, 221] on div at bounding box center [375, 225] width 306 height 18
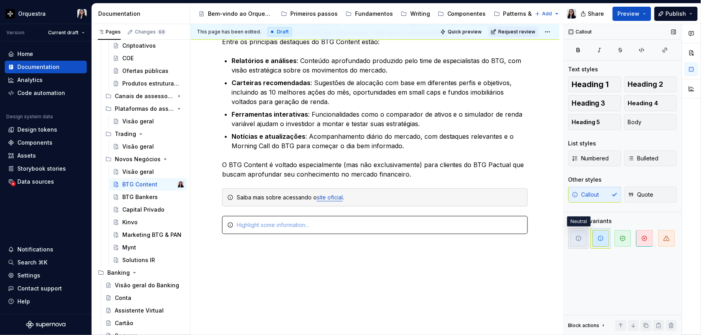
click at [580, 239] on icon "button" at bounding box center [579, 239] width 6 height 6
click at [604, 239] on icon "button" at bounding box center [601, 239] width 6 height 6
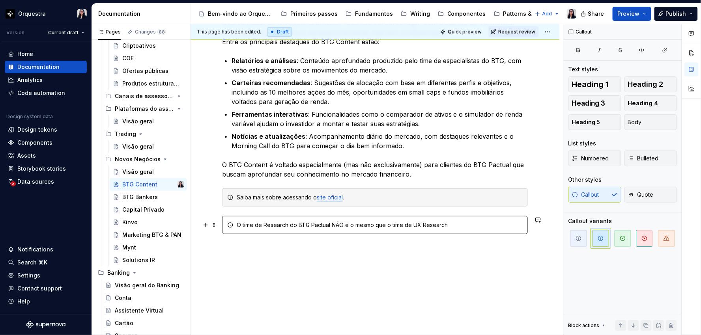
click at [335, 225] on div "O time de Research do BTG Pactual NÃO é o mesmo que o time de UX Research" at bounding box center [380, 225] width 286 height 8
click at [357, 244] on p at bounding box center [375, 248] width 306 height 9
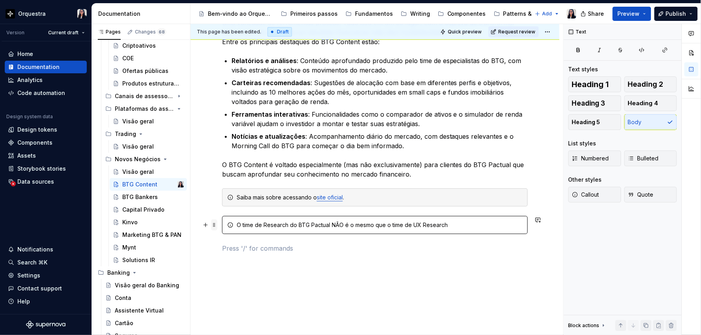
click at [214, 226] on span at bounding box center [214, 225] width 6 height 11
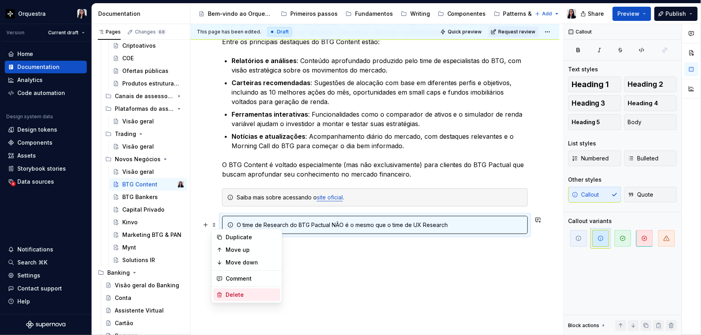
click at [251, 291] on div "Delete" at bounding box center [251, 295] width 51 height 8
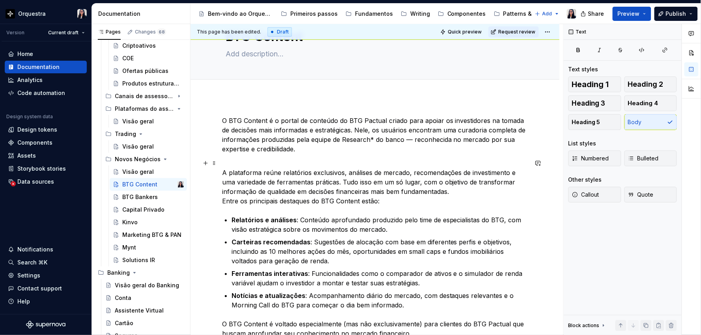
scroll to position [22, 0]
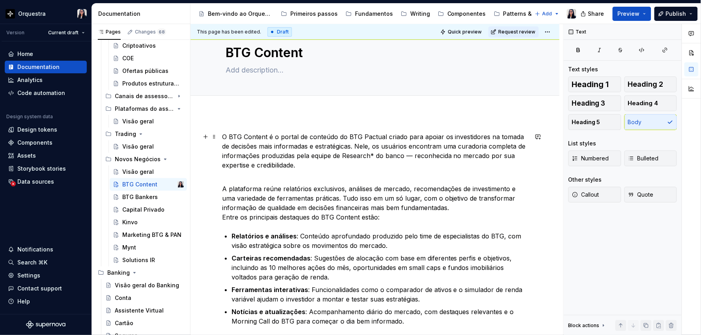
click at [395, 164] on p "O BTG Content é o portal de conteúdo do BTG Pactual criado para apoiar os inves…" at bounding box center [375, 151] width 306 height 38
click at [372, 154] on p "O BTG Content é o portal de conteúdo do BTG Pactual criado para apoiar os inves…" at bounding box center [375, 151] width 306 height 38
click at [294, 165] on p "O BTG Content é o portal de conteúdo do BTG Pactual criado para apoiar os inves…" at bounding box center [375, 151] width 306 height 38
click at [368, 155] on p "O BTG Content é o portal de conteúdo do BTG Pactual criado para apoiar os inves…" at bounding box center [375, 151] width 306 height 38
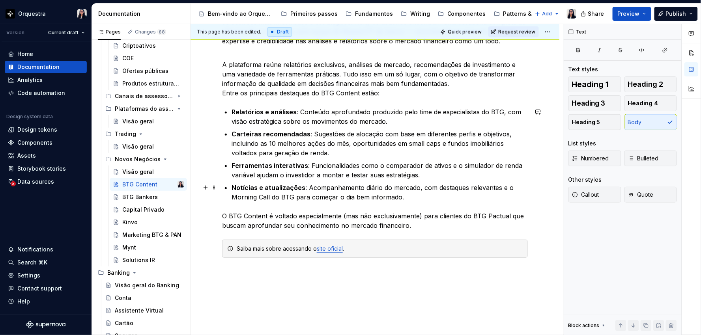
scroll to position [153, 0]
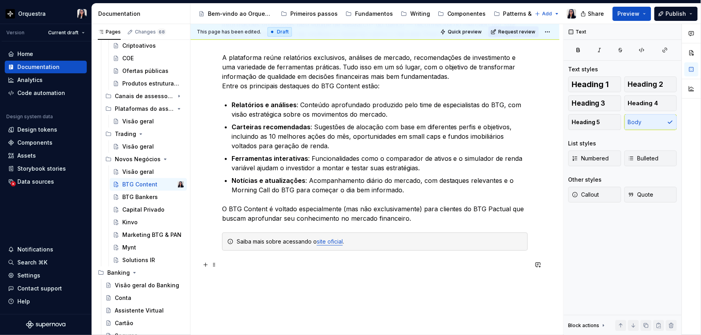
click at [243, 268] on p at bounding box center [375, 264] width 306 height 9
click at [593, 198] on span "Callout" at bounding box center [585, 195] width 27 height 8
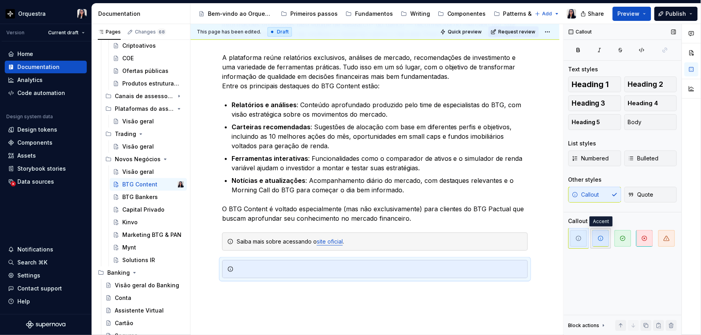
click at [598, 243] on span "button" at bounding box center [601, 238] width 17 height 17
click at [431, 266] on div at bounding box center [380, 270] width 286 height 8
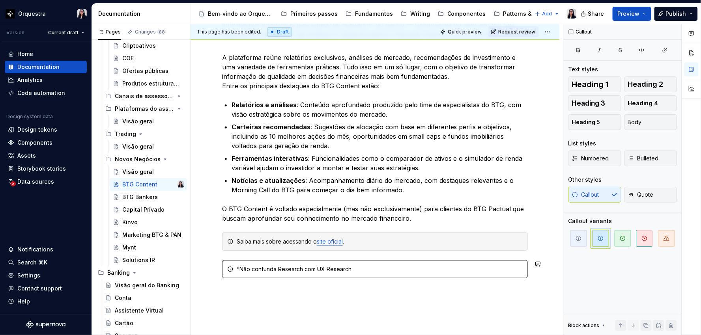
click at [470, 207] on p "O BTG Content é voltado especialmente (mas não exclusivamente) para clientes do…" at bounding box center [375, 213] width 306 height 19
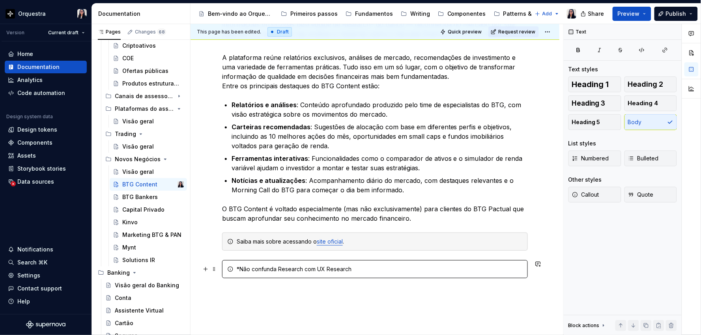
click at [368, 267] on div "*Não confunda Research com UX Research" at bounding box center [380, 270] width 286 height 8
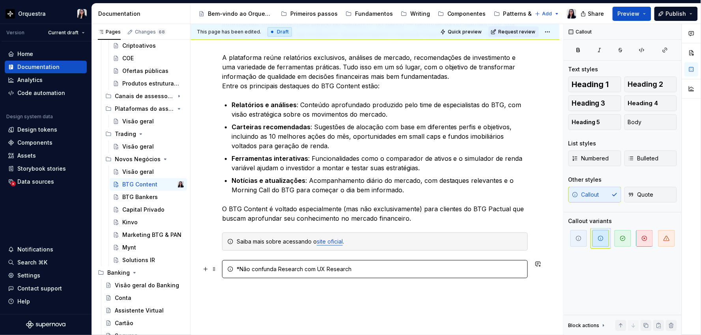
click at [354, 266] on div "*Não confunda Research com UX Research" at bounding box center [380, 270] width 286 height 8
click at [244, 268] on div "*Não confunda Research com UX Research" at bounding box center [380, 270] width 286 height 8
click at [269, 270] on div "*Research NÃO é a mesma coisa que UX Research :)" at bounding box center [380, 270] width 286 height 8
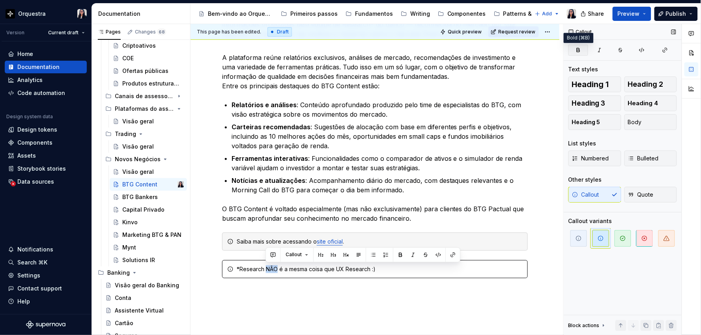
click at [572, 50] on button "button" at bounding box center [578, 50] width 20 height 11
click at [388, 270] on div "*Research NÃO é a mesma coisa que UX Research :)" at bounding box center [380, 270] width 286 height 8
click at [238, 267] on div "*Research NÃO é a mesma coisa que UX Research :)" at bounding box center [380, 270] width 286 height 8
click at [365, 272] on div "*O time de Research NÃO é a mesma coisa que UX Research :)" at bounding box center [380, 270] width 286 height 8
click at [435, 314] on div "O BTG Content é o portal de conteúdo do BTG Pactual criado para apoiar os inves…" at bounding box center [375, 185] width 369 height 407
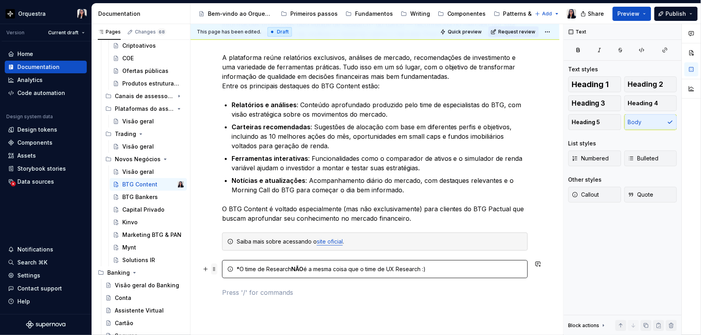
click at [215, 269] on span at bounding box center [214, 269] width 6 height 11
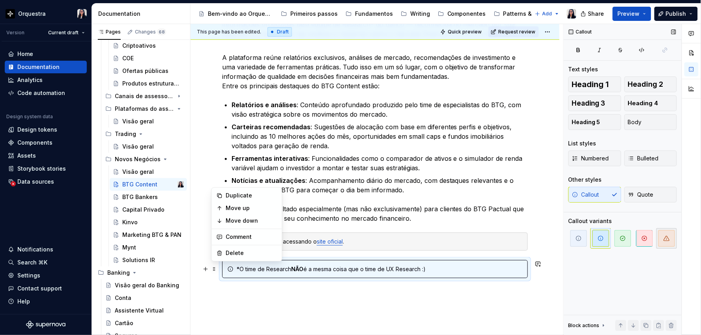
click at [665, 242] on span "button" at bounding box center [666, 238] width 17 height 17
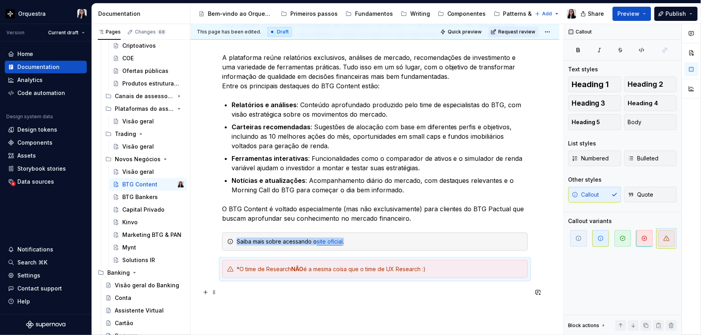
click at [390, 297] on p at bounding box center [375, 292] width 306 height 9
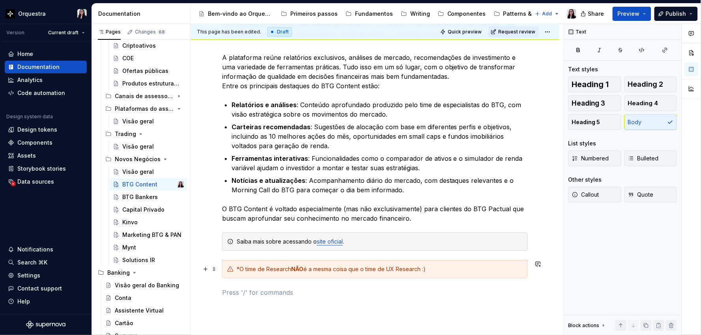
click at [443, 267] on div "*O time de Research NÃO é a mesma coisa que o time de UX Research :)" at bounding box center [380, 270] width 286 height 8
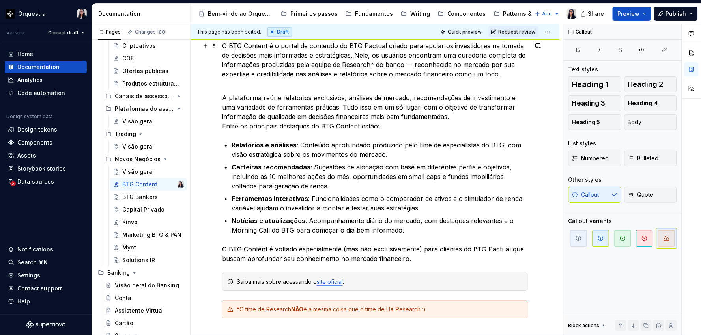
scroll to position [65, 0]
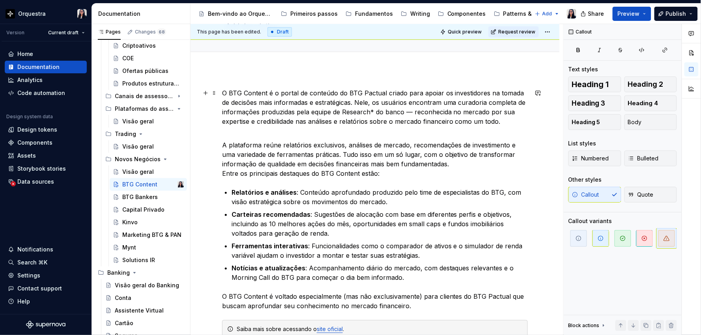
click at [471, 112] on p "O BTG Content é o portal de conteúdo do BTG Pactual criado para apoiar os inves…" at bounding box center [375, 107] width 306 height 38
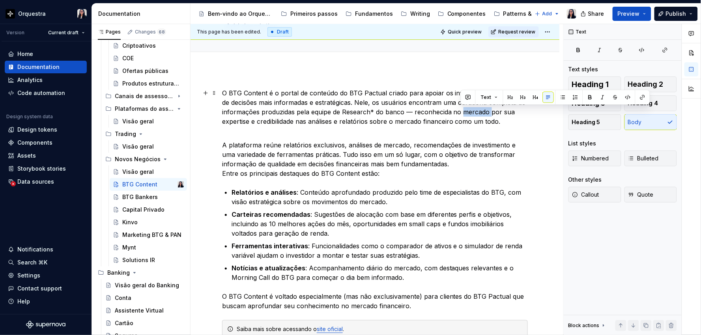
click at [471, 112] on p "O BTG Content é o portal de conteúdo do BTG Pactual criado para apoiar os inves…" at bounding box center [375, 107] width 306 height 38
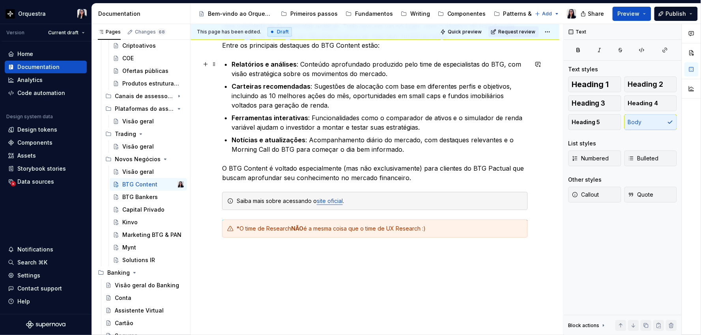
scroll to position [197, 0]
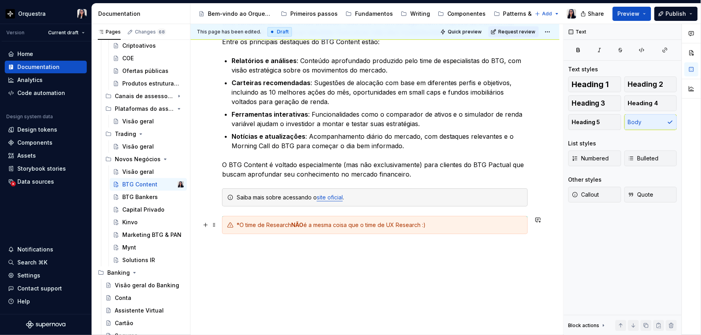
click at [445, 217] on div "*O time de Research NÃO é a mesma coisa que o time de UX Research :)" at bounding box center [375, 225] width 306 height 18
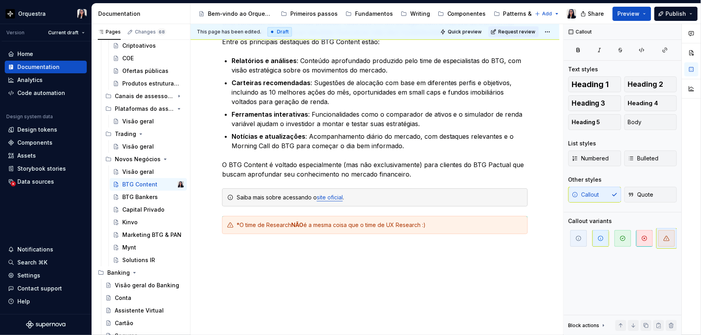
scroll to position [131, 0]
click at [434, 273] on div "O BTG Content é o portal de conteúdo do BTG Pactual criado para apoiar os inves…" at bounding box center [375, 151] width 369 height 426
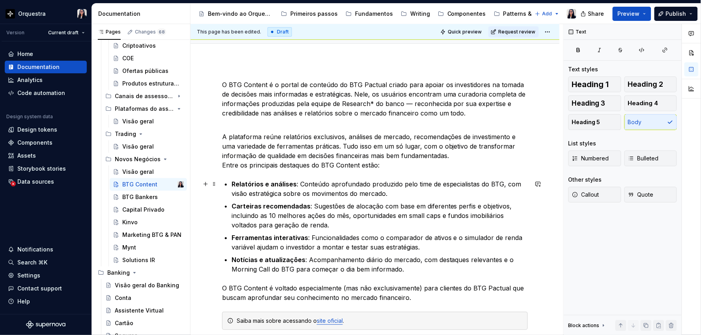
scroll to position [65, 0]
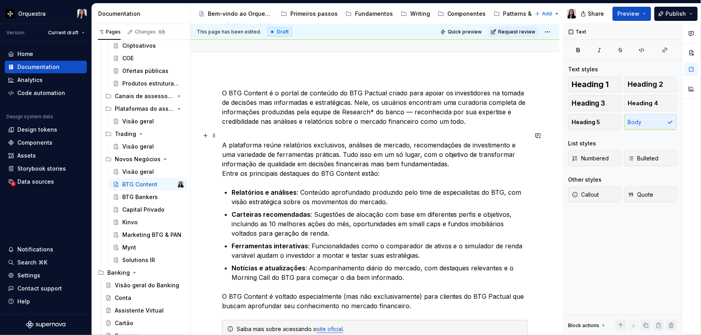
click at [443, 165] on p "A plataforma reúne relatórios exclusivos, análises de mercado, recomendações de…" at bounding box center [375, 154] width 306 height 47
click at [458, 165] on p "A plataforma reúne relatórios exclusivos, análises de mercado, recomendações de…" at bounding box center [375, 154] width 306 height 47
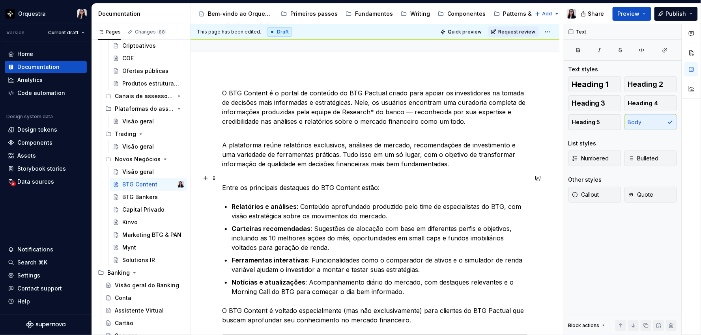
click at [293, 186] on p "Entre os principais destaques do BTG Content estão:" at bounding box center [375, 183] width 306 height 19
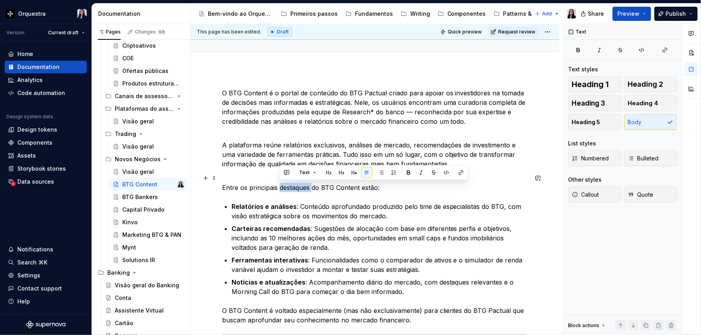
click at [293, 186] on p "Entre os principais destaques do BTG Content estão:" at bounding box center [375, 183] width 306 height 19
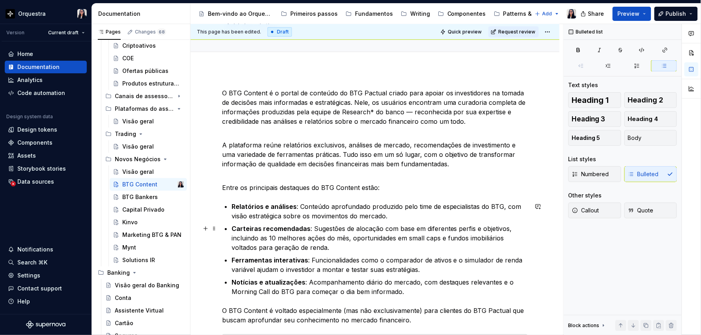
click at [447, 234] on p "Carteiras recomendadas : Sugestões de alocação com base em diferentes perfis e …" at bounding box center [380, 238] width 296 height 28
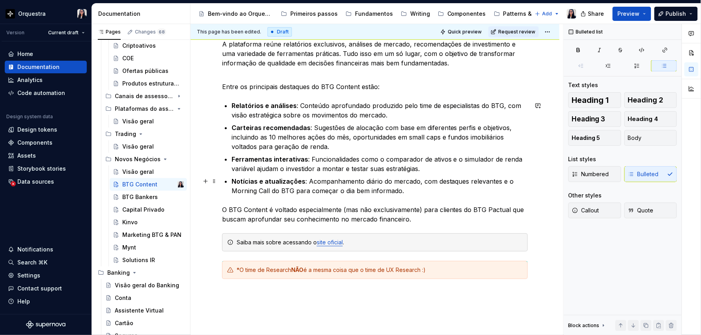
scroll to position [109, 0]
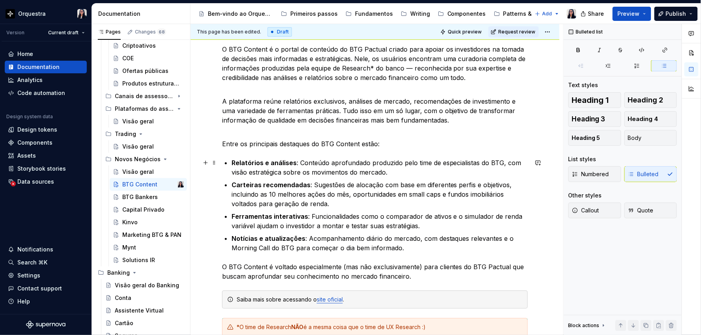
click at [300, 161] on p "Relatórios e análises : Conteúdo aprofundado produzido pelo time de especialist…" at bounding box center [380, 167] width 296 height 19
click at [317, 164] on p "Relatórios e análises : Conteúdo aprofundado produzido pelo time de especialist…" at bounding box center [380, 167] width 296 height 19
click at [214, 162] on span at bounding box center [214, 162] width 6 height 11
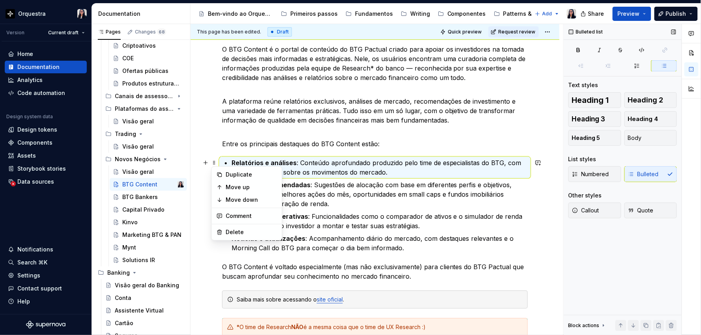
click at [643, 176] on div "Numbered Bulleted" at bounding box center [622, 174] width 108 height 16
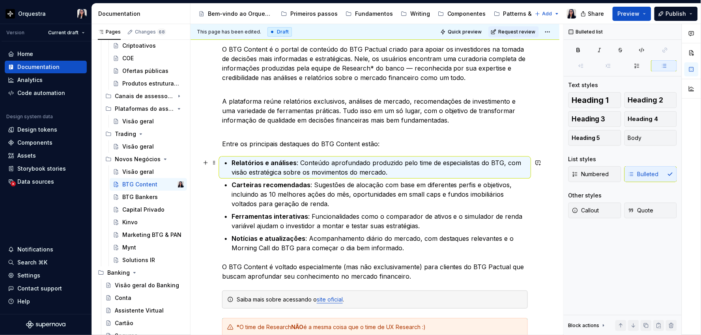
click at [230, 163] on div "O BTG Content é o portal de conteúdo do BTG Pactual criado para apoiar os inves…" at bounding box center [375, 200] width 306 height 311
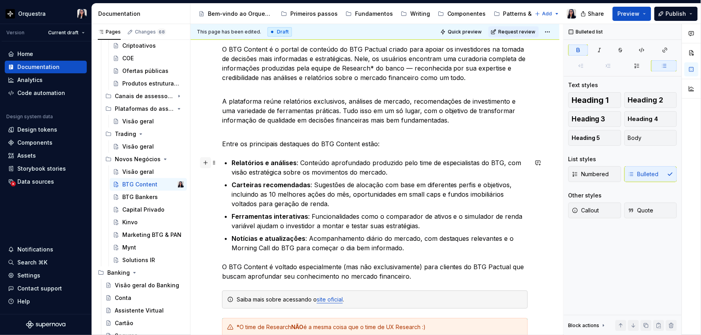
click at [210, 163] on button "button" at bounding box center [205, 162] width 11 height 11
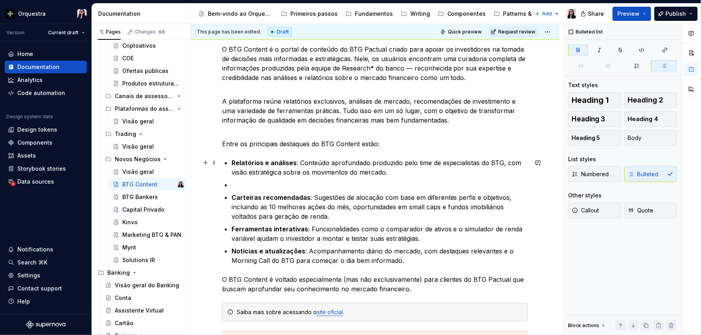
click at [260, 167] on p "Relatórios e análises : Conteúdo aprofundado produzido pelo time de especialist…" at bounding box center [380, 167] width 296 height 19
click at [239, 183] on p at bounding box center [380, 184] width 296 height 9
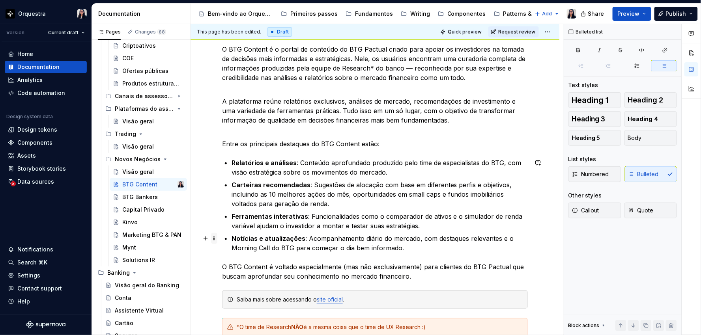
click at [212, 237] on span at bounding box center [214, 238] width 6 height 11
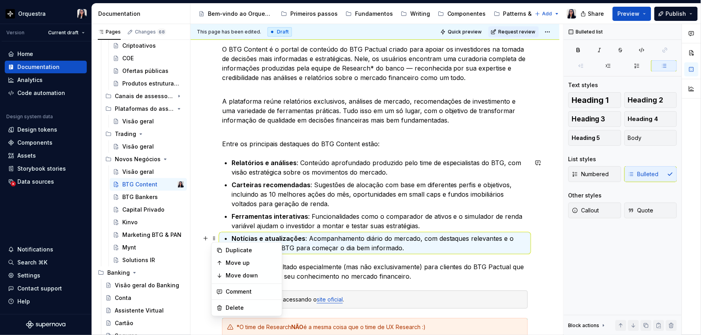
click at [232, 166] on li "Relatórios e análises : Conteúdo aprofundado produzido pelo time de especialist…" at bounding box center [380, 167] width 296 height 19
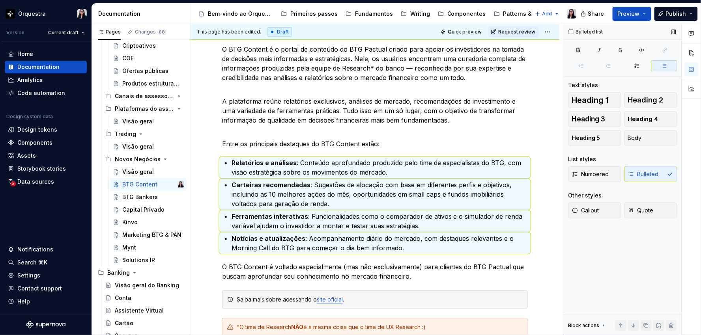
click at [655, 171] on div "Numbered Bulleted" at bounding box center [622, 174] width 108 height 16
click at [668, 173] on div "Numbered Bulleted" at bounding box center [622, 174] width 108 height 16
click at [644, 175] on div "Numbered Bulleted" at bounding box center [622, 174] width 108 height 16
click at [650, 134] on button "Body" at bounding box center [651, 138] width 53 height 16
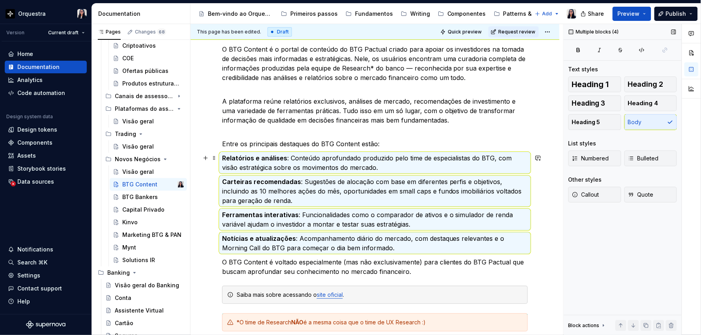
click at [371, 171] on p "Relatórios e análises : Conteúdo aprofundado produzido pelo time de especialist…" at bounding box center [375, 162] width 306 height 19
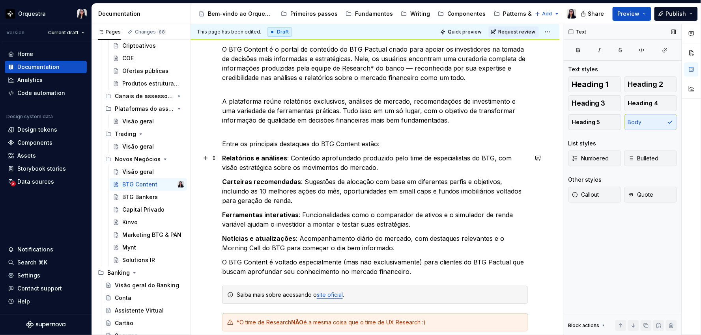
click at [289, 158] on p "Relatórios e análises : Conteúdo aprofundado produzido pelo time de especialist…" at bounding box center [375, 162] width 306 height 19
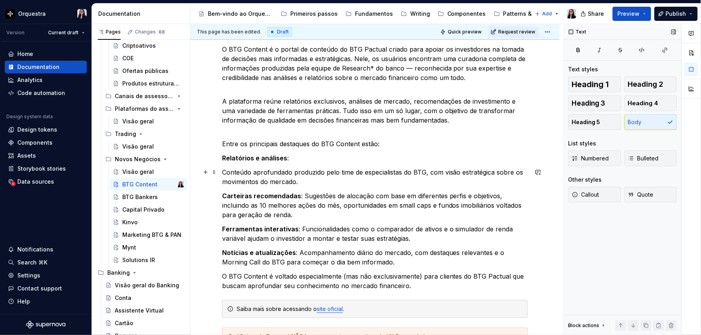
click at [304, 183] on p "Conteúdo aprofundado produzido pelo time de especialistas do BTG, com visão est…" at bounding box center [375, 177] width 306 height 19
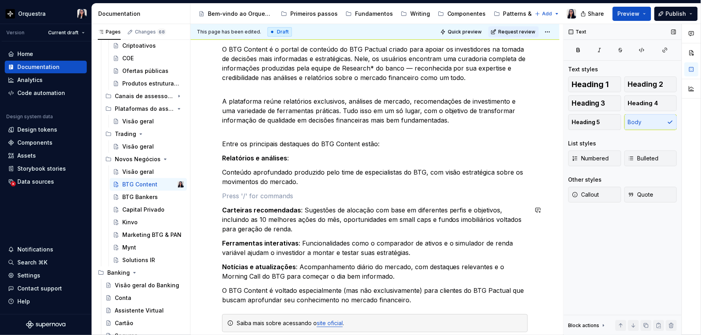
click at [307, 226] on p "Carteiras recomendadas : Sugestões de alocação com base em diferentes perfis e …" at bounding box center [375, 220] width 306 height 28
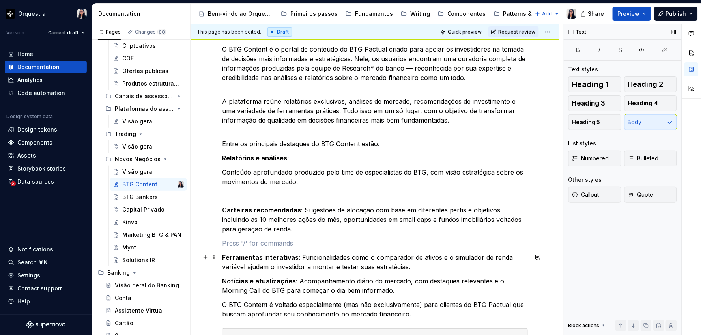
click at [417, 264] on p "Ferramentas interativas : Funcionalidades como o comparador de ativos e o simul…" at bounding box center [375, 262] width 306 height 19
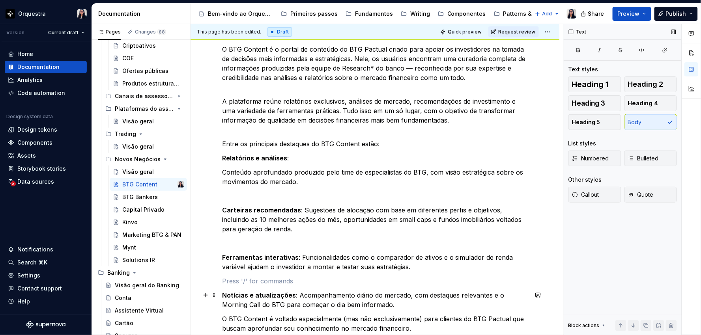
click at [404, 306] on p "Notícias e atualizações : Acompanhamento diário do mercado, com destaques relev…" at bounding box center [375, 300] width 306 height 19
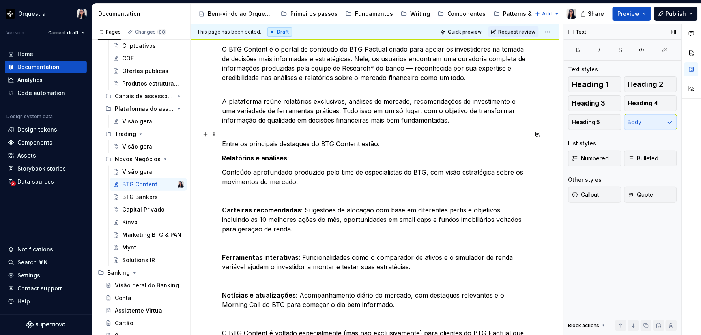
click at [383, 145] on p "Entre os principais destaques do BTG Content estão:" at bounding box center [375, 139] width 306 height 19
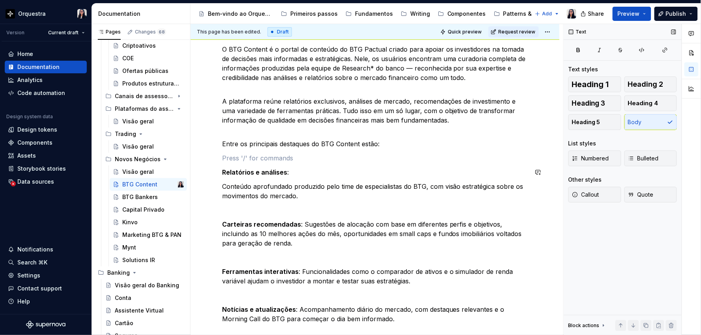
click at [312, 180] on div "O BTG Content é o portal de conteúdo do BTG Pactual criado para apoiar os inves…" at bounding box center [375, 240] width 306 height 391
click at [307, 175] on p "Relatórios e análises :" at bounding box center [375, 172] width 306 height 9
click at [213, 171] on span at bounding box center [214, 172] width 6 height 11
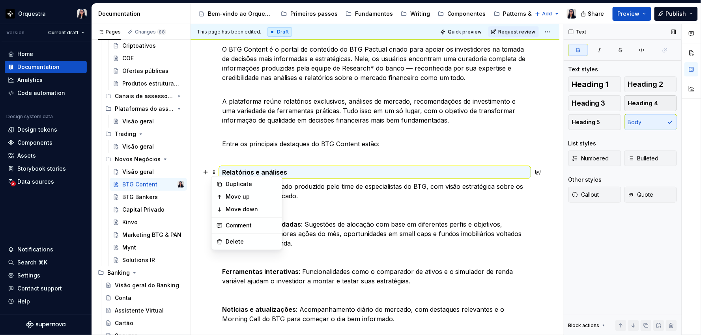
click at [650, 108] on button "Heading 4" at bounding box center [651, 103] width 53 height 16
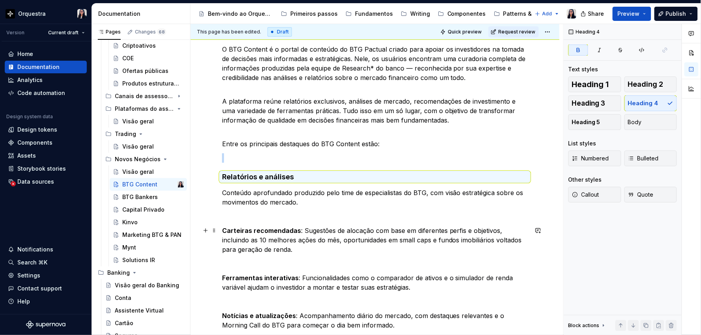
click at [302, 228] on p "Carteiras recomendadas : Sugestões de alocação com base em diferentes perfis e …" at bounding box center [375, 240] width 306 height 28
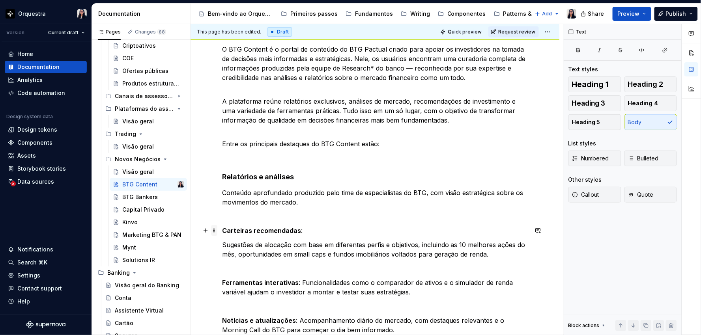
click at [216, 229] on span at bounding box center [214, 230] width 6 height 11
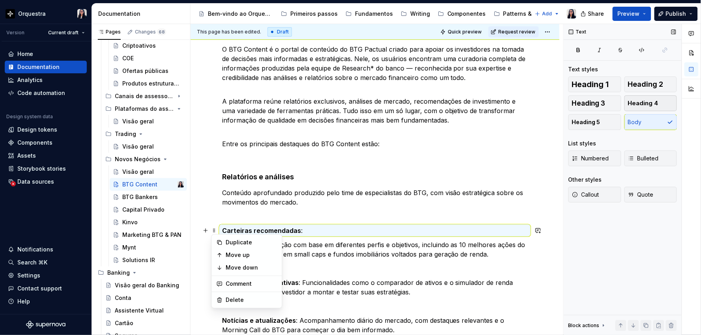
click at [652, 100] on span "Heading 4" at bounding box center [643, 103] width 30 height 8
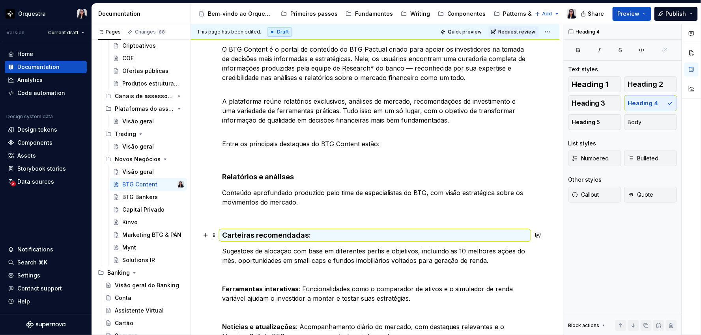
click at [337, 237] on h4 "Carteiras recomendadas :" at bounding box center [375, 235] width 306 height 9
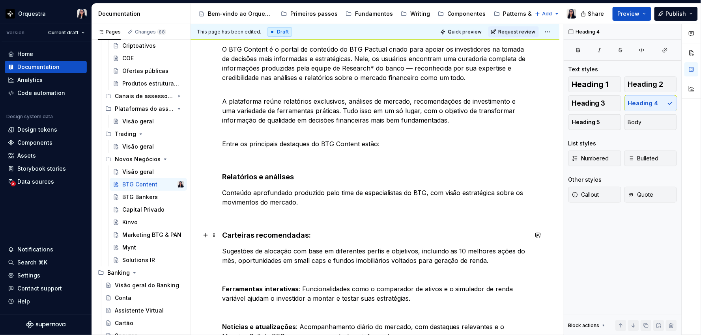
click at [317, 234] on h4 "Carteiras recomendadas :" at bounding box center [375, 235] width 306 height 9
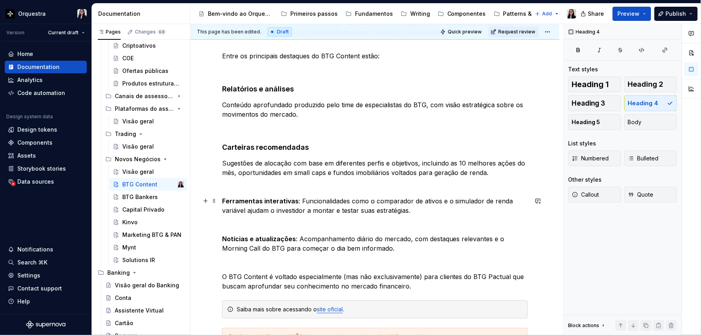
click at [298, 201] on p "Ferramentas interativas : Funcionalidades como o comparador de ativos e o simul…" at bounding box center [375, 205] width 306 height 19
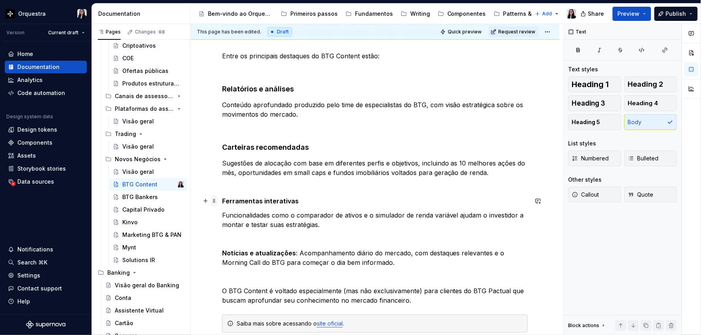
click at [214, 203] on span at bounding box center [214, 201] width 6 height 11
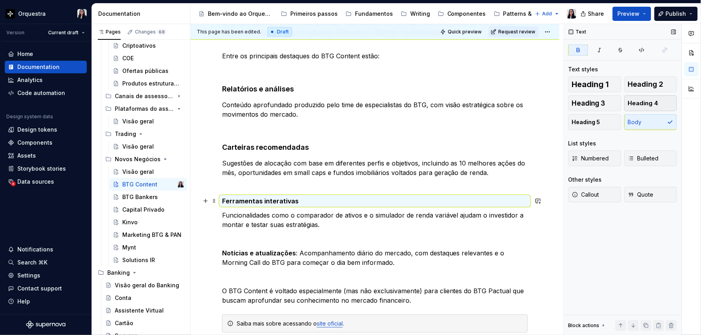
click at [654, 107] on span "Heading 4" at bounding box center [643, 103] width 30 height 8
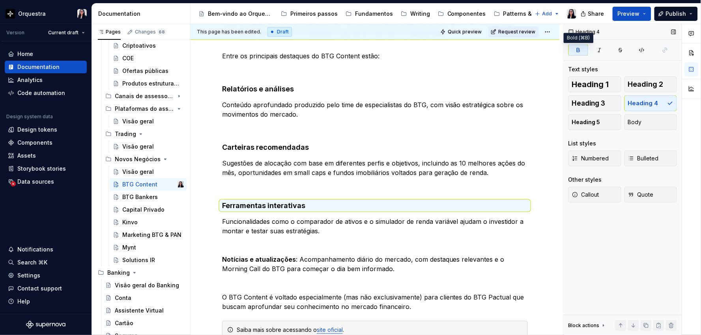
click at [576, 53] on icon "button" at bounding box center [578, 50] width 6 height 6
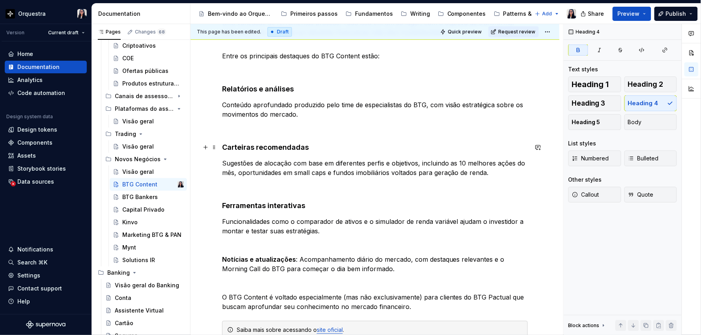
click at [239, 144] on strong "Carteiras recomendadas" at bounding box center [265, 147] width 87 height 8
click at [214, 146] on span at bounding box center [214, 147] width 6 height 11
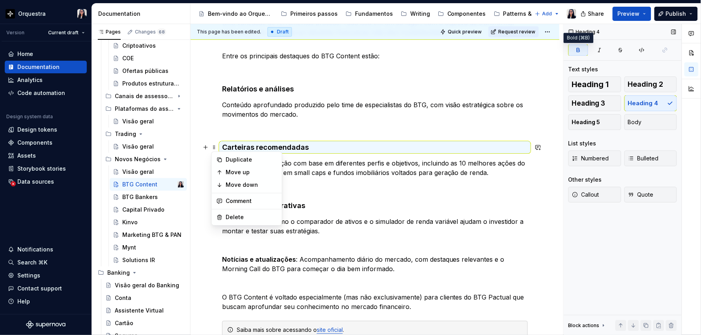
click at [576, 50] on icon "button" at bounding box center [578, 50] width 6 height 6
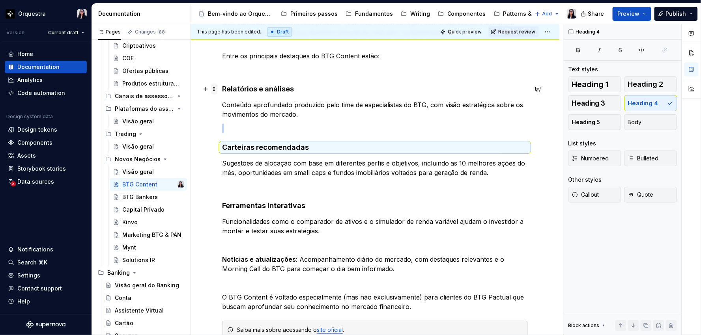
click at [214, 87] on span at bounding box center [214, 89] width 6 height 11
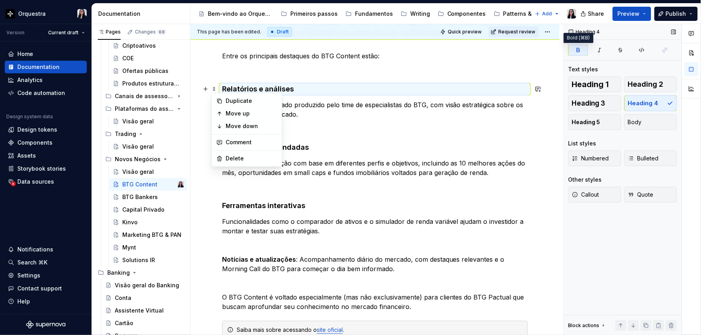
click at [578, 53] on icon "button" at bounding box center [578, 50] width 6 height 6
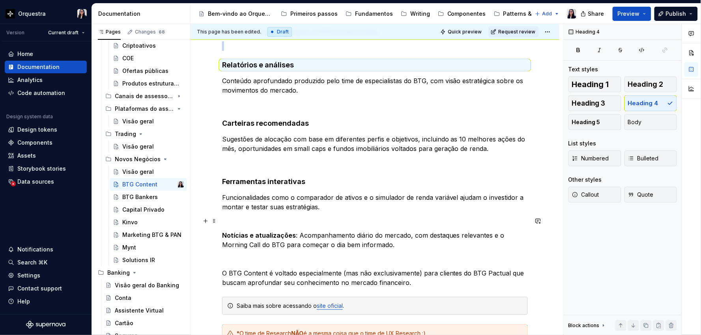
scroll to position [241, 0]
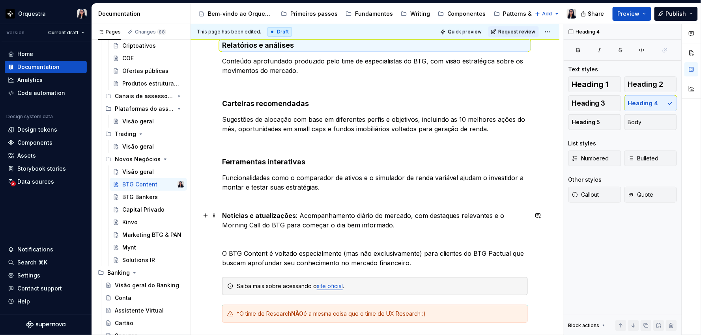
click at [299, 213] on p "Notícias e atualizações : Acompanhamento diário do mercado, com destaques relev…" at bounding box center [375, 220] width 306 height 19
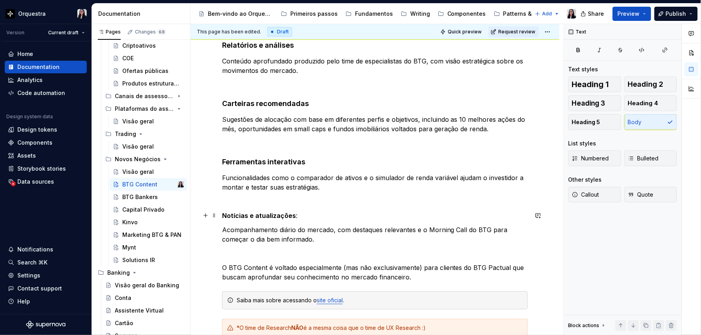
click at [302, 215] on p "Notícias e atualizações :" at bounding box center [375, 215] width 306 height 9
click at [215, 216] on span at bounding box center [214, 215] width 6 height 11
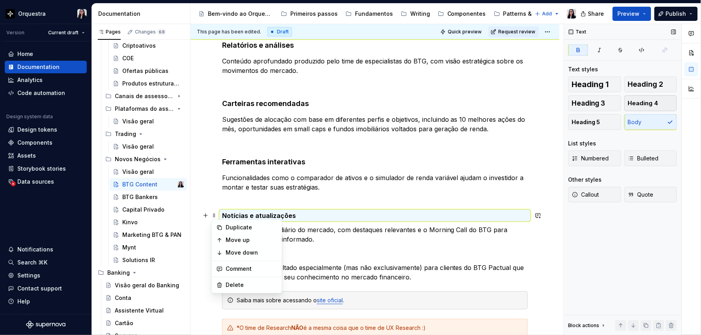
click at [645, 104] on span "Heading 4" at bounding box center [643, 103] width 30 height 8
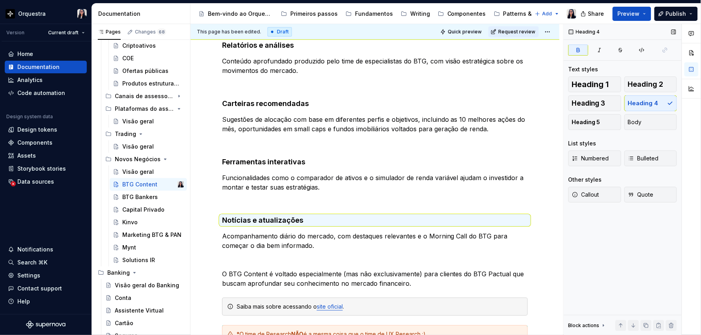
click at [577, 50] on icon "button" at bounding box center [578, 50] width 3 height 4
click at [348, 249] on p "Acompanhamento diário do mercado, com destaques relevantes e o Morning Call do …" at bounding box center [375, 241] width 306 height 19
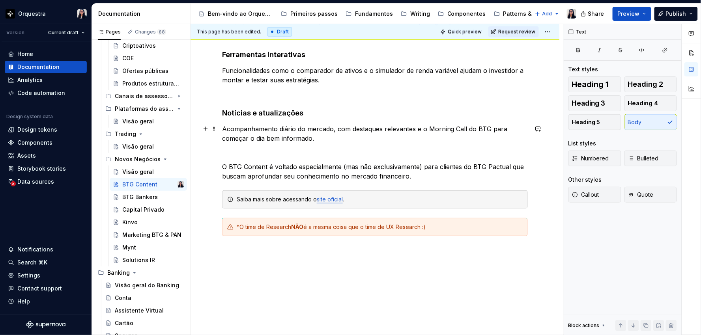
scroll to position [372, 0]
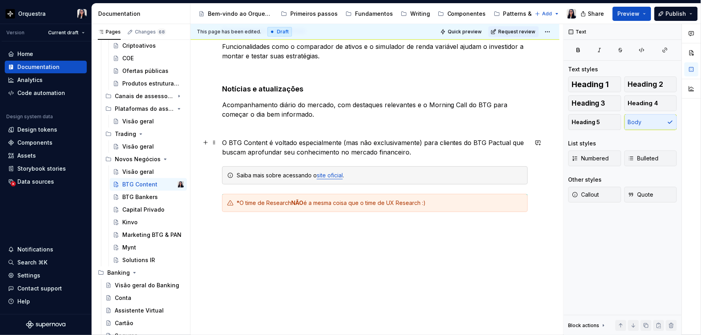
click at [437, 153] on p "O BTG Content é voltado especialmente (mas não exclusivamente) para clientes do…" at bounding box center [375, 147] width 306 height 19
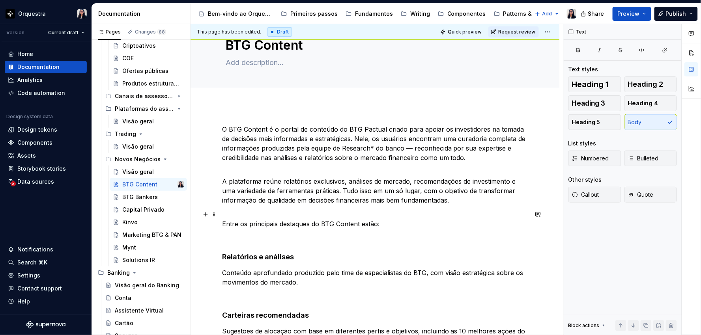
scroll to position [22, 0]
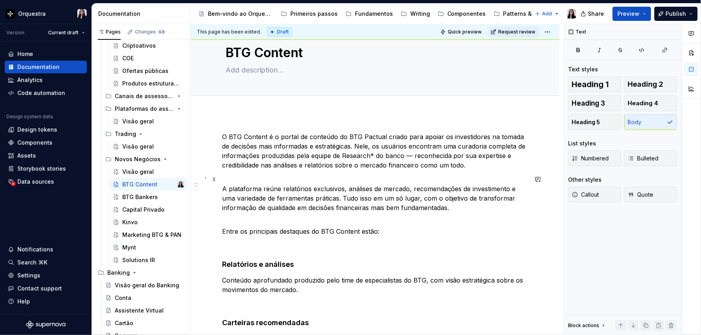
click at [260, 187] on p "A plataforma reúne relatórios exclusivos, análises de mercado, recomendações de…" at bounding box center [375, 194] width 306 height 38
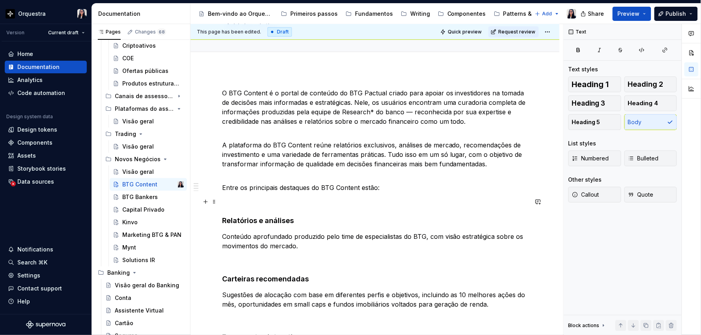
click at [262, 204] on p at bounding box center [375, 201] width 306 height 9
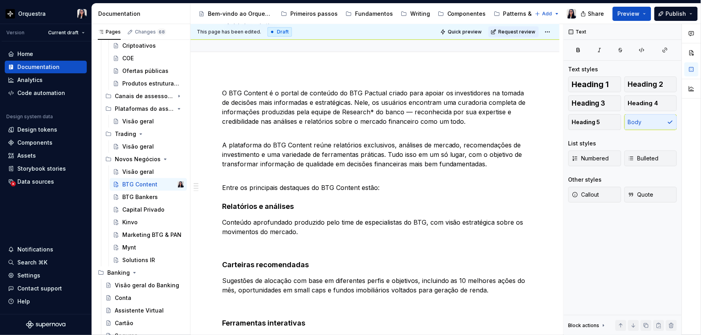
scroll to position [0, 0]
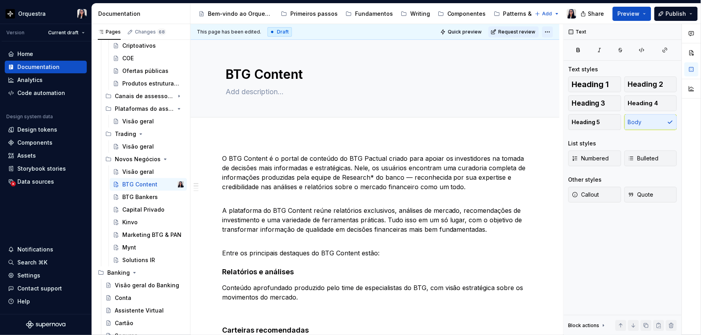
click at [549, 29] on html "Orquestra Version Current draft Home Documentation Analytics Code automation De…" at bounding box center [350, 167] width 701 height 335
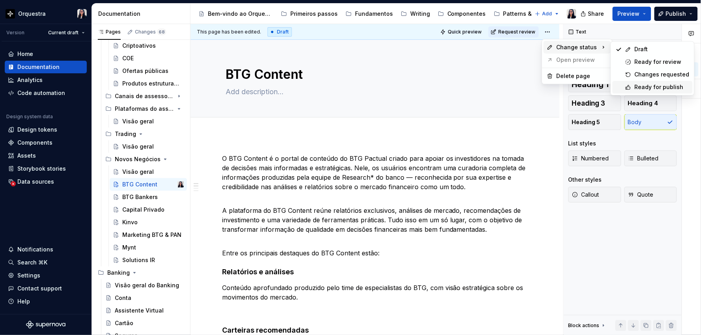
click at [655, 84] on div "Ready for publish" at bounding box center [662, 87] width 55 height 8
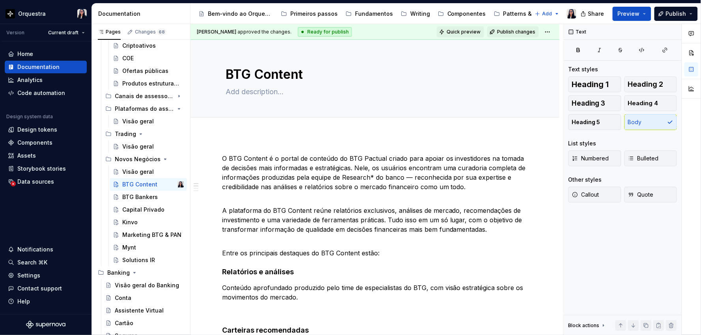
click at [456, 29] on span "Quick preview" at bounding box center [464, 32] width 34 height 6
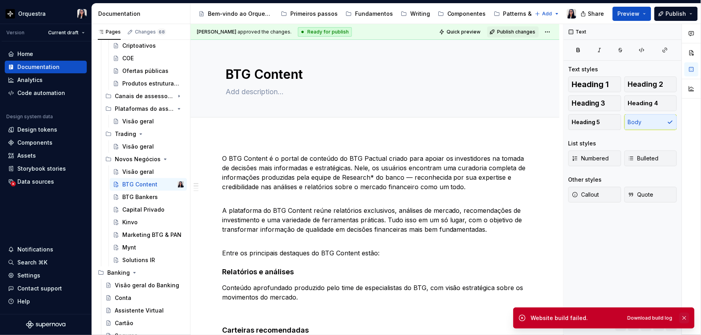
click at [684, 319] on button "button" at bounding box center [684, 318] width 10 height 11
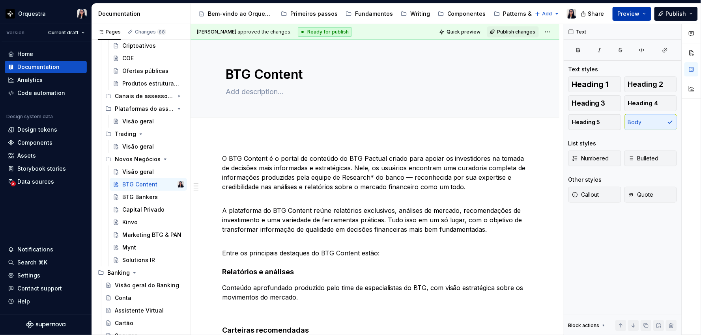
click at [624, 10] on span "Preview" at bounding box center [629, 14] width 22 height 8
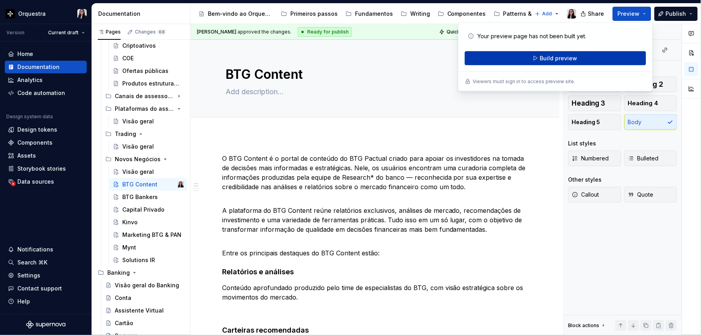
click at [567, 55] on span "Build preview" at bounding box center [558, 58] width 37 height 8
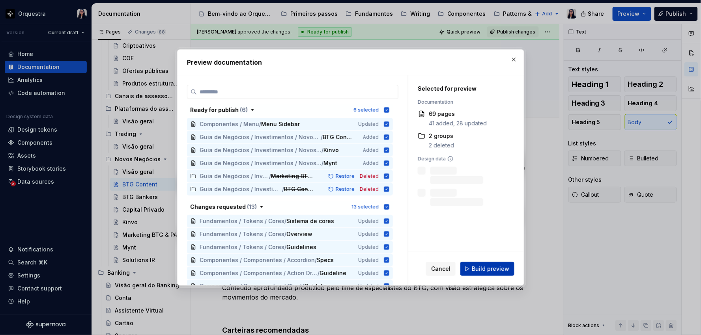
click at [488, 267] on span "Build preview" at bounding box center [490, 269] width 37 height 8
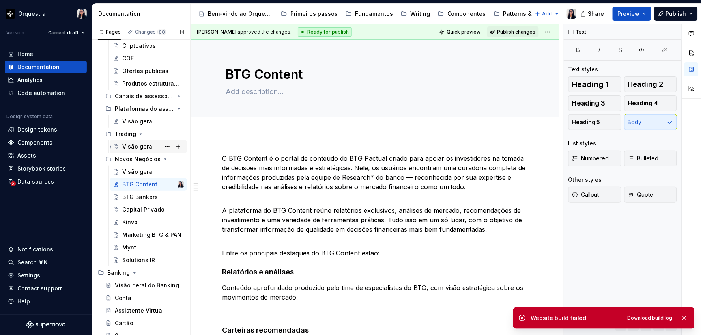
type textarea "*"
click at [29, 181] on div "Data sources" at bounding box center [35, 182] width 37 height 8
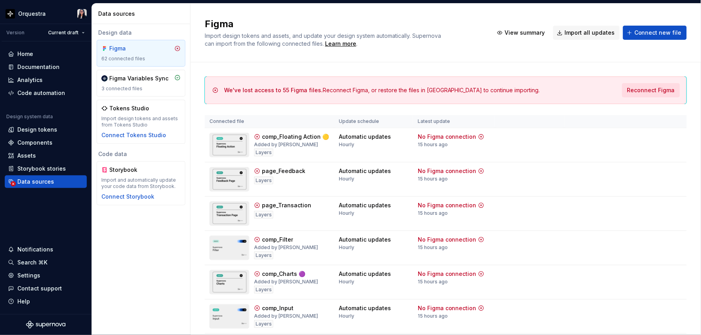
click at [639, 90] on span "Reconnect Figma" at bounding box center [651, 90] width 48 height 8
